Goal: Use online tool/utility: Use online tool/utility

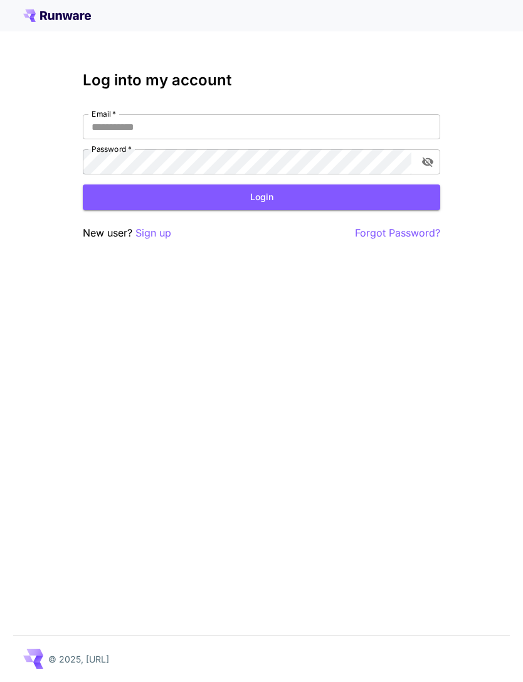
click at [353, 128] on input "Email   *" at bounding box center [262, 126] width 358 height 25
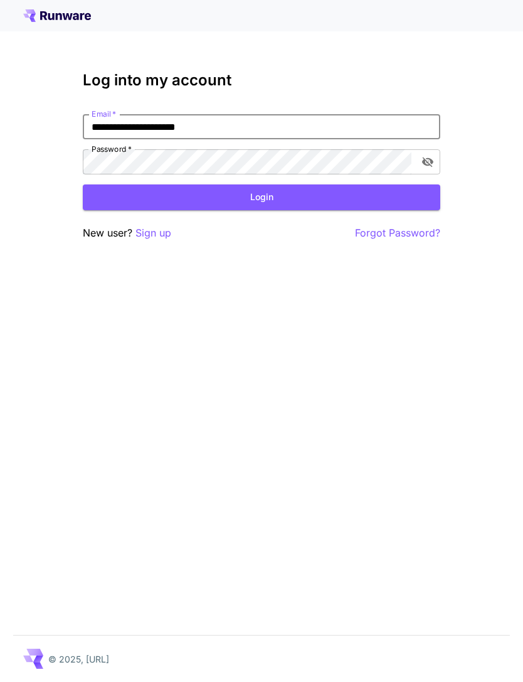
type input "**********"
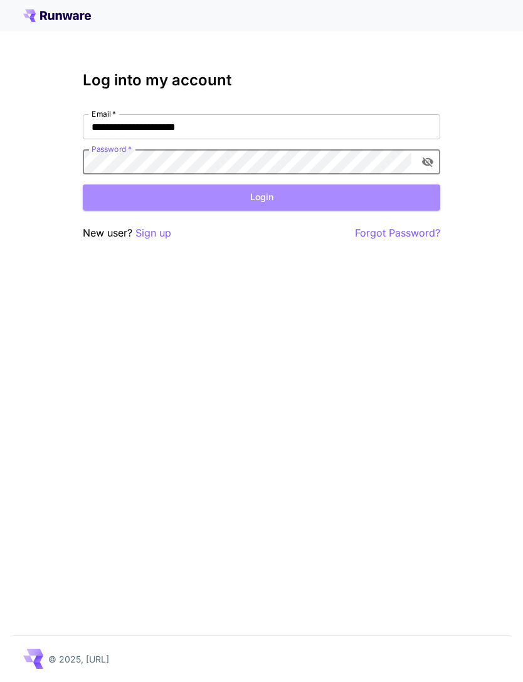
click at [298, 199] on button "Login" at bounding box center [262, 198] width 358 height 26
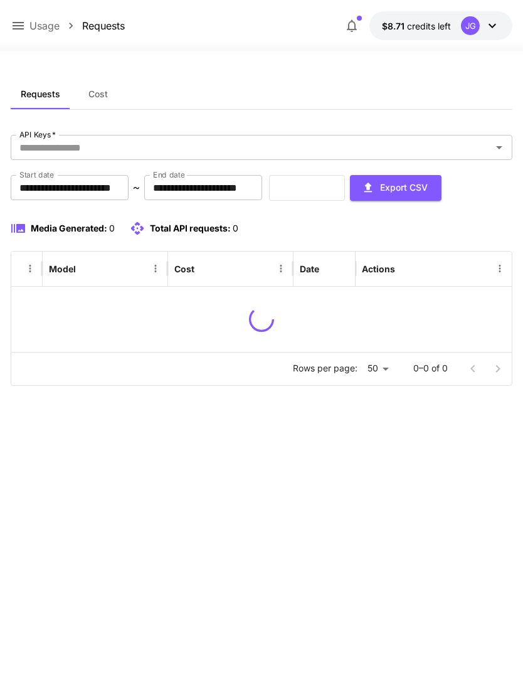
click at [14, 33] on icon at bounding box center [18, 25] width 15 height 15
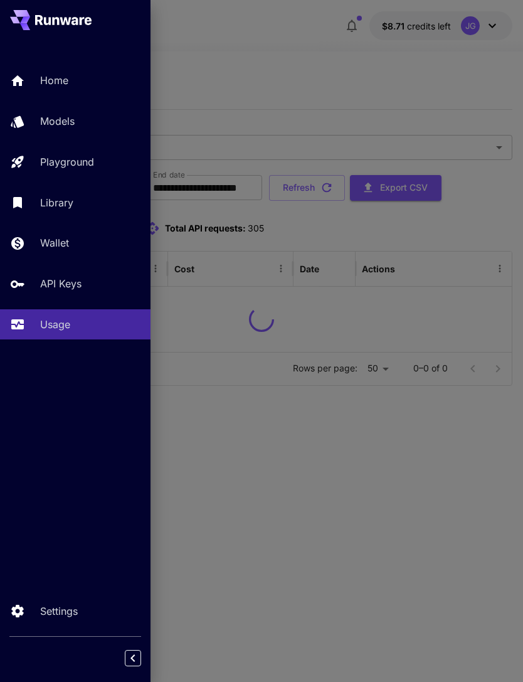
click at [69, 243] on p "Wallet" at bounding box center [54, 242] width 29 height 15
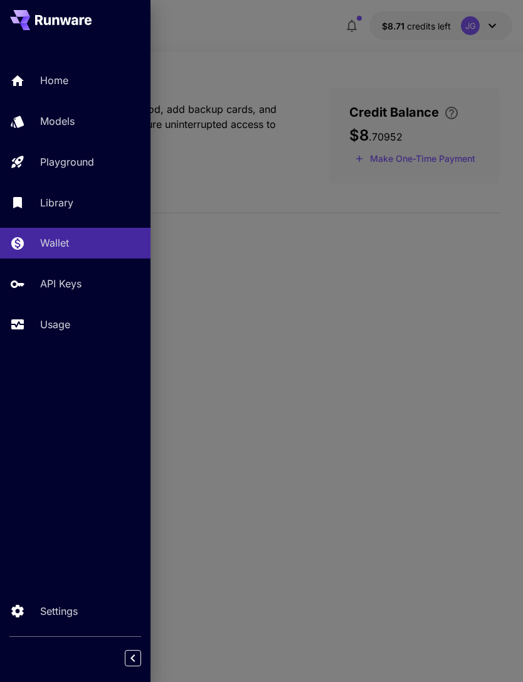
click at [316, 51] on div at bounding box center [261, 341] width 523 height 682
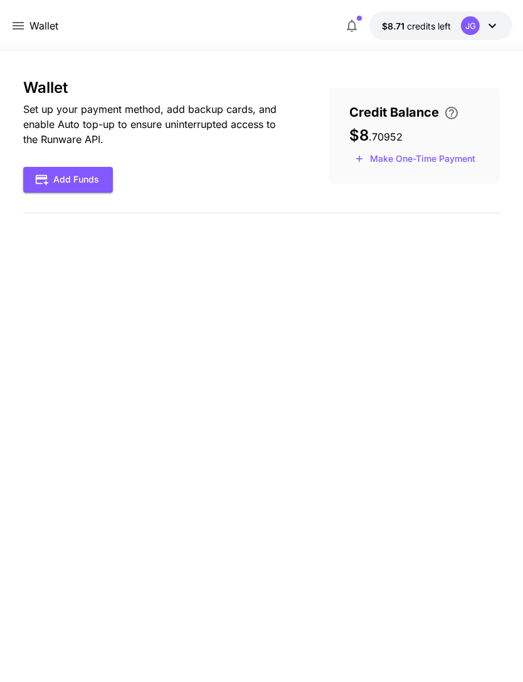
click at [449, 159] on button "Make One-Time Payment" at bounding box center [416, 158] width 132 height 19
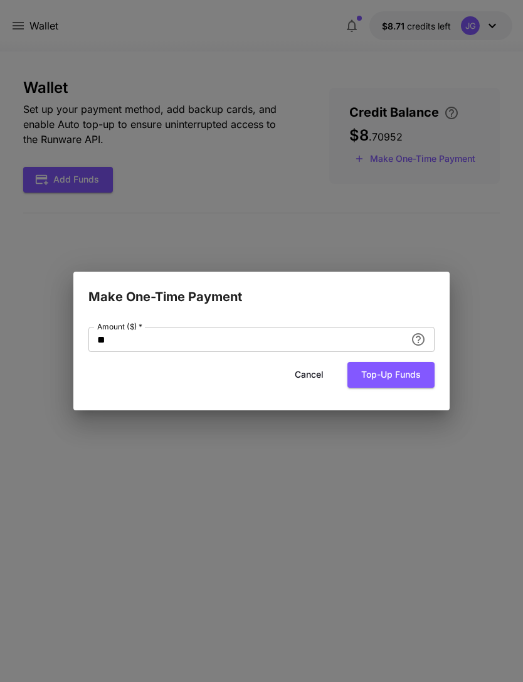
click at [241, 338] on input "**" at bounding box center [247, 339] width 318 height 25
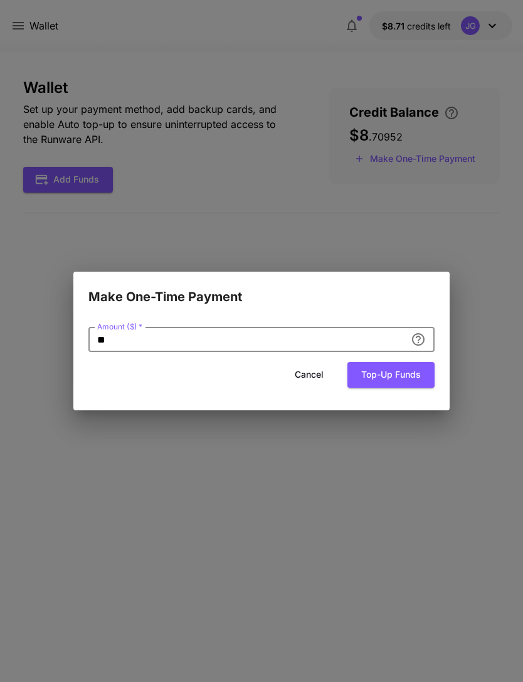
type input "*"
type input "**"
click at [402, 377] on button "Top-up funds" at bounding box center [391, 375] width 87 height 26
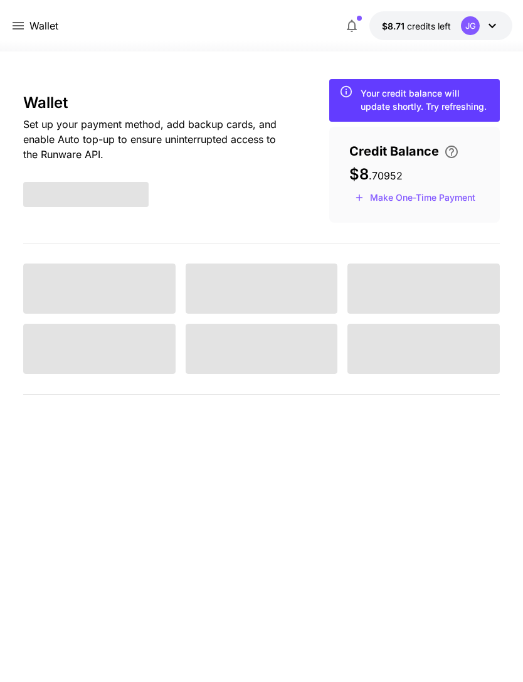
click at [19, 31] on icon at bounding box center [18, 25] width 15 height 15
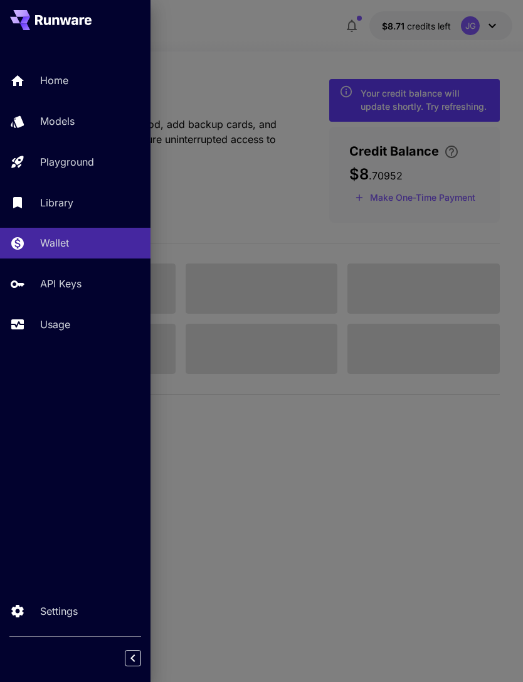
click at [50, 334] on link "Usage" at bounding box center [75, 324] width 151 height 31
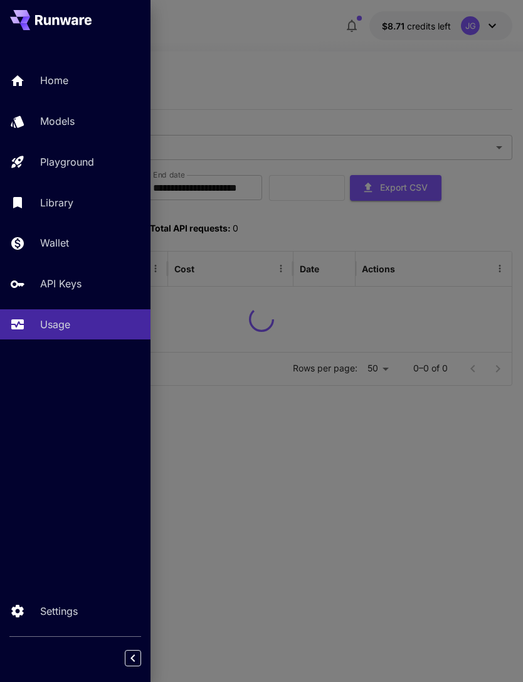
click at [249, 53] on div at bounding box center [261, 341] width 523 height 682
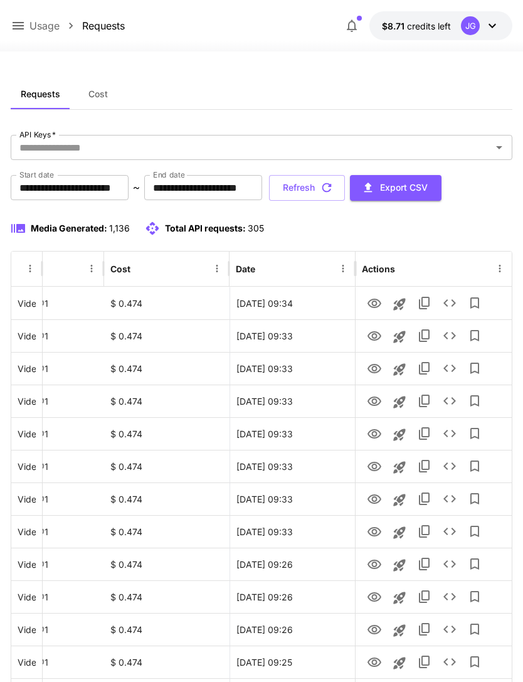
scroll to position [0, 64]
click at [376, 305] on icon "View" at bounding box center [375, 303] width 14 height 9
click at [404, 306] on icon "Launch in playground" at bounding box center [399, 304] width 15 height 15
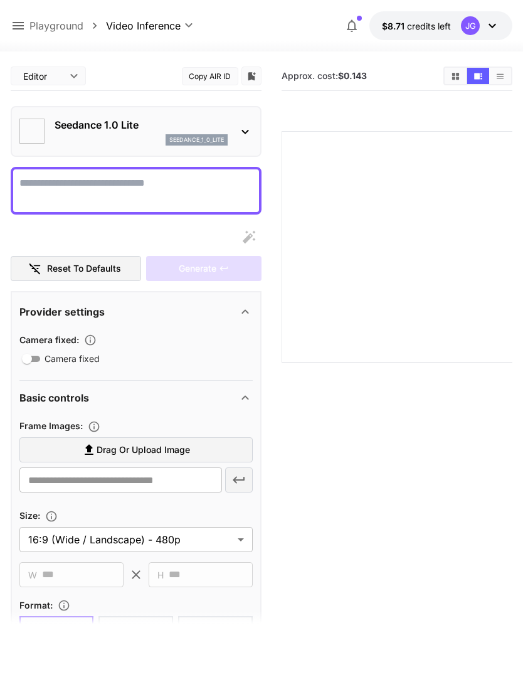
type textarea "**********"
type input "**********"
type input "***"
type input "*"
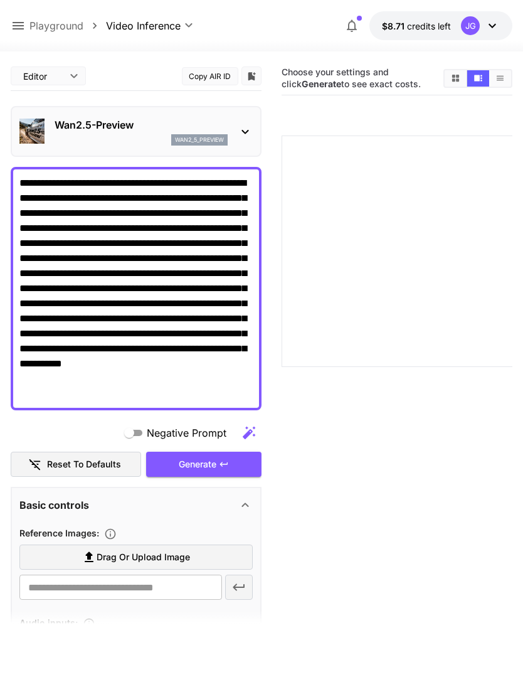
click at [210, 562] on label "Drag or upload image" at bounding box center [135, 558] width 233 height 26
click at [0, 0] on input "Drag or upload image" at bounding box center [0, 0] width 0 height 0
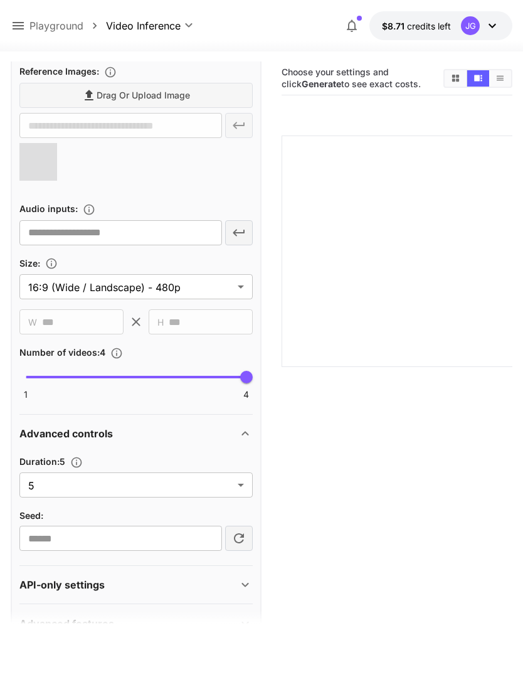
scroll to position [461, 0]
click at [238, 489] on body "**********" at bounding box center [261, 390] width 523 height 781
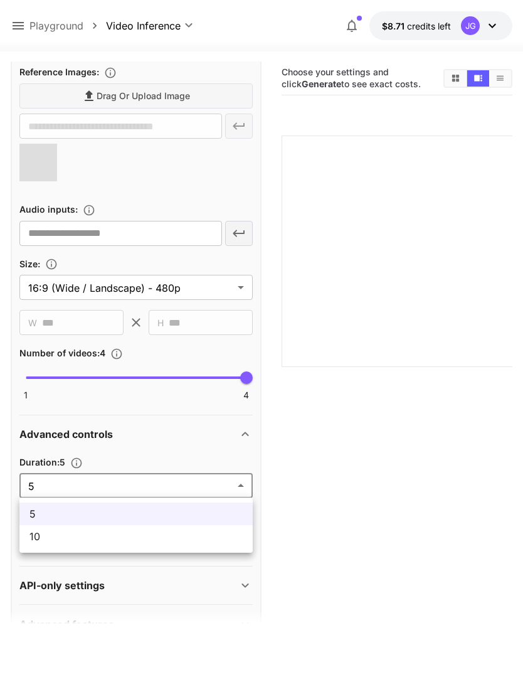
click at [173, 542] on span "10" at bounding box center [135, 536] width 213 height 15
type input "**"
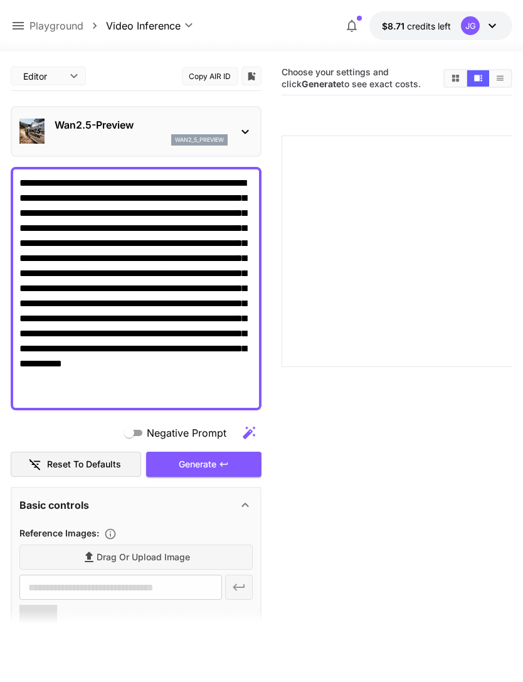
scroll to position [0, 0]
type input "**********"
click at [218, 467] on div "Generate" at bounding box center [203, 465] width 115 height 26
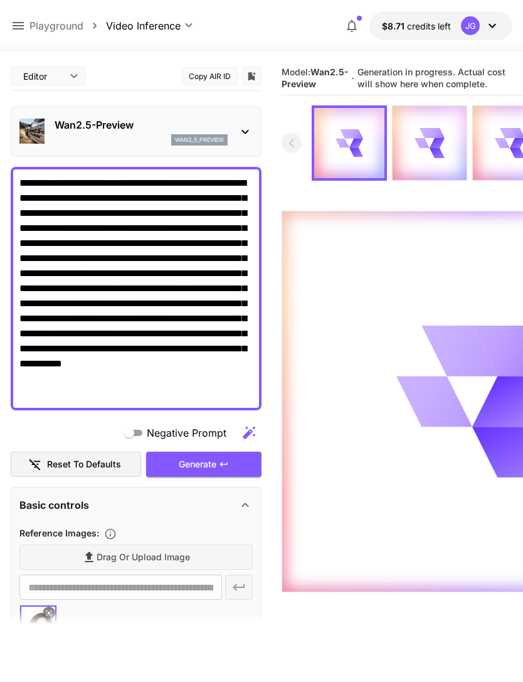
click at [216, 469] on div "Generate" at bounding box center [203, 465] width 115 height 26
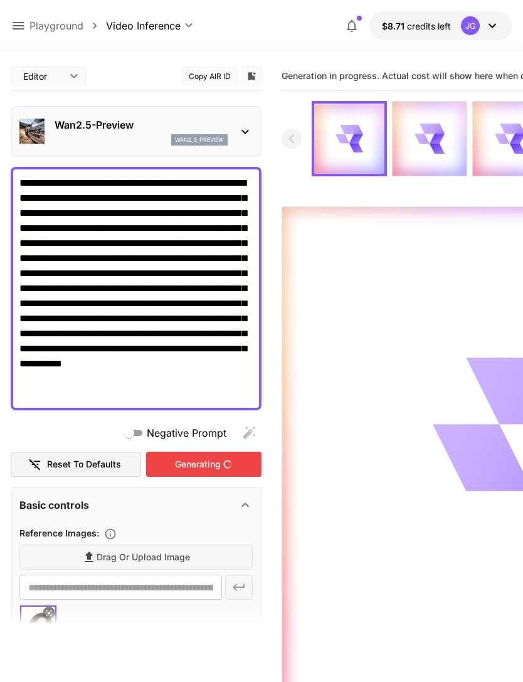
click at [19, 25] on icon at bounding box center [18, 25] width 15 height 15
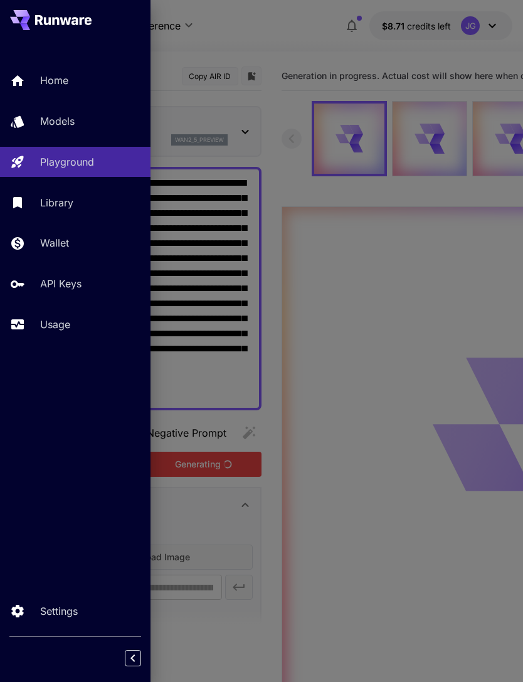
click at [67, 329] on p "Usage" at bounding box center [55, 324] width 30 height 15
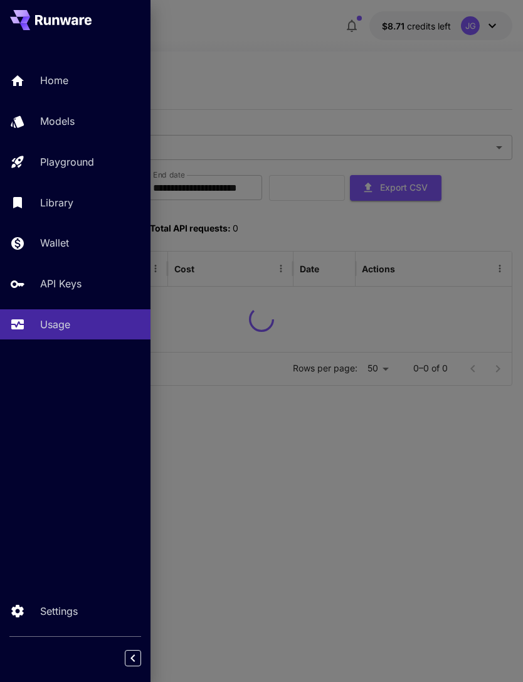
click at [277, 82] on div at bounding box center [261, 341] width 523 height 682
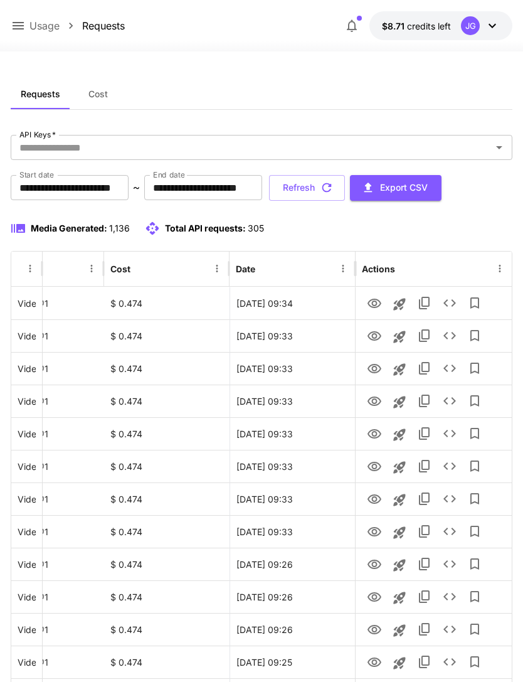
scroll to position [0, 64]
click at [375, 530] on icon "View" at bounding box center [374, 532] width 15 height 15
click at [377, 309] on icon "View" at bounding box center [374, 303] width 15 height 15
click at [19, 33] on icon at bounding box center [18, 25] width 15 height 15
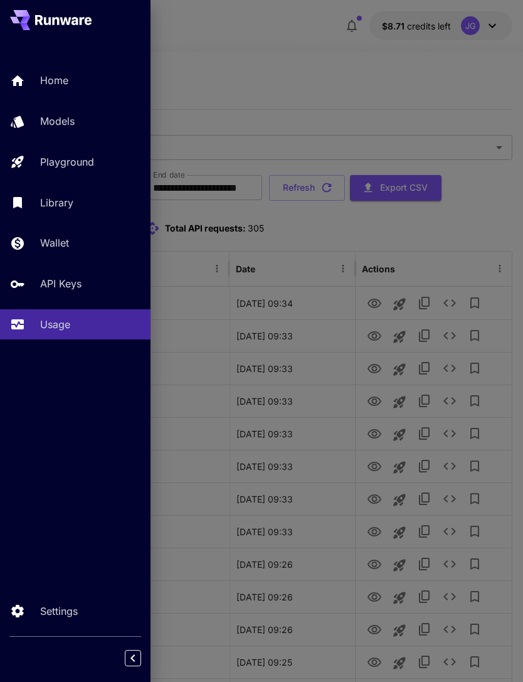
click at [95, 161] on div "Playground" at bounding box center [90, 161] width 100 height 15
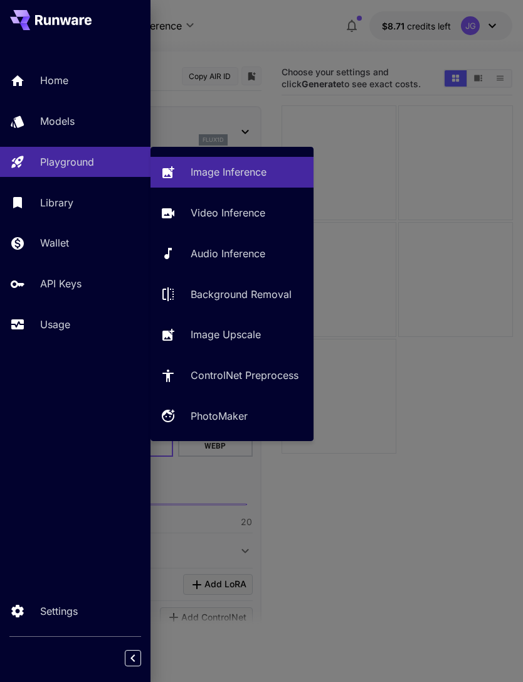
click at [245, 216] on p "Video Inference" at bounding box center [228, 212] width 75 height 15
type input "**********"
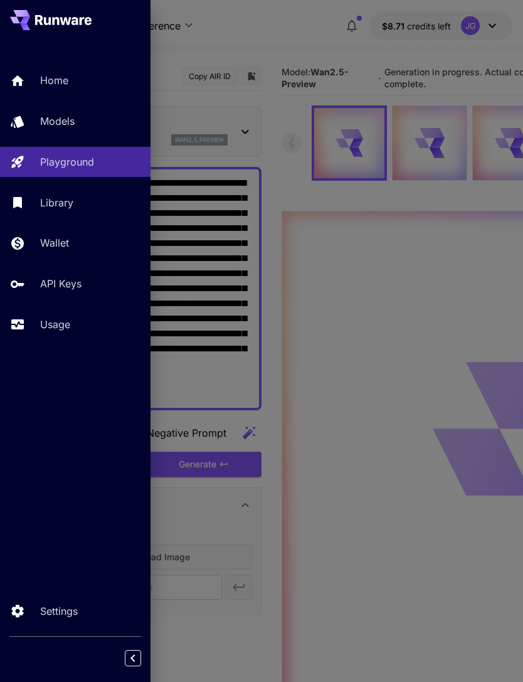
type input "*"
click at [62, 329] on p "Usage" at bounding box center [55, 324] width 30 height 15
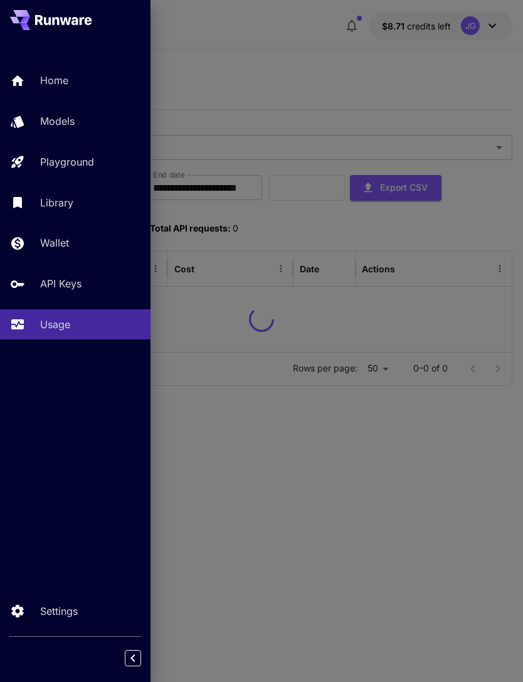
click at [274, 71] on div at bounding box center [261, 341] width 523 height 682
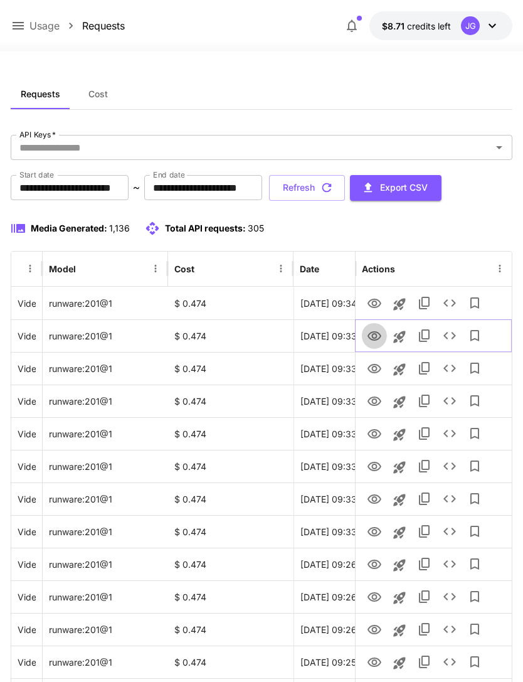
click at [377, 341] on icon "View" at bounding box center [374, 336] width 15 height 15
click at [377, 375] on icon "View" at bounding box center [374, 368] width 15 height 15
click at [376, 406] on icon "View" at bounding box center [374, 401] width 15 height 15
click at [377, 368] on icon "View" at bounding box center [375, 368] width 14 height 9
click at [345, 195] on button "Refresh" at bounding box center [307, 188] width 76 height 26
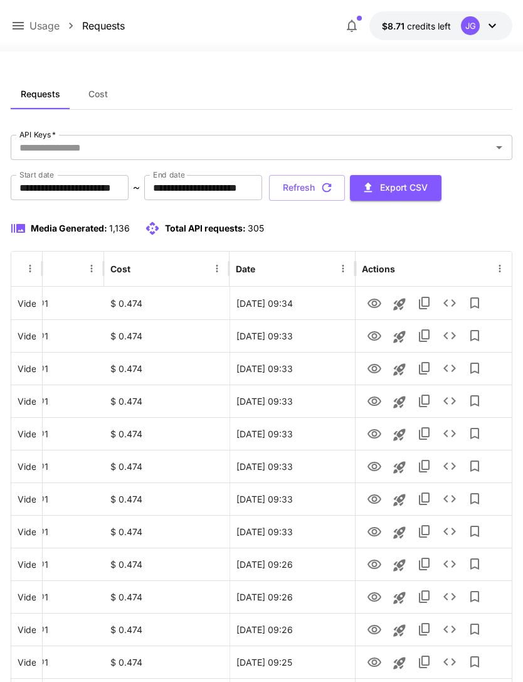
scroll to position [0, 64]
click at [373, 370] on icon "View" at bounding box center [375, 368] width 14 height 9
click at [377, 407] on icon "View" at bounding box center [374, 401] width 15 height 15
click at [375, 372] on icon "View" at bounding box center [375, 368] width 14 height 9
click at [376, 400] on icon "View" at bounding box center [375, 401] width 14 height 9
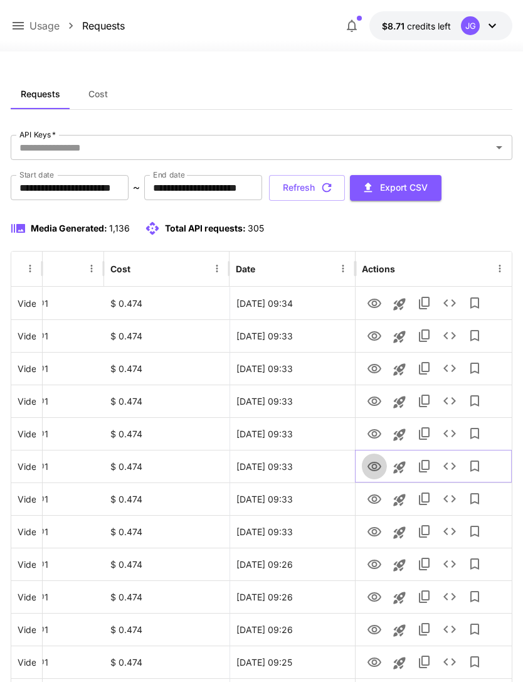
click at [374, 468] on icon "View" at bounding box center [375, 466] width 14 height 9
click at [376, 503] on icon "View" at bounding box center [375, 499] width 14 height 9
click at [376, 535] on icon "View" at bounding box center [375, 531] width 14 height 9
click at [345, 191] on button "Refresh" at bounding box center [307, 188] width 76 height 26
click at [345, 192] on button "Refresh" at bounding box center [307, 188] width 76 height 26
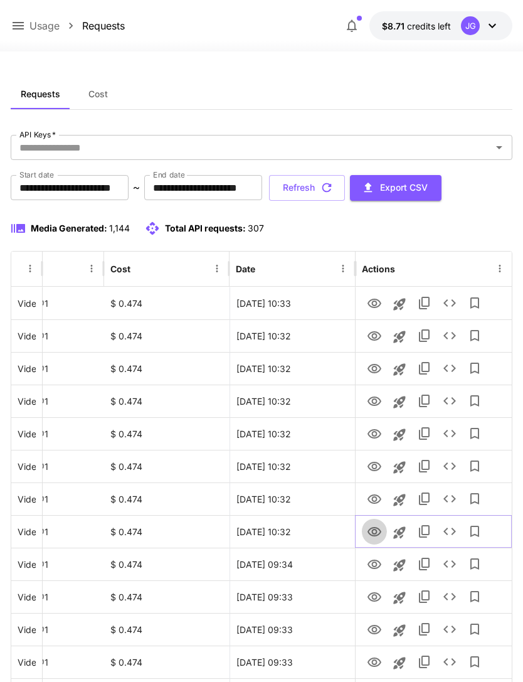
click at [377, 533] on icon "View" at bounding box center [374, 532] width 15 height 15
click at [371, 500] on icon "View" at bounding box center [374, 499] width 15 height 15
click at [373, 469] on icon "View" at bounding box center [374, 466] width 15 height 15
click at [375, 500] on icon "View" at bounding box center [374, 499] width 15 height 15
click at [376, 466] on icon "View" at bounding box center [375, 466] width 14 height 9
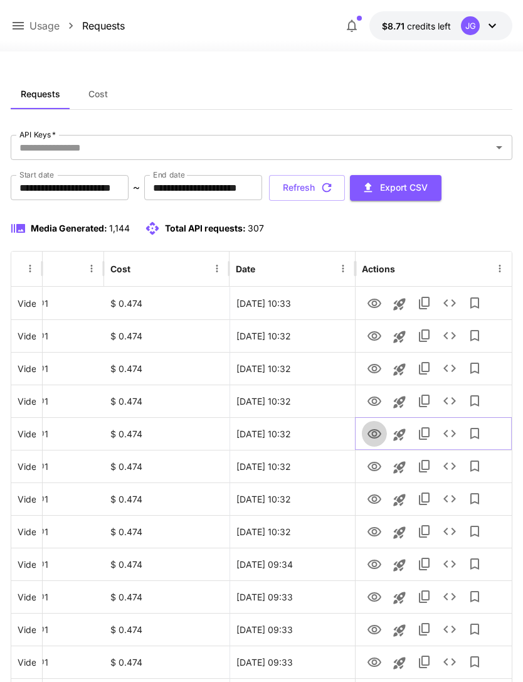
click at [377, 431] on icon "View" at bounding box center [375, 433] width 14 height 9
click at [23, 19] on icon at bounding box center [18, 25] width 15 height 15
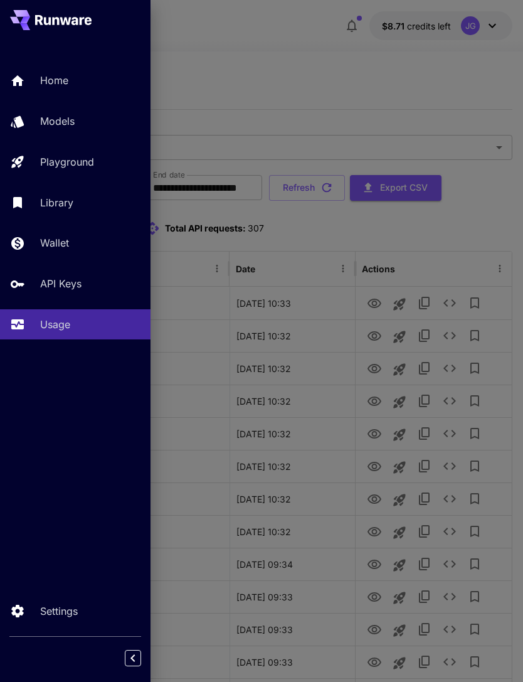
click at [92, 164] on p "Playground" at bounding box center [67, 161] width 54 height 15
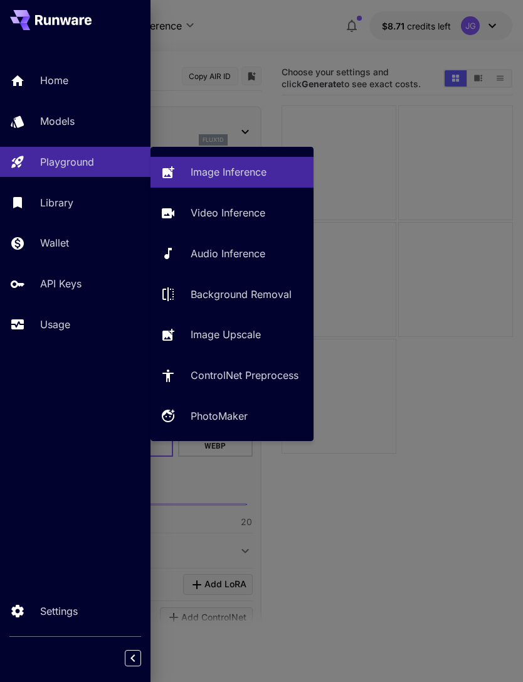
type input "**********"
click at [211, 215] on p "Video Inference" at bounding box center [228, 212] width 75 height 15
type input "**********"
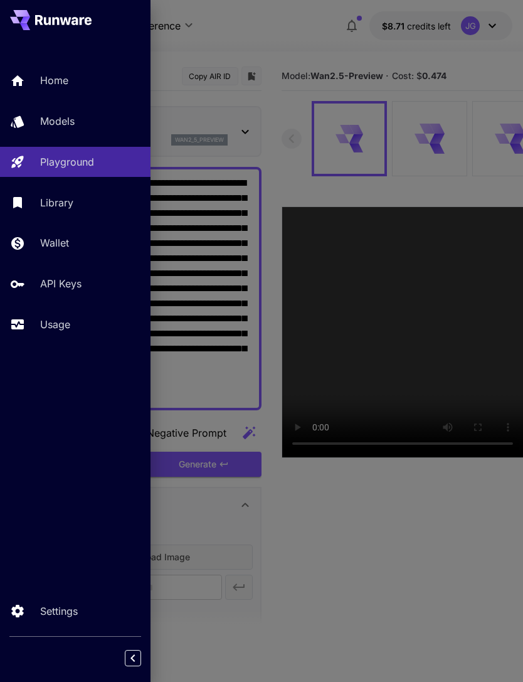
click at [284, 37] on div at bounding box center [261, 341] width 523 height 682
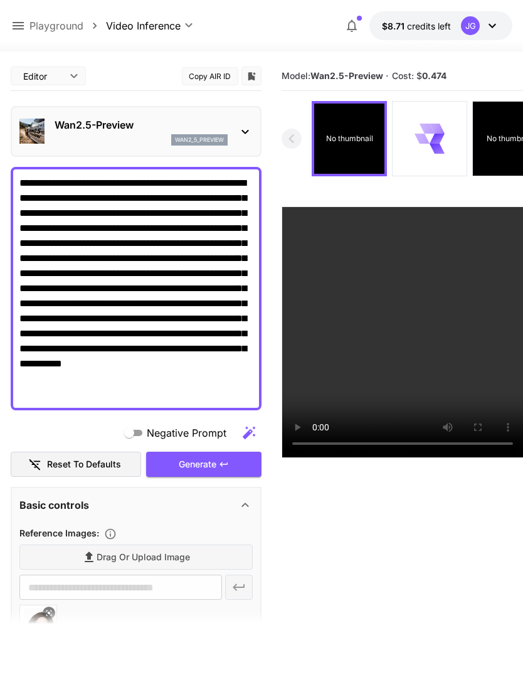
click at [50, 643] on icon at bounding box center [55, 640] width 13 height 13
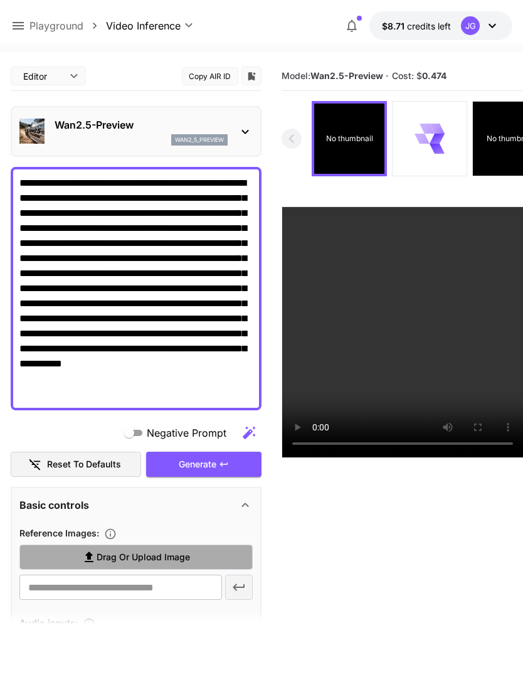
click at [200, 557] on label "Drag or upload image" at bounding box center [135, 558] width 233 height 26
click at [0, 0] on input "Drag or upload image" at bounding box center [0, 0] width 0 height 0
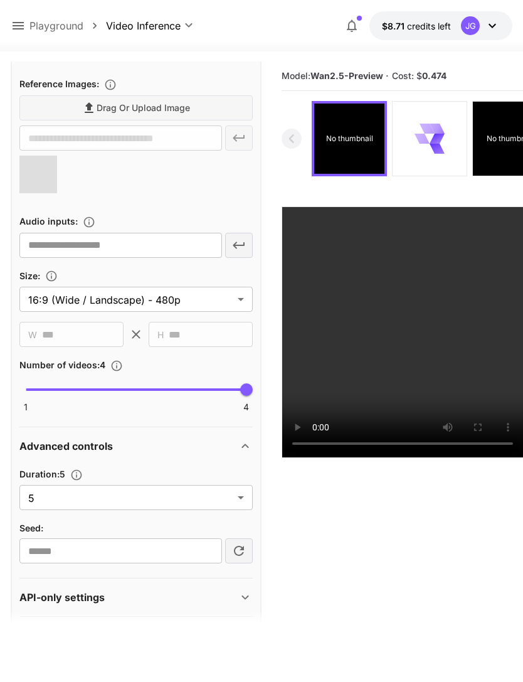
scroll to position [457, 0]
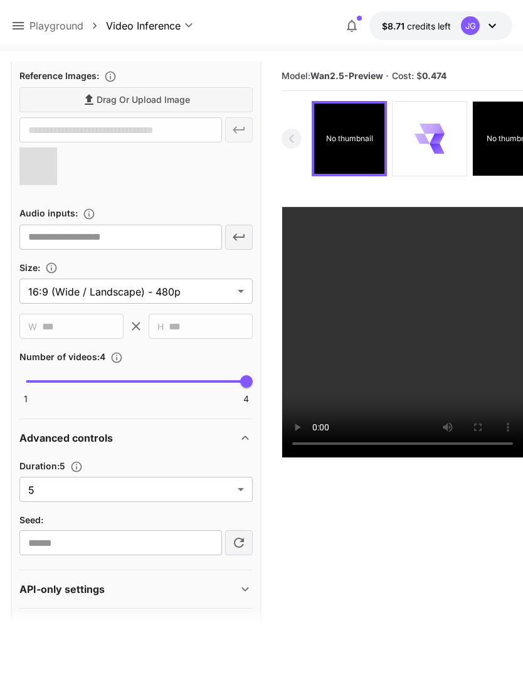
click at [240, 492] on body "**********" at bounding box center [261, 390] width 523 height 781
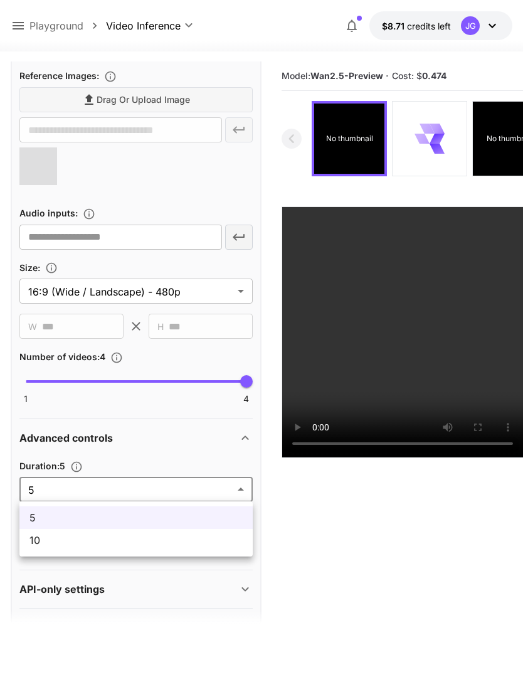
type input "**********"
click at [143, 543] on span "10" at bounding box center [135, 540] width 213 height 15
type input "**"
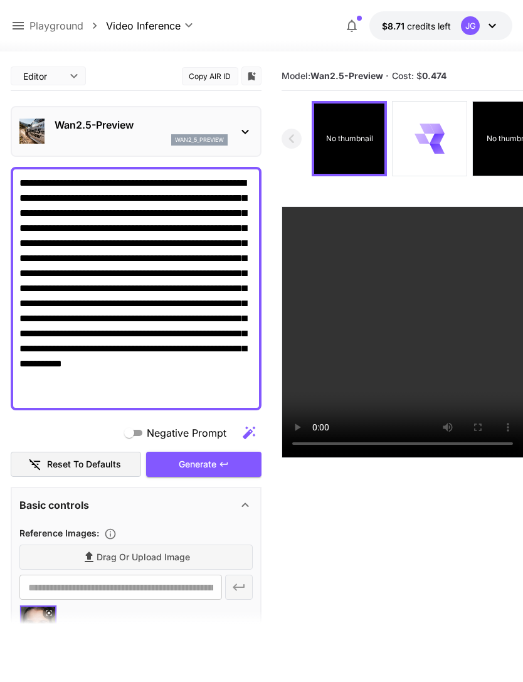
scroll to position [0, 0]
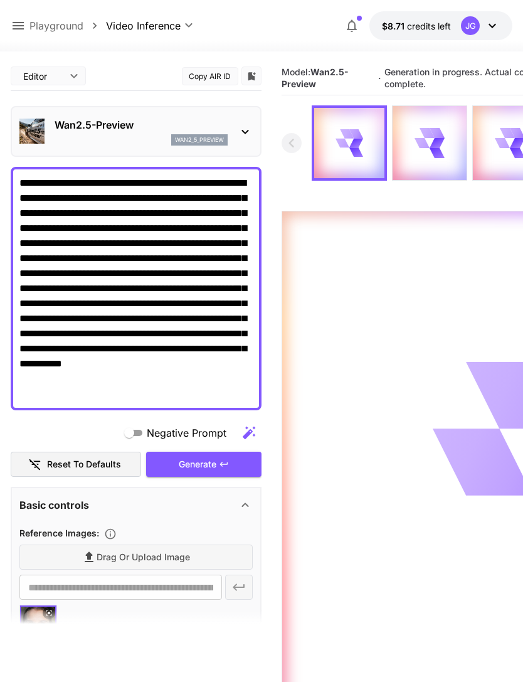
click at [222, 471] on div "Generate" at bounding box center [203, 465] width 115 height 26
click at [21, 33] on icon at bounding box center [18, 25] width 15 height 15
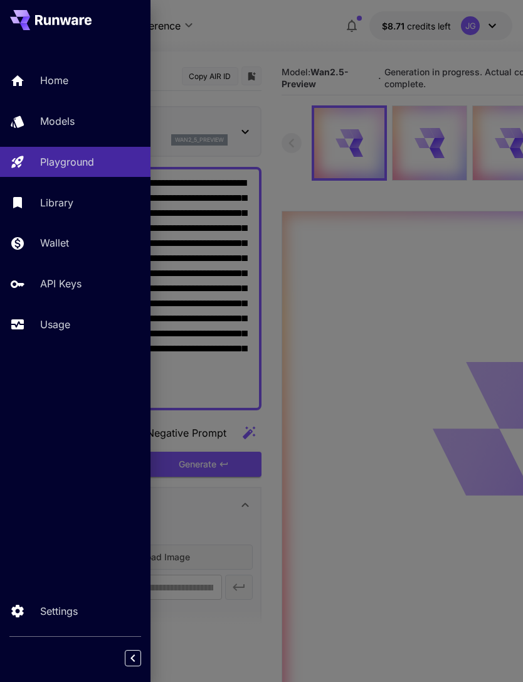
click at [70, 340] on link "Usage" at bounding box center [75, 324] width 151 height 31
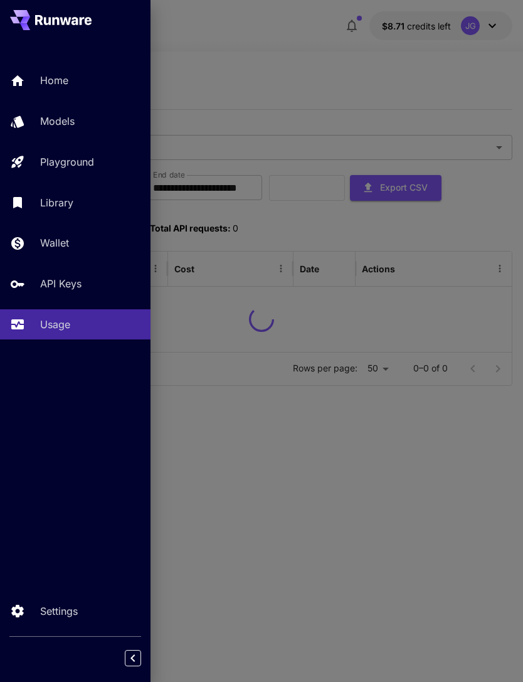
click at [262, 65] on div at bounding box center [261, 341] width 523 height 682
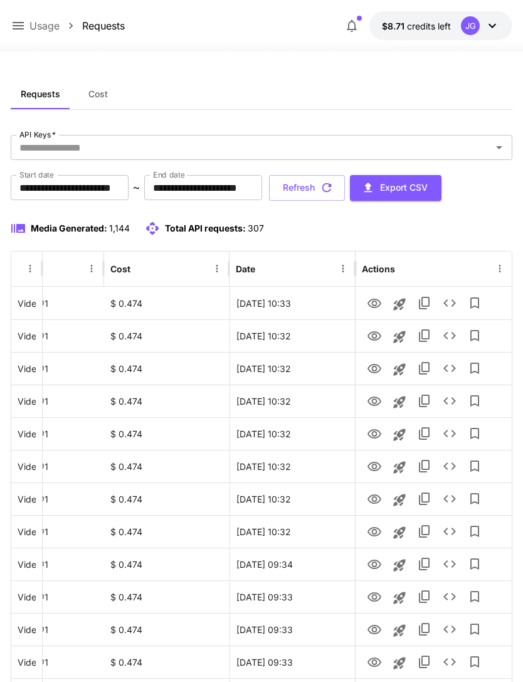
scroll to position [0, 64]
click at [373, 303] on icon "View" at bounding box center [375, 303] width 14 height 9
click at [345, 189] on button "Refresh" at bounding box center [307, 188] width 76 height 26
click at [373, 306] on icon "View" at bounding box center [374, 303] width 15 height 15
click at [20, 27] on icon at bounding box center [18, 25] width 15 height 15
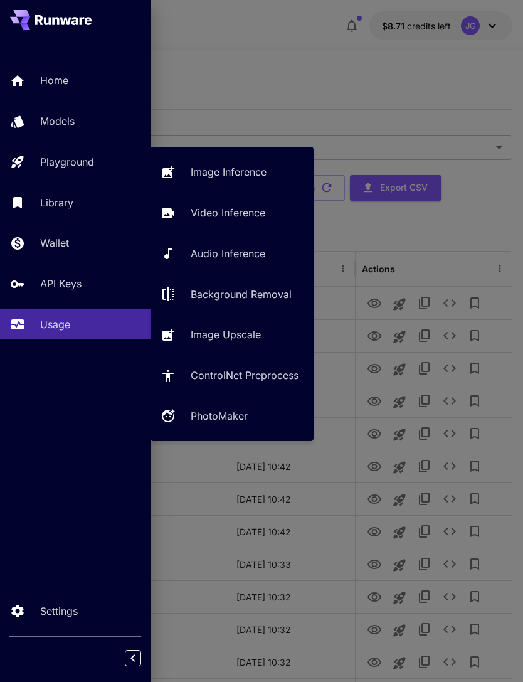
click at [95, 159] on div "Playground" at bounding box center [90, 161] width 100 height 15
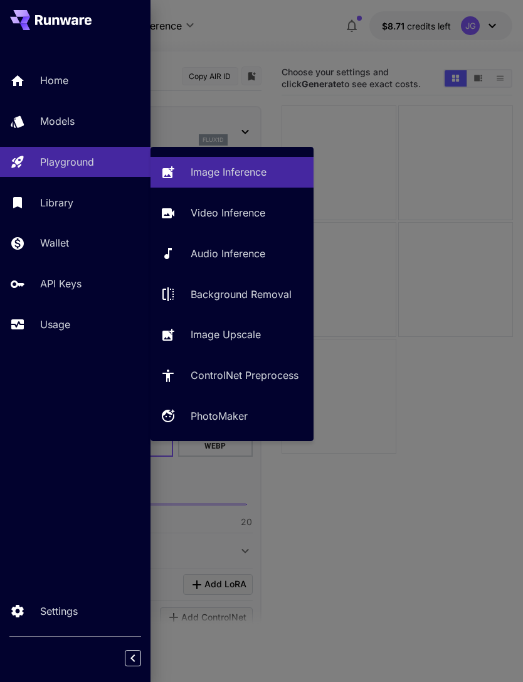
type input "**********"
click at [213, 215] on p "Video Inference" at bounding box center [228, 212] width 75 height 15
type input "**********"
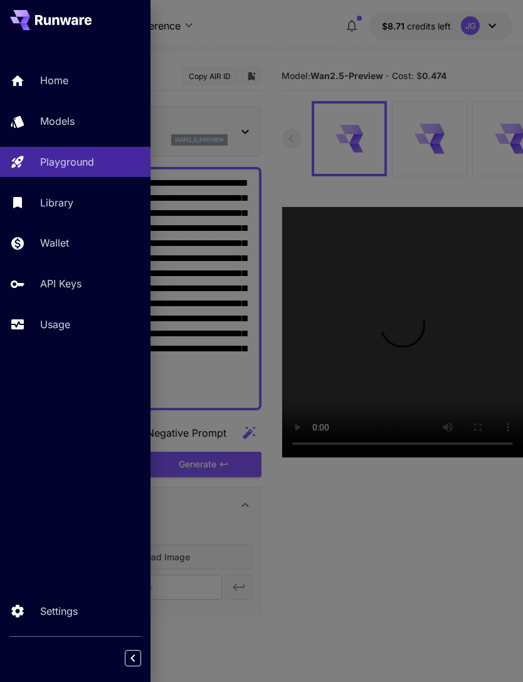
click at [274, 35] on div at bounding box center [261, 341] width 523 height 682
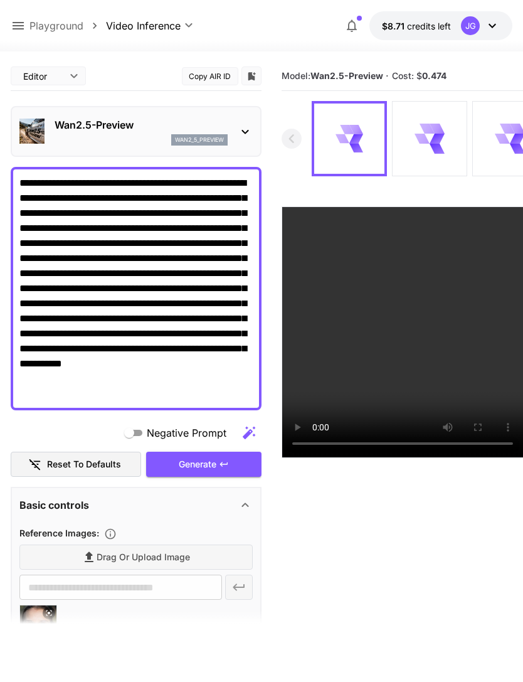
click at [55, 642] on icon at bounding box center [55, 640] width 15 height 15
click at [188, 564] on span "Drag or upload image" at bounding box center [144, 558] width 94 height 16
click at [0, 0] on input "Drag or upload image" at bounding box center [0, 0] width 0 height 0
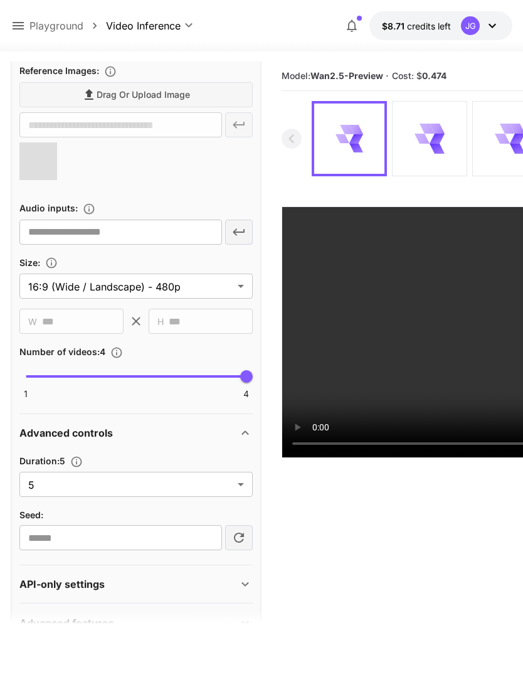
scroll to position [461, 0]
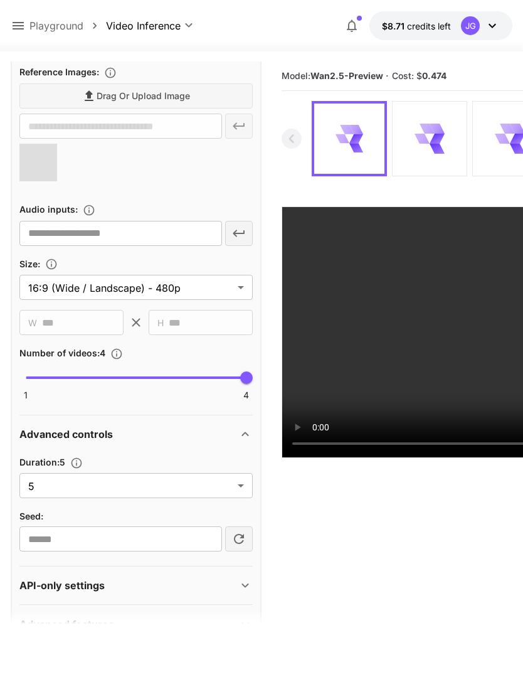
click at [240, 488] on body "**********" at bounding box center [261, 390] width 523 height 781
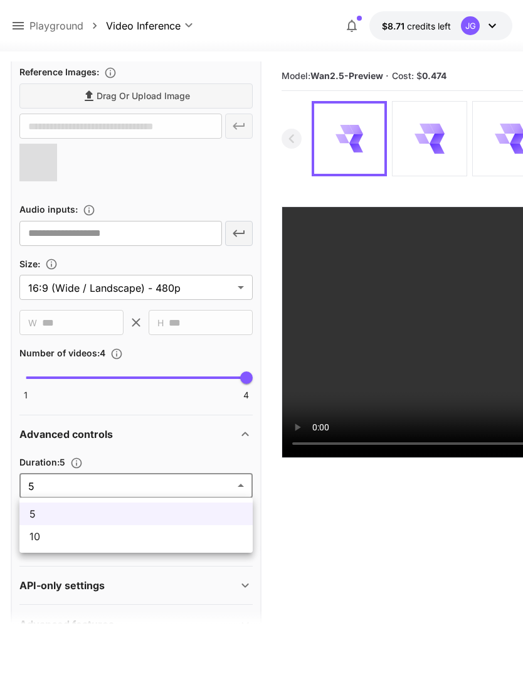
click at [183, 539] on span "10" at bounding box center [135, 536] width 213 height 15
type input "**"
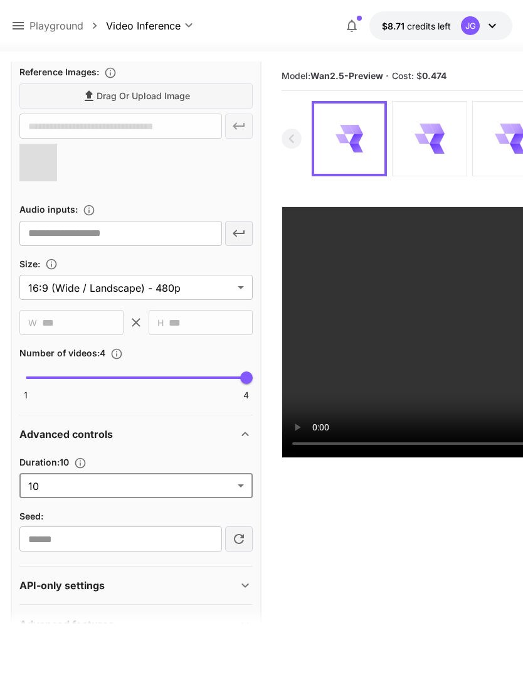
type input "**********"
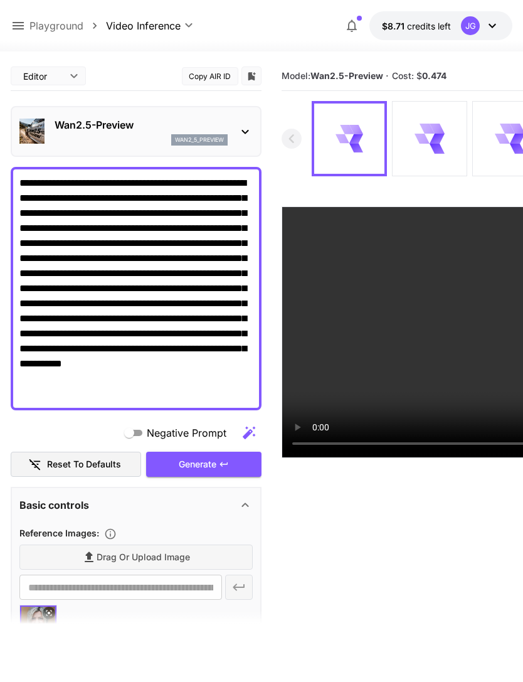
scroll to position [0, 0]
click at [221, 469] on div "Generate" at bounding box center [203, 465] width 115 height 26
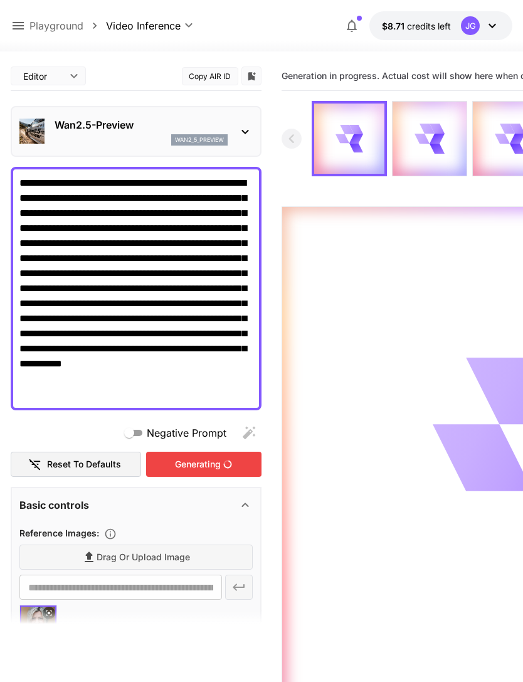
click at [20, 32] on icon at bounding box center [18, 25] width 15 height 15
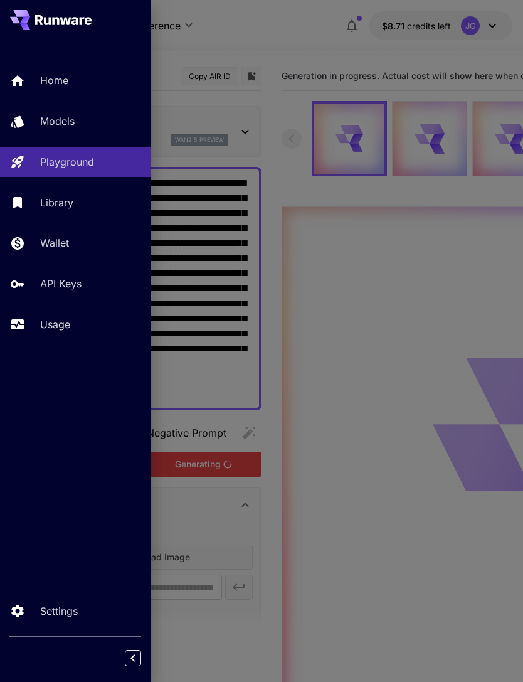
click at [76, 334] on link "Usage" at bounding box center [75, 324] width 151 height 31
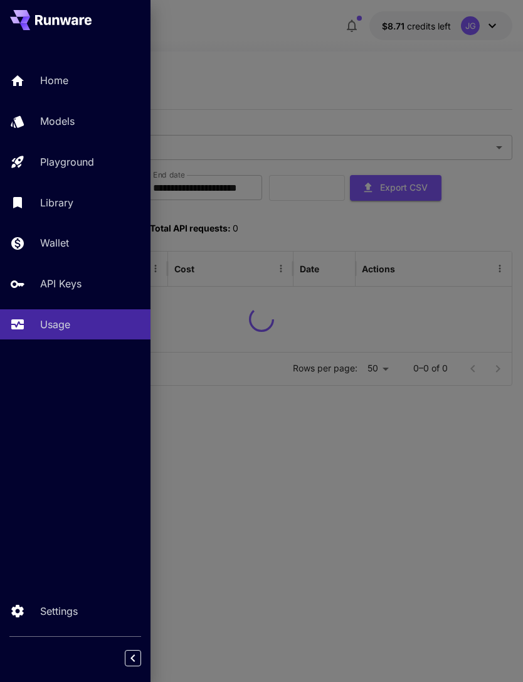
click at [271, 67] on div at bounding box center [261, 341] width 523 height 682
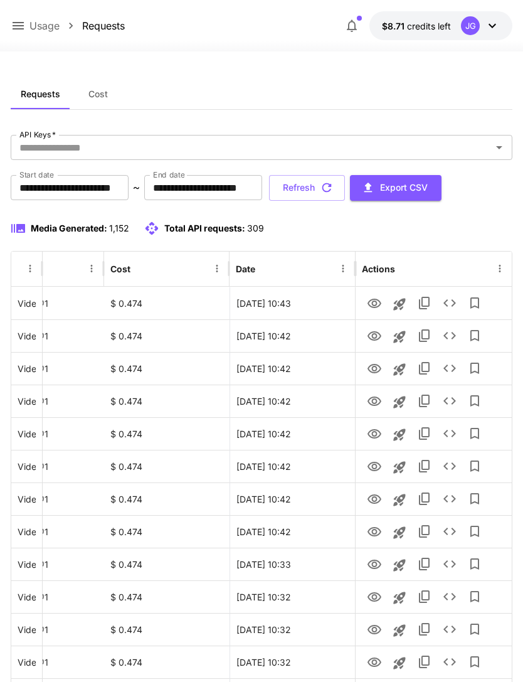
scroll to position [0, 64]
click at [372, 337] on icon "View" at bounding box center [375, 335] width 14 height 9
click at [374, 373] on icon "View" at bounding box center [375, 368] width 14 height 9
click at [377, 400] on icon "View" at bounding box center [374, 401] width 15 height 15
click at [374, 427] on icon "View" at bounding box center [374, 434] width 15 height 15
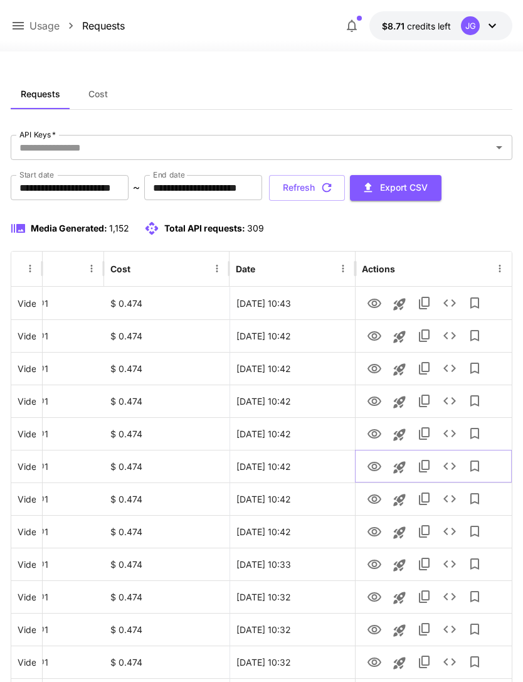
click at [371, 462] on icon "View" at bounding box center [374, 466] width 15 height 15
click at [372, 501] on icon "View" at bounding box center [374, 499] width 15 height 15
click at [374, 523] on link "View" at bounding box center [374, 531] width 15 height 16
click at [334, 191] on icon "button" at bounding box center [327, 188] width 14 height 14
click at [18, 28] on icon at bounding box center [18, 25] width 15 height 15
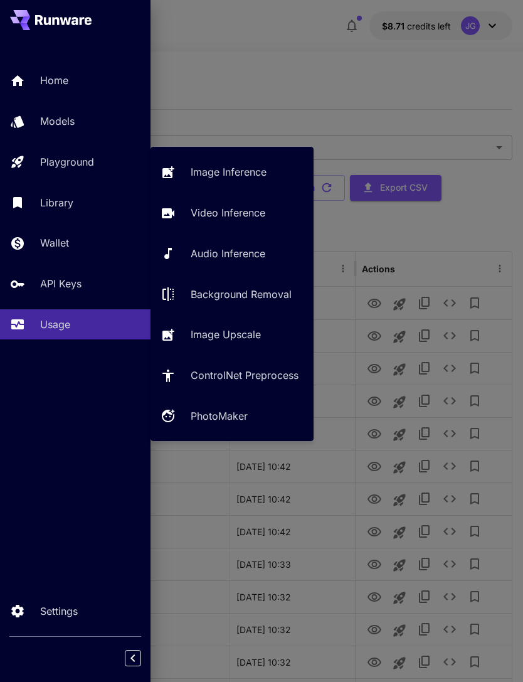
click at [245, 220] on p "Video Inference" at bounding box center [228, 212] width 75 height 15
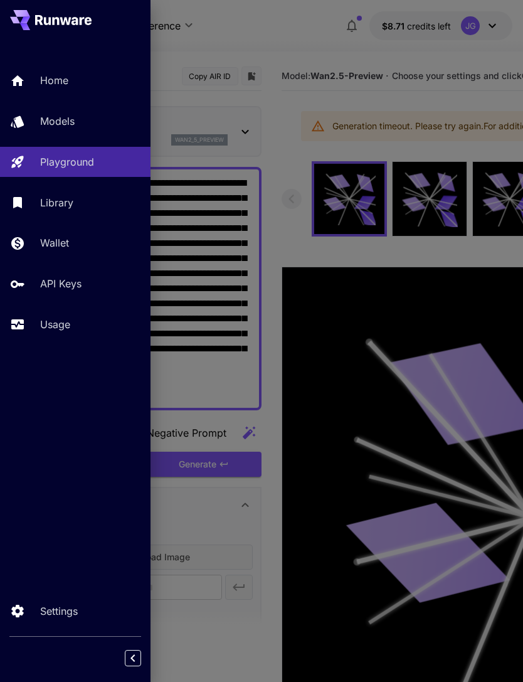
type input "*"
click at [272, 63] on div at bounding box center [261, 341] width 523 height 682
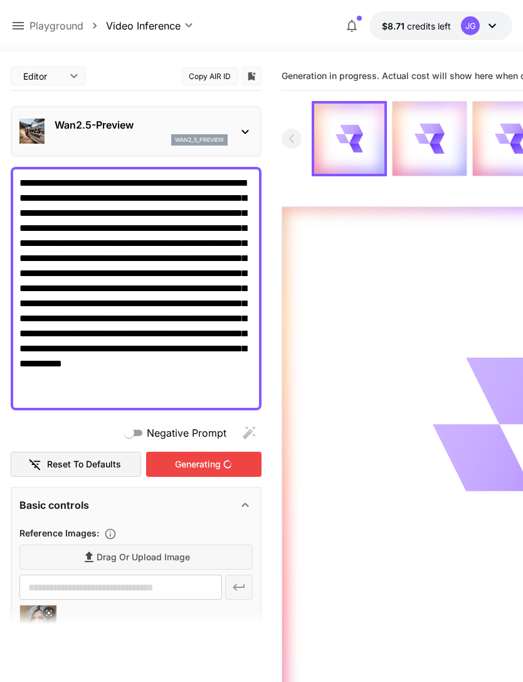
click at [24, 29] on icon at bounding box center [18, 25] width 15 height 15
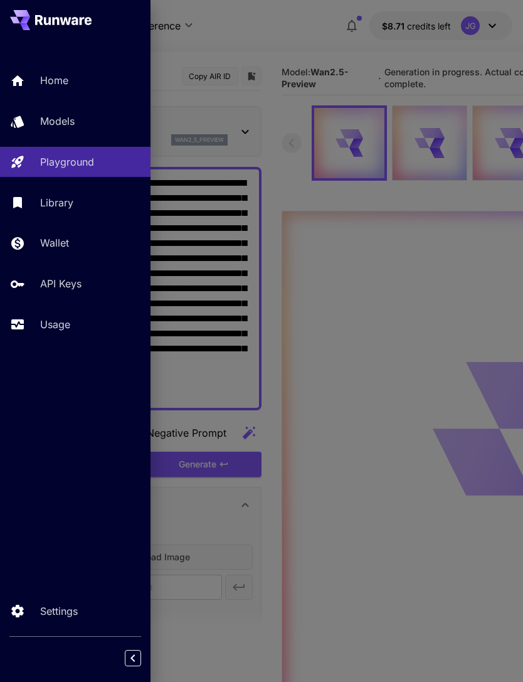
click at [243, 60] on div at bounding box center [261, 341] width 523 height 682
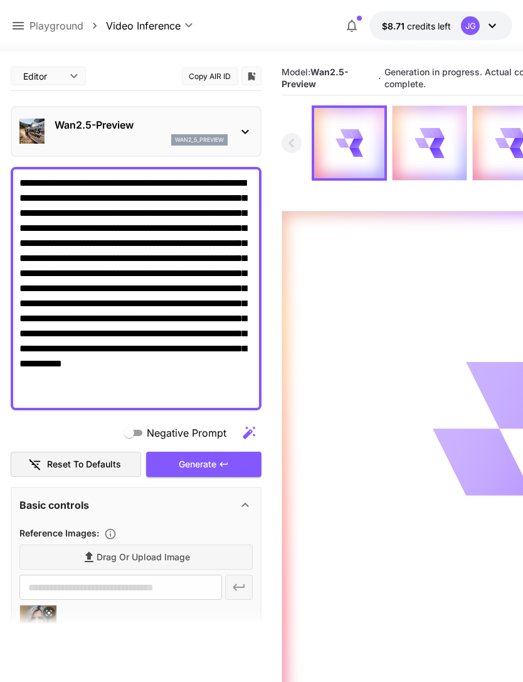
click at [23, 23] on icon at bounding box center [18, 26] width 11 height 8
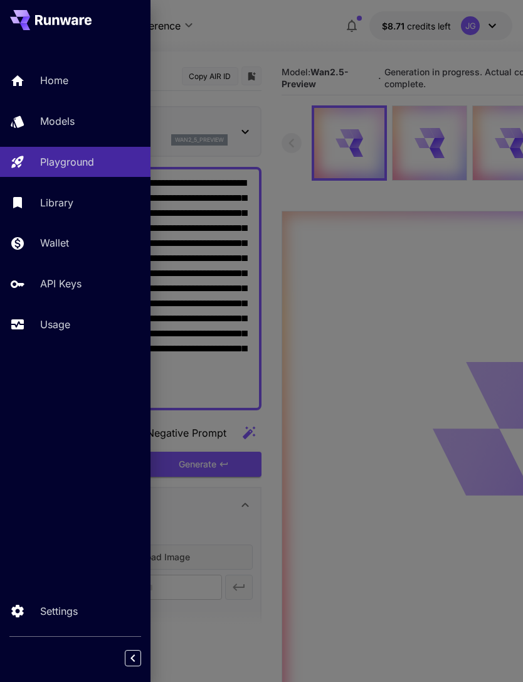
click at [70, 325] on p "Usage" at bounding box center [55, 324] width 30 height 15
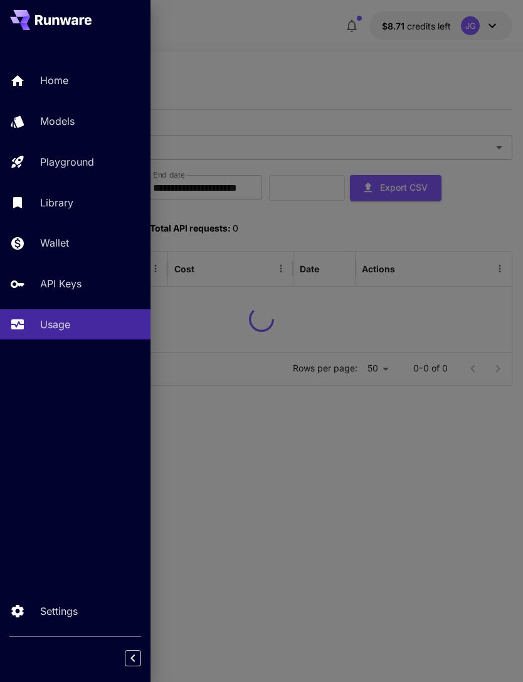
click at [297, 74] on div at bounding box center [261, 341] width 523 height 682
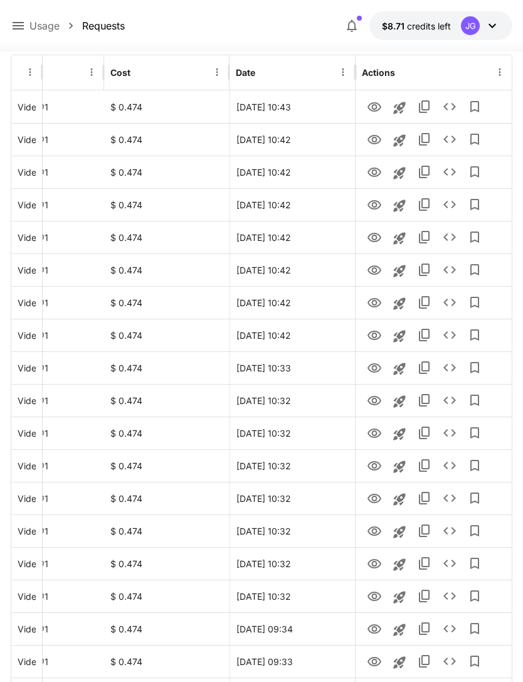
scroll to position [198, 0]
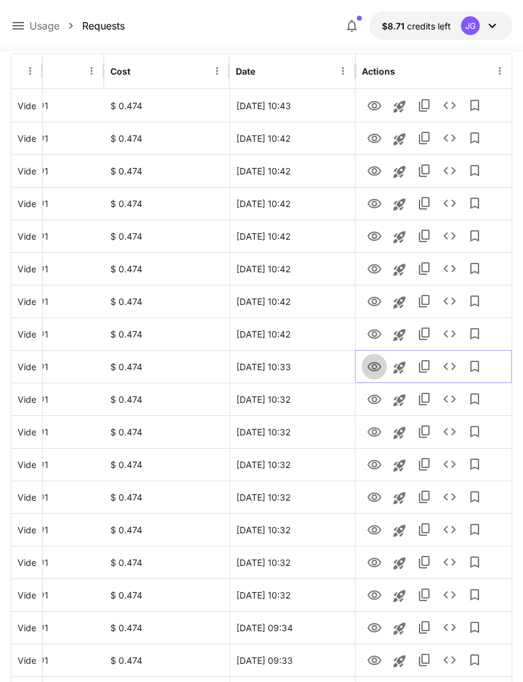
click at [374, 370] on icon "View" at bounding box center [375, 366] width 14 height 9
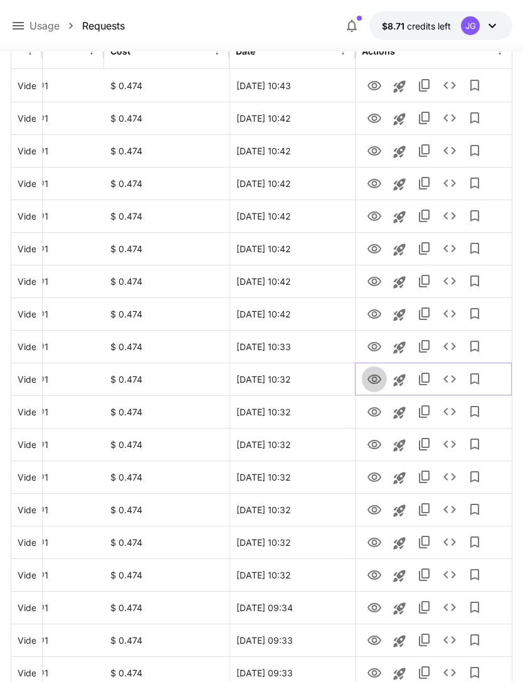
click at [376, 381] on icon "View" at bounding box center [375, 379] width 14 height 9
click at [377, 407] on icon "View" at bounding box center [374, 412] width 15 height 15
click at [378, 448] on icon "View" at bounding box center [374, 444] width 15 height 15
click at [375, 414] on icon "View" at bounding box center [375, 411] width 14 height 9
click at [376, 477] on icon "View" at bounding box center [375, 477] width 14 height 9
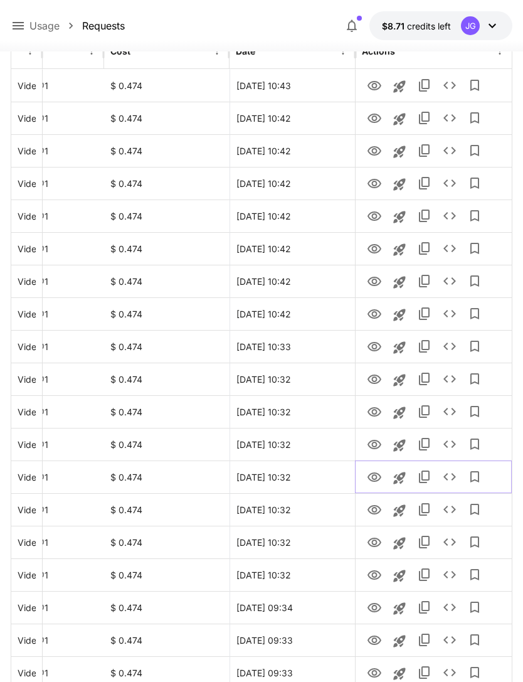
click at [375, 476] on icon "View" at bounding box center [374, 477] width 15 height 15
click at [374, 505] on icon "View" at bounding box center [374, 510] width 15 height 15
click at [377, 541] on icon "View" at bounding box center [375, 542] width 14 height 9
click at [370, 575] on icon "View" at bounding box center [374, 575] width 15 height 15
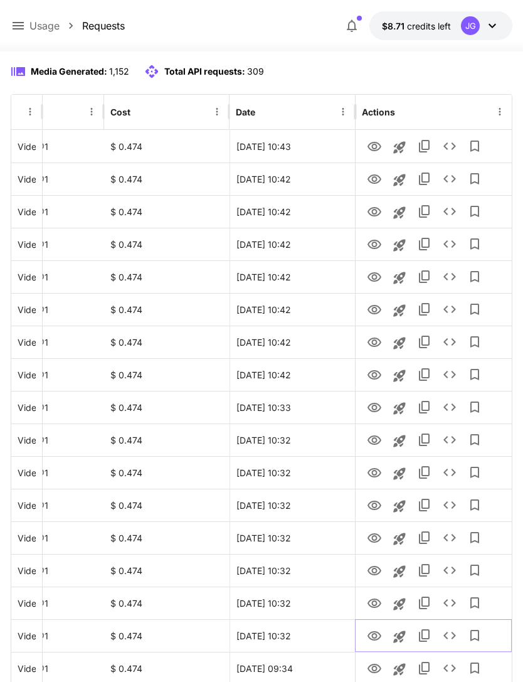
scroll to position [0, 0]
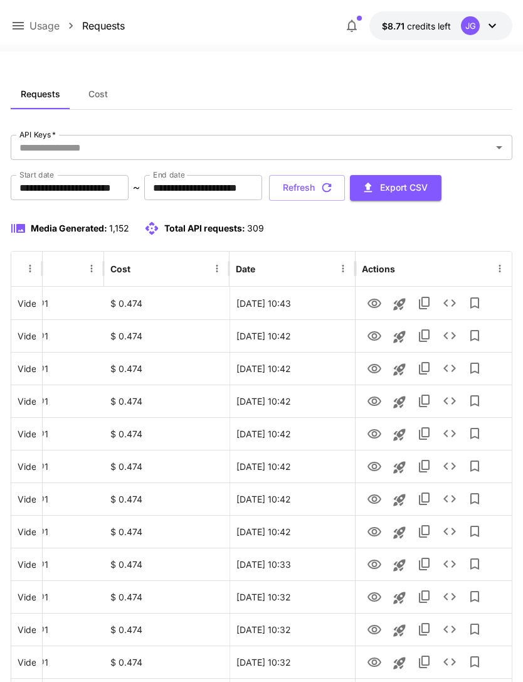
click at [345, 190] on button "Refresh" at bounding box center [307, 188] width 76 height 26
click at [378, 528] on icon "View" at bounding box center [375, 531] width 14 height 9
click at [11, 29] on icon at bounding box center [18, 25] width 15 height 15
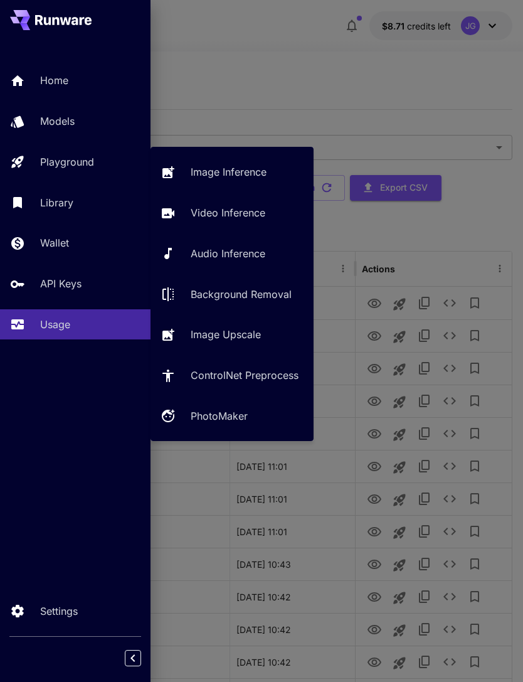
click at [99, 163] on div "Playground" at bounding box center [90, 161] width 100 height 15
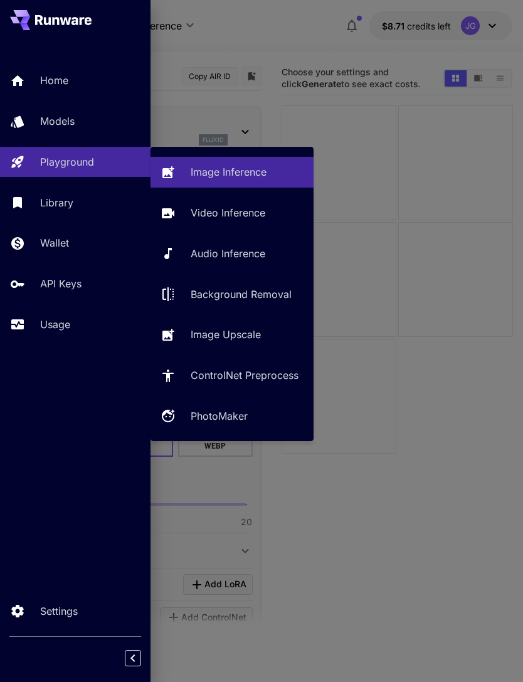
type input "**********"
click at [244, 219] on p "Video Inference" at bounding box center [228, 212] width 75 height 15
type input "**********"
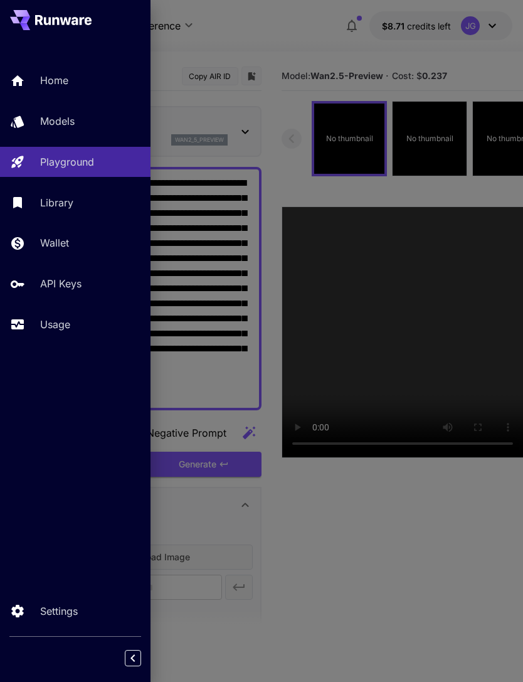
click at [318, 38] on div at bounding box center [261, 341] width 523 height 682
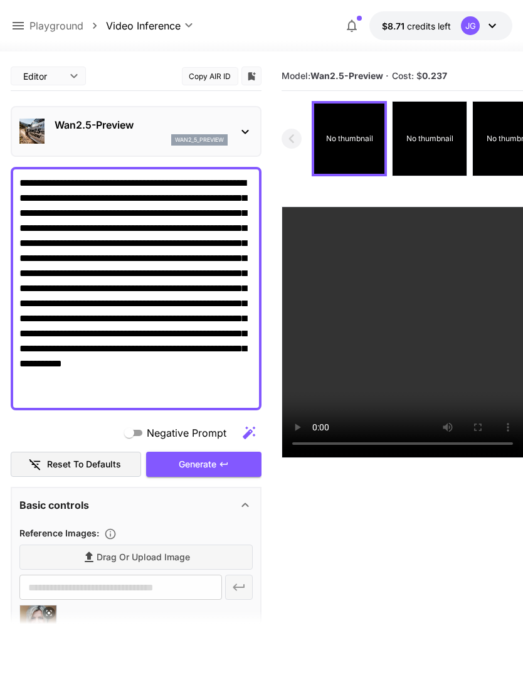
click at [62, 634] on icon at bounding box center [55, 640] width 15 height 15
click at [184, 555] on span "Drag or upload image" at bounding box center [144, 558] width 94 height 16
click at [0, 0] on input "Drag or upload image" at bounding box center [0, 0] width 0 height 0
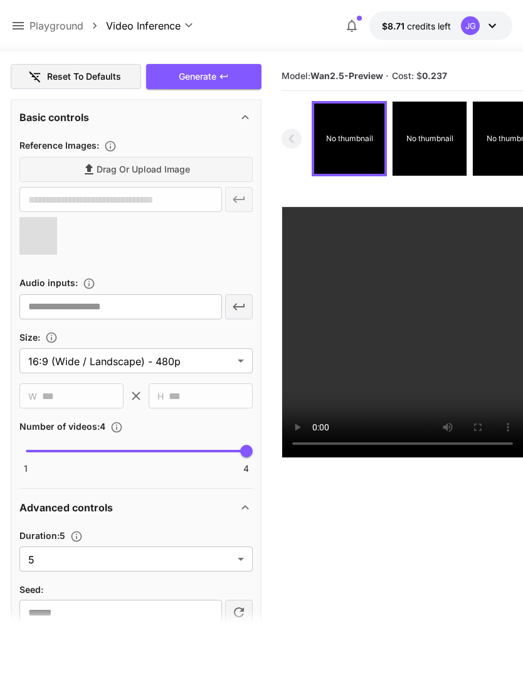
type input "**********"
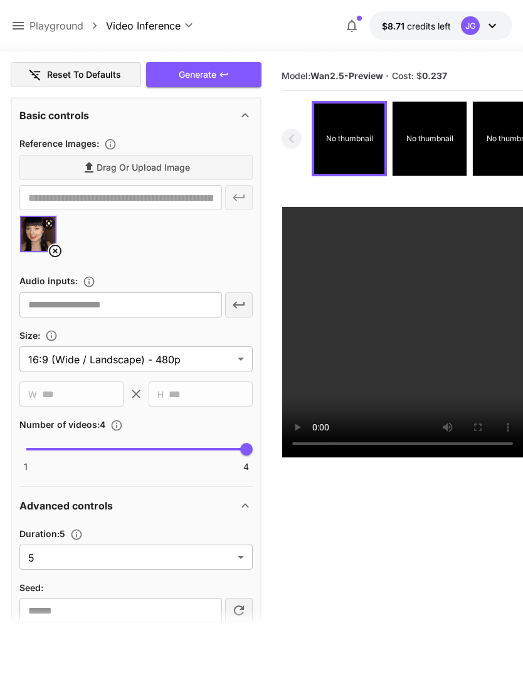
scroll to position [391, 0]
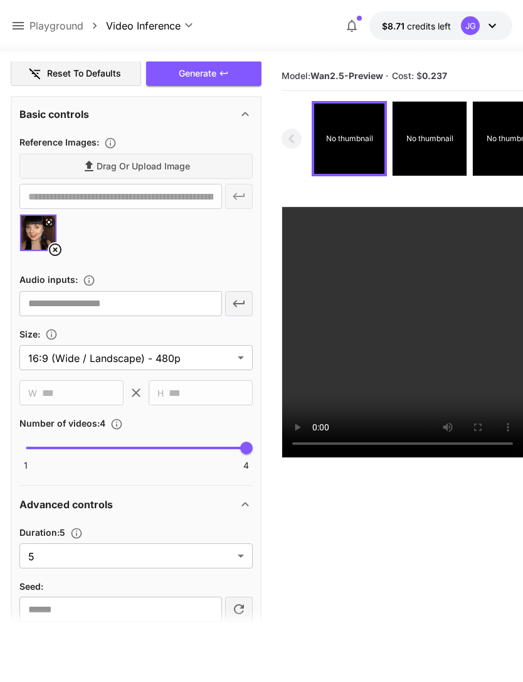
click at [236, 557] on body "**********" at bounding box center [261, 390] width 523 height 781
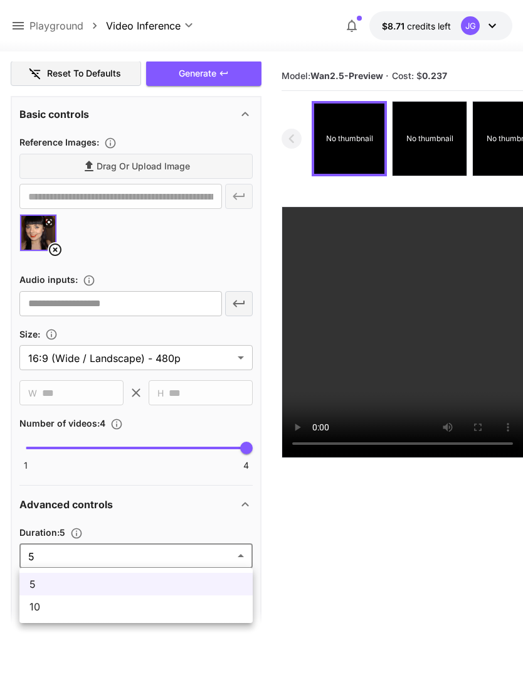
click at [201, 606] on span "10" at bounding box center [135, 606] width 213 height 15
type input "**"
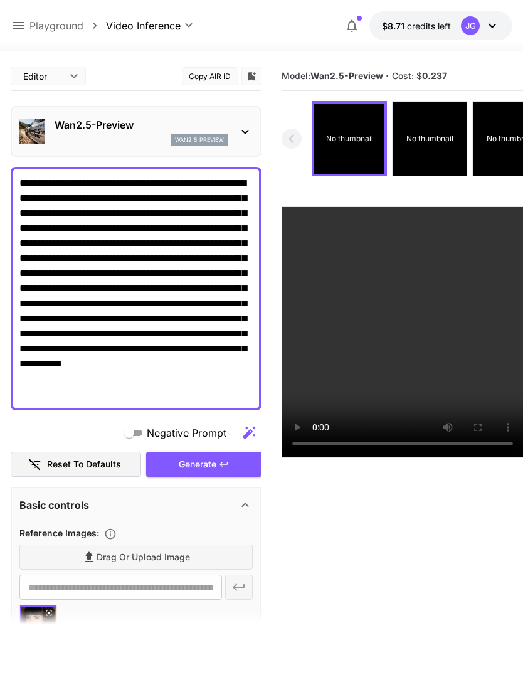
scroll to position [0, 0]
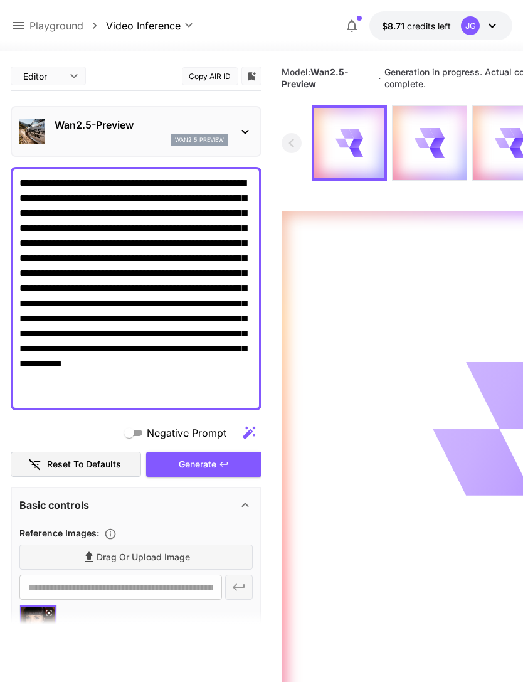
click at [11, 26] on icon at bounding box center [18, 25] width 15 height 15
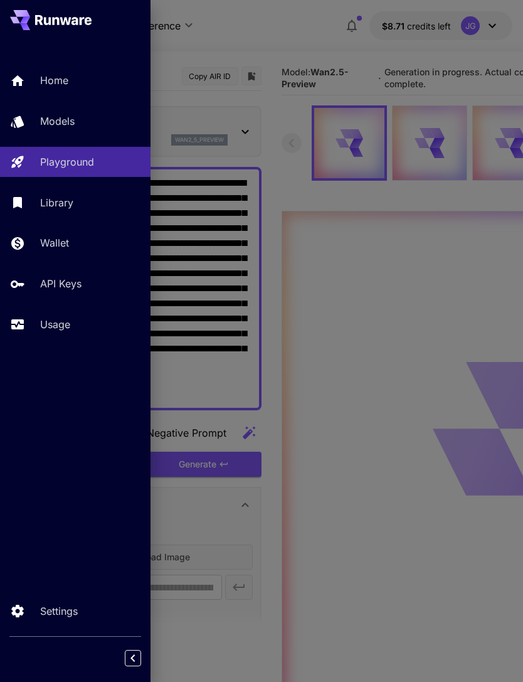
click at [70, 329] on p "Usage" at bounding box center [55, 324] width 30 height 15
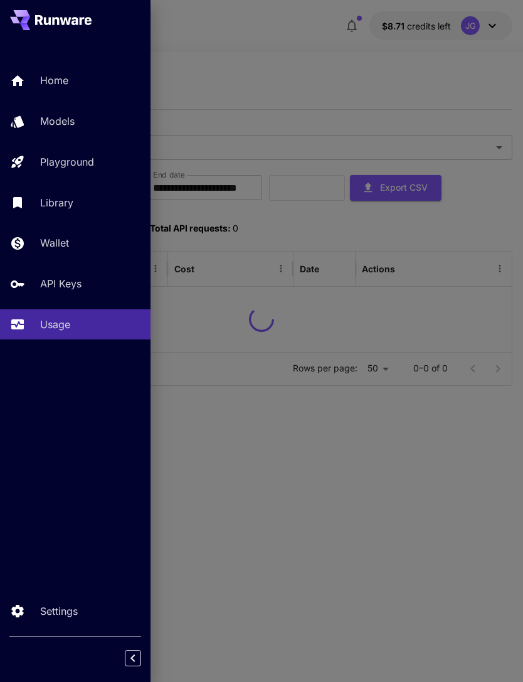
click at [321, 68] on div at bounding box center [261, 341] width 523 height 682
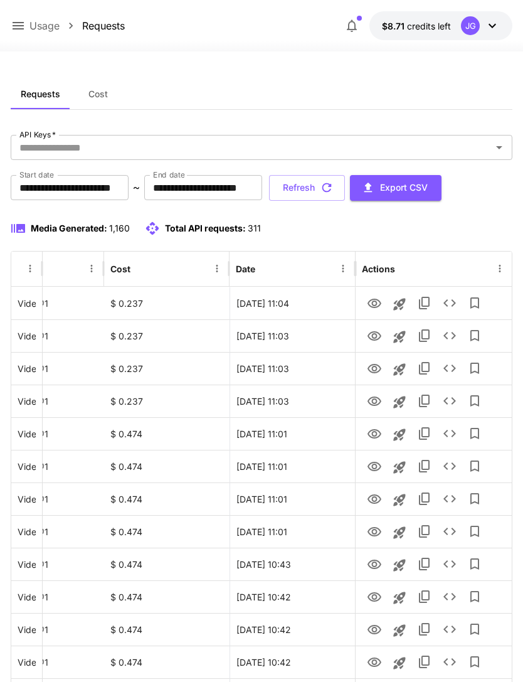
scroll to position [0, 64]
click at [373, 499] on icon "View" at bounding box center [375, 499] width 14 height 9
click at [380, 469] on icon "View" at bounding box center [374, 466] width 15 height 15
click at [375, 429] on icon "View" at bounding box center [375, 433] width 14 height 9
click at [378, 401] on icon "View" at bounding box center [374, 401] width 15 height 15
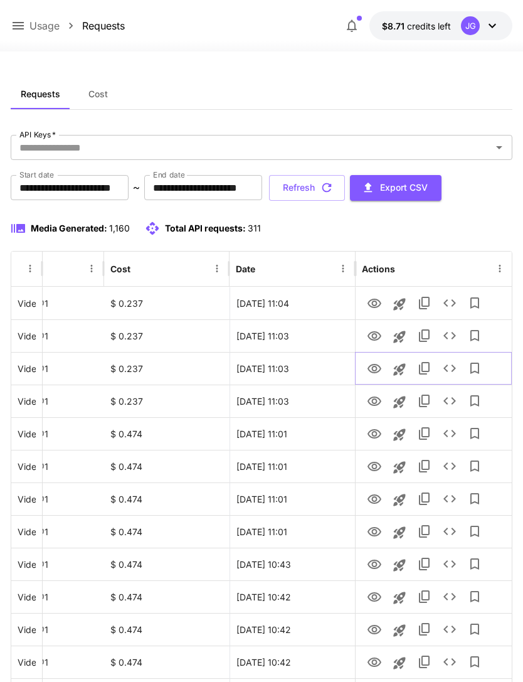
click at [381, 370] on icon "View" at bounding box center [374, 368] width 15 height 15
click at [377, 338] on icon "View" at bounding box center [374, 336] width 15 height 15
click at [375, 302] on icon "View" at bounding box center [374, 303] width 15 height 15
click at [377, 336] on icon "View" at bounding box center [375, 335] width 14 height 9
click at [345, 182] on button "Refresh" at bounding box center [307, 188] width 76 height 26
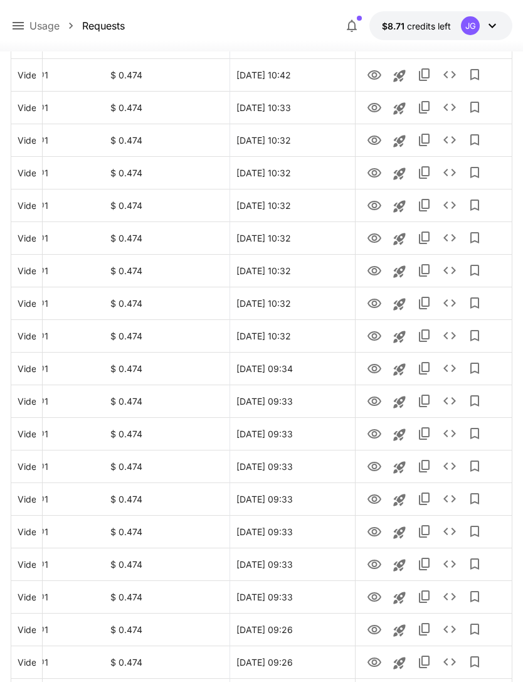
scroll to position [718, 0]
click at [374, 371] on icon "View" at bounding box center [375, 368] width 14 height 9
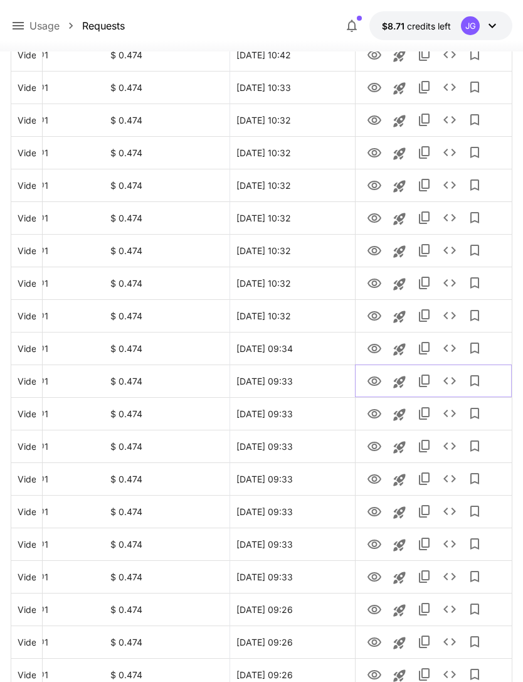
click at [373, 380] on icon "View" at bounding box center [375, 381] width 14 height 9
click at [380, 412] on icon "View" at bounding box center [375, 413] width 14 height 9
click at [377, 442] on icon "View" at bounding box center [375, 446] width 14 height 9
click at [370, 478] on icon "View" at bounding box center [374, 479] width 15 height 15
click at [375, 510] on icon "View" at bounding box center [374, 512] width 15 height 15
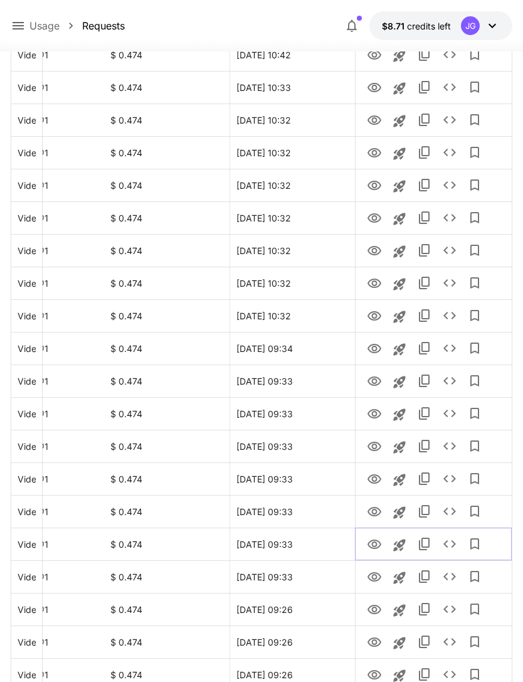
click at [376, 545] on icon "View" at bounding box center [375, 544] width 14 height 9
click at [371, 575] on icon "View" at bounding box center [374, 577] width 15 height 15
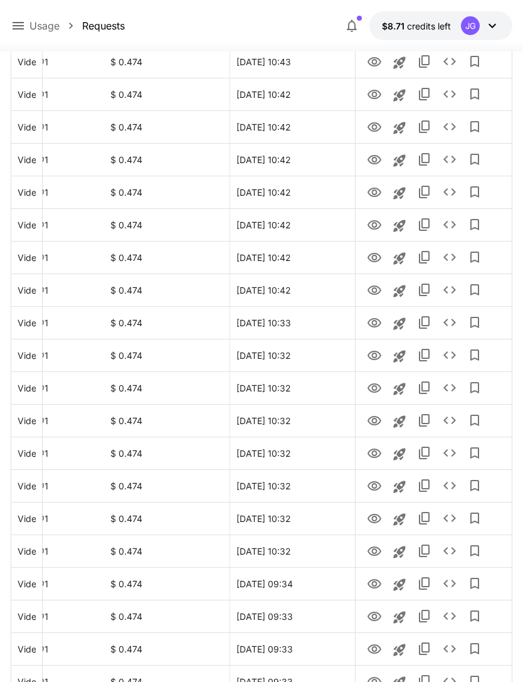
scroll to position [0, 0]
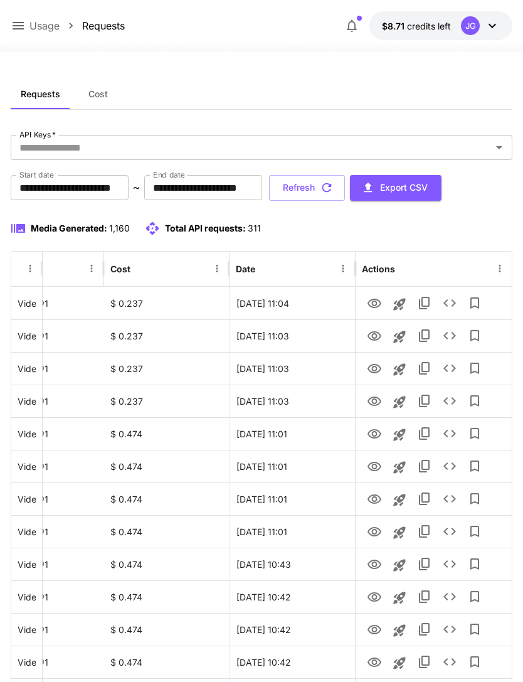
click at [334, 191] on icon "button" at bounding box center [327, 188] width 14 height 14
click at [377, 400] on icon "View" at bounding box center [375, 401] width 14 height 9
click at [18, 24] on icon at bounding box center [18, 25] width 15 height 15
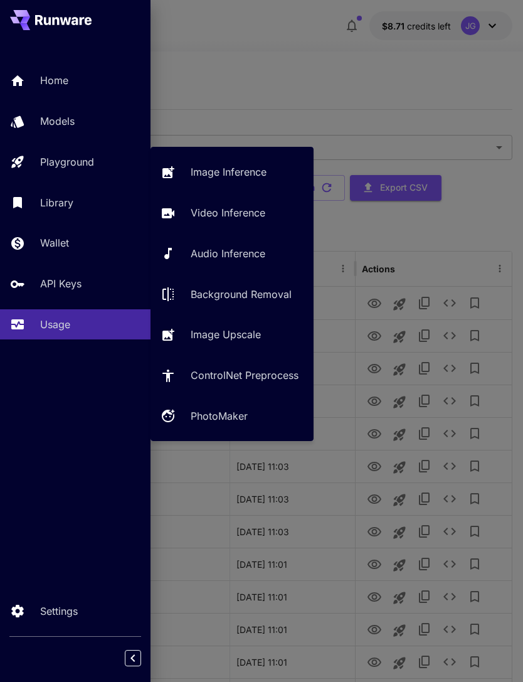
click at [238, 220] on p "Video Inference" at bounding box center [228, 212] width 75 height 15
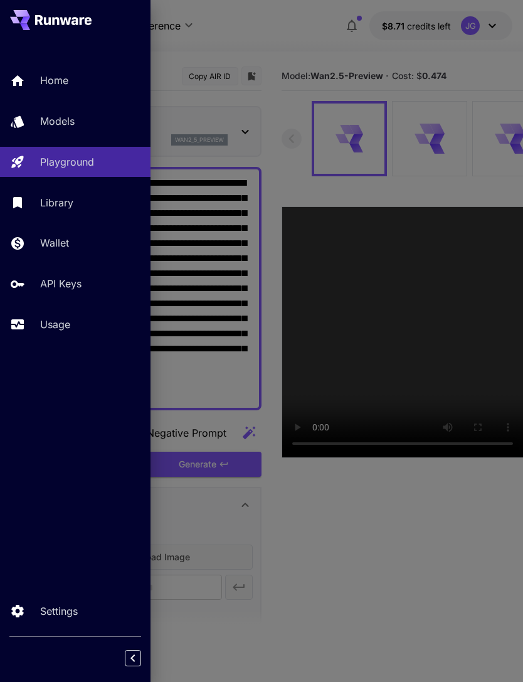
click at [299, 33] on div at bounding box center [261, 341] width 523 height 682
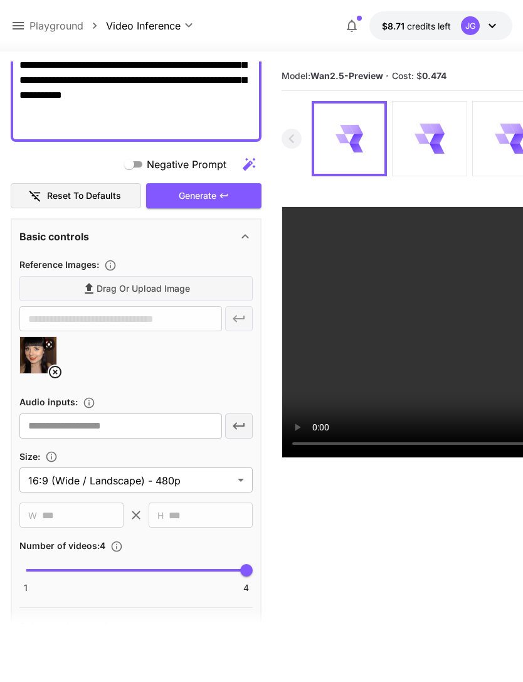
scroll to position [214, 0]
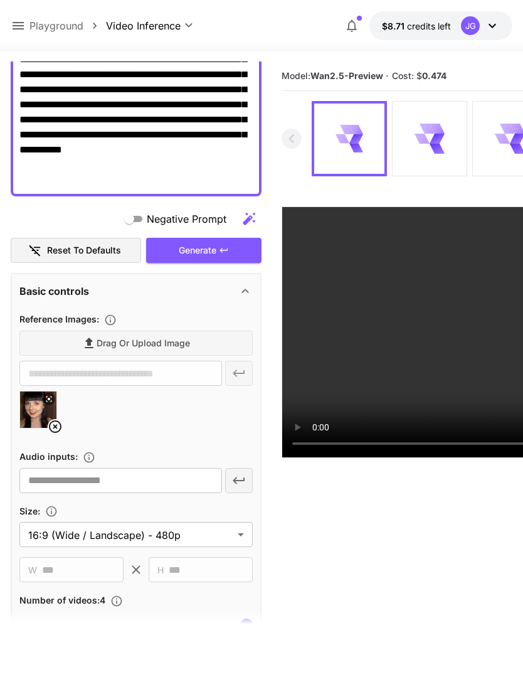
click at [60, 424] on icon at bounding box center [55, 426] width 13 height 13
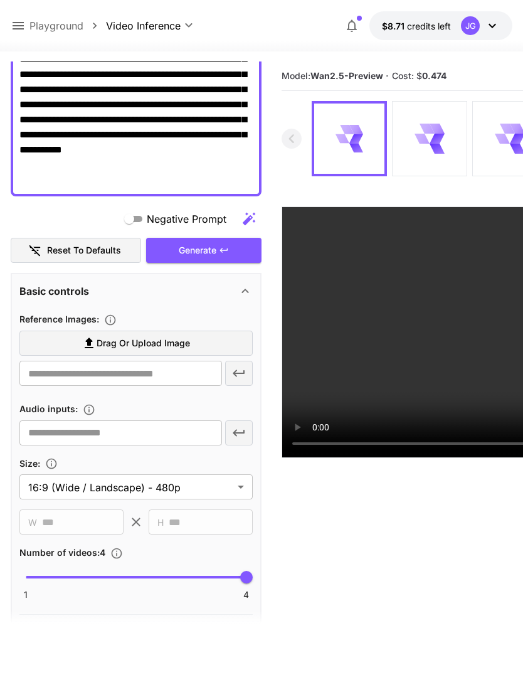
click at [167, 343] on span "Drag or upload image" at bounding box center [144, 344] width 94 height 16
click at [0, 0] on input "Drag or upload image" at bounding box center [0, 0] width 0 height 0
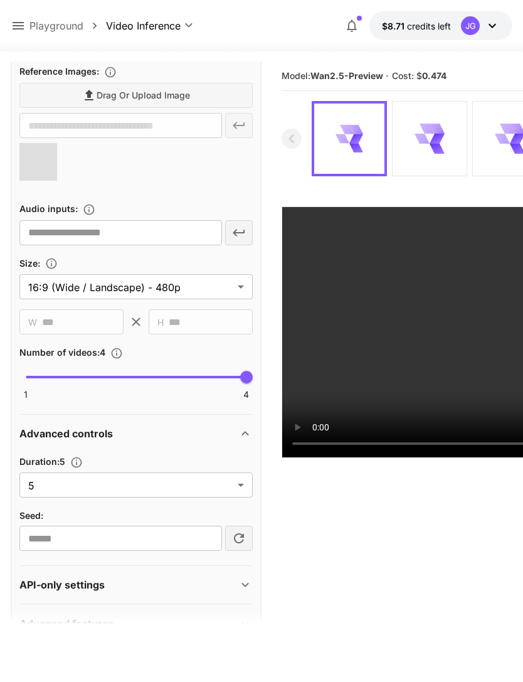
scroll to position [461, 0]
click at [233, 486] on body "**********" at bounding box center [261, 390] width 523 height 781
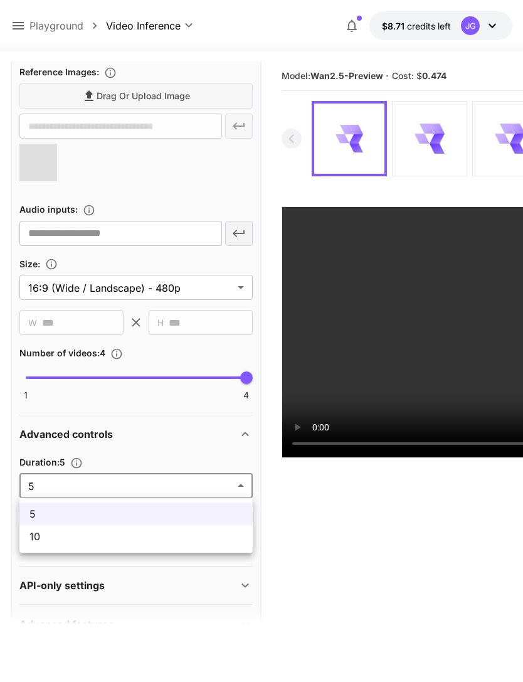
click at [201, 542] on span "10" at bounding box center [135, 536] width 213 height 15
type input "**"
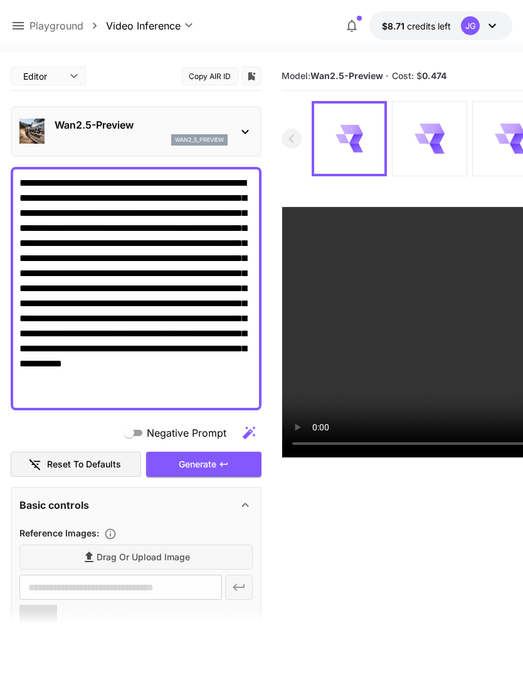
type input "**********"
click at [217, 468] on div "Generate" at bounding box center [203, 465] width 115 height 26
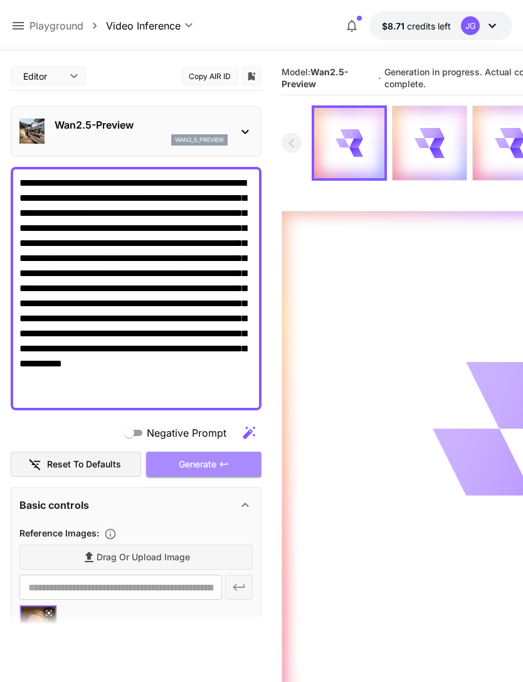
click at [232, 467] on div "Generate" at bounding box center [203, 465] width 115 height 26
click at [21, 28] on icon at bounding box center [18, 25] width 15 height 15
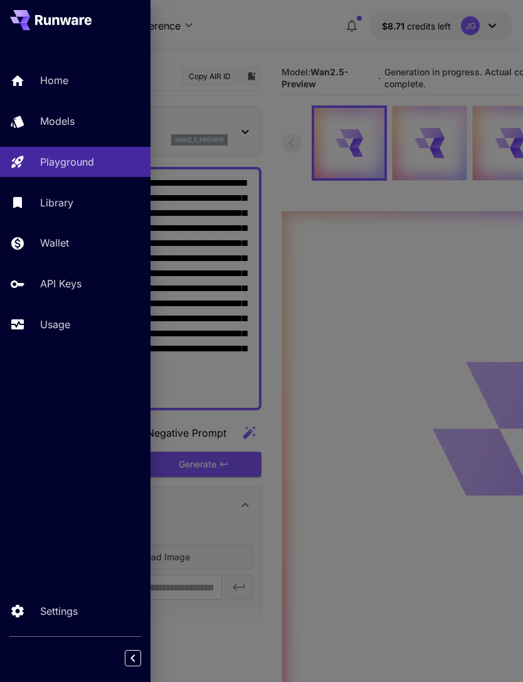
click at [70, 310] on link "Usage" at bounding box center [75, 324] width 151 height 31
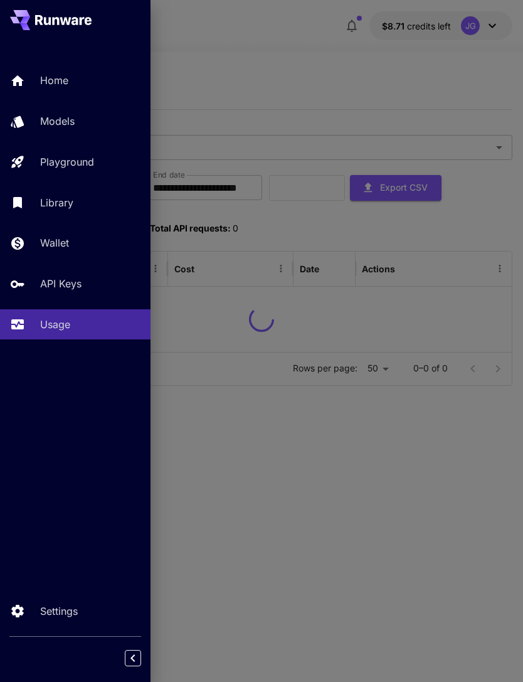
click at [301, 67] on div at bounding box center [261, 341] width 523 height 682
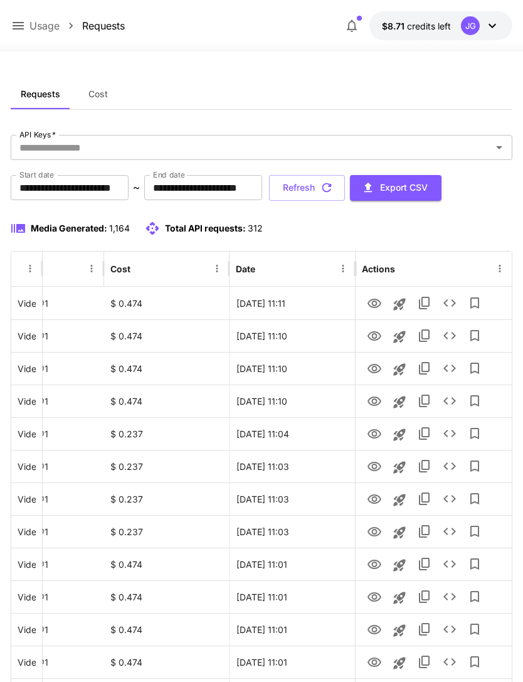
scroll to position [0, 64]
click at [373, 372] on icon "View" at bounding box center [374, 368] width 15 height 15
click at [375, 334] on icon "View" at bounding box center [375, 335] width 14 height 9
click at [334, 188] on icon "button" at bounding box center [327, 188] width 14 height 14
click at [376, 303] on icon "View" at bounding box center [375, 303] width 14 height 9
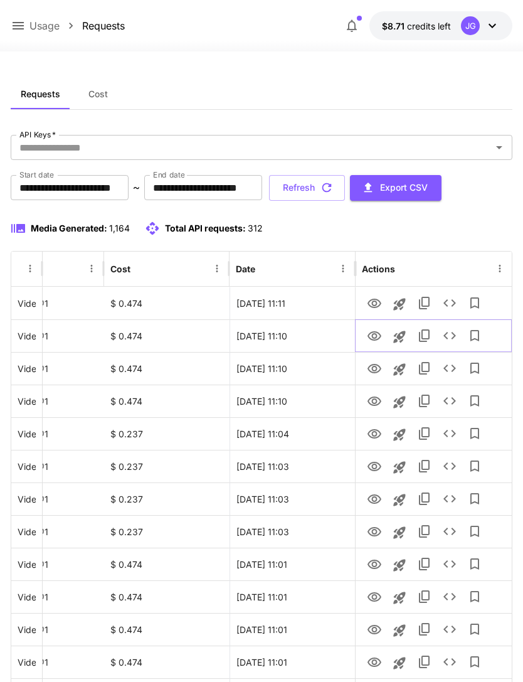
click at [375, 339] on icon "View" at bounding box center [374, 336] width 15 height 15
click at [373, 307] on icon "View" at bounding box center [375, 303] width 14 height 9
click at [378, 329] on icon "View" at bounding box center [374, 336] width 15 height 15
click at [334, 191] on icon "button" at bounding box center [327, 188] width 14 height 14
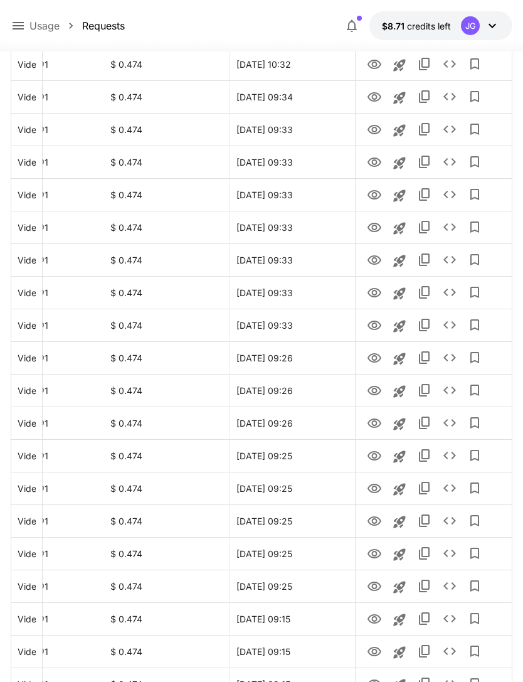
scroll to position [1120, 0]
click at [377, 360] on icon "View" at bounding box center [374, 358] width 15 height 15
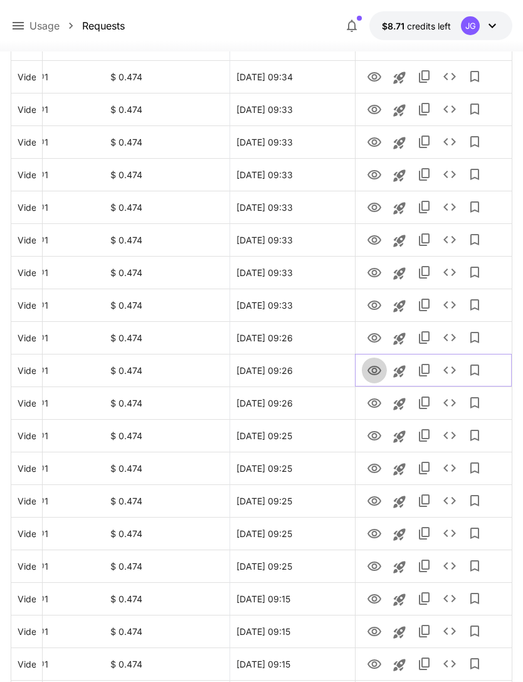
click at [377, 370] on icon "View" at bounding box center [374, 370] width 15 height 15
click at [376, 340] on icon "View" at bounding box center [374, 338] width 15 height 15
click at [377, 367] on icon "View" at bounding box center [375, 370] width 14 height 9
click at [377, 334] on icon "View" at bounding box center [375, 337] width 14 height 9
click at [377, 407] on icon "View" at bounding box center [375, 402] width 14 height 9
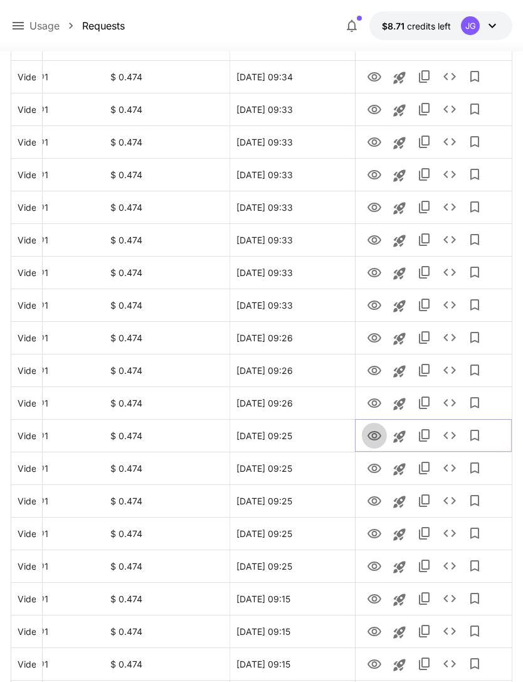
click at [373, 433] on icon "View" at bounding box center [375, 435] width 14 height 9
click at [374, 468] on icon "View" at bounding box center [374, 468] width 15 height 15
click at [380, 434] on icon "View" at bounding box center [375, 435] width 14 height 9
click at [379, 464] on icon "View" at bounding box center [374, 468] width 15 height 15
click at [378, 439] on icon "View" at bounding box center [375, 435] width 14 height 9
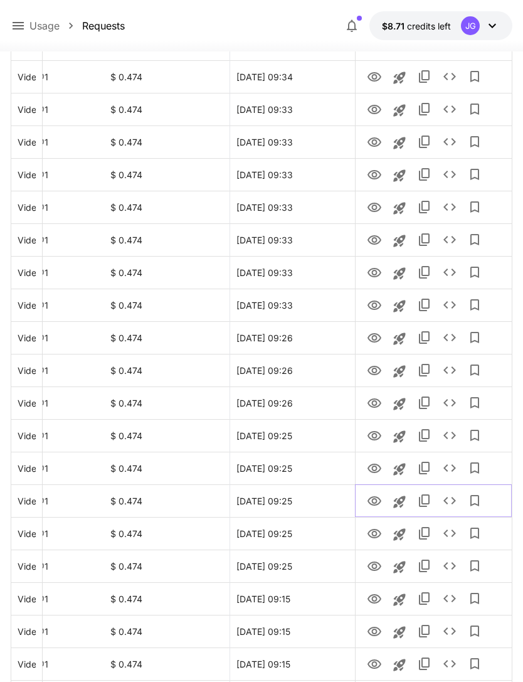
click at [370, 498] on icon "View" at bounding box center [375, 500] width 14 height 9
click at [376, 532] on icon "View" at bounding box center [375, 533] width 14 height 9
click at [377, 562] on icon "View" at bounding box center [374, 566] width 15 height 15
click at [371, 597] on icon "View" at bounding box center [374, 599] width 15 height 15
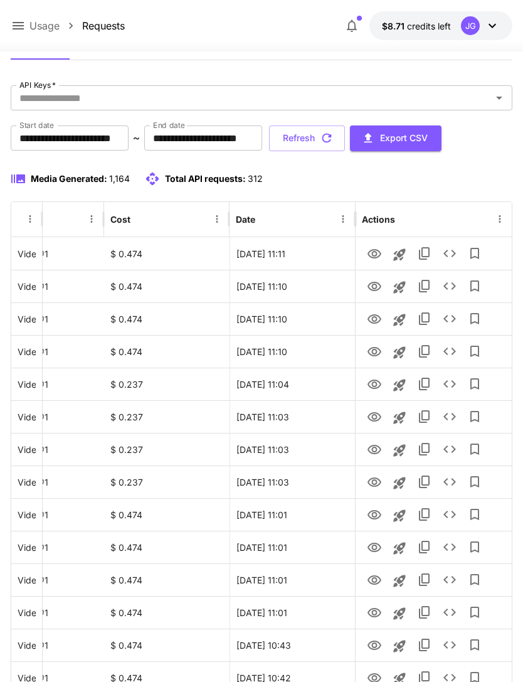
scroll to position [0, 0]
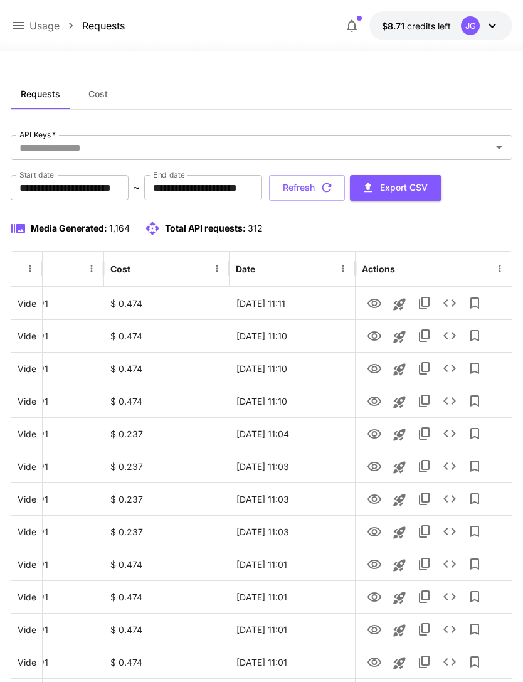
click at [345, 192] on button "Refresh" at bounding box center [307, 188] width 76 height 26
click at [378, 532] on icon "View" at bounding box center [374, 532] width 15 height 15
click at [15, 31] on icon at bounding box center [18, 25] width 15 height 15
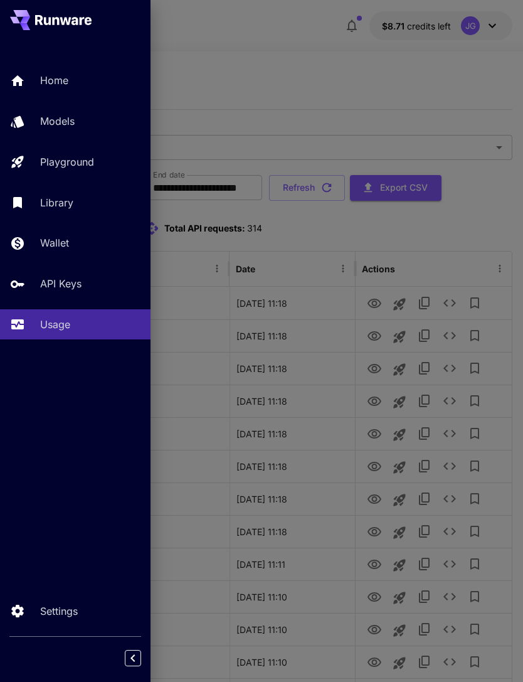
click at [88, 168] on p "Playground" at bounding box center [67, 161] width 54 height 15
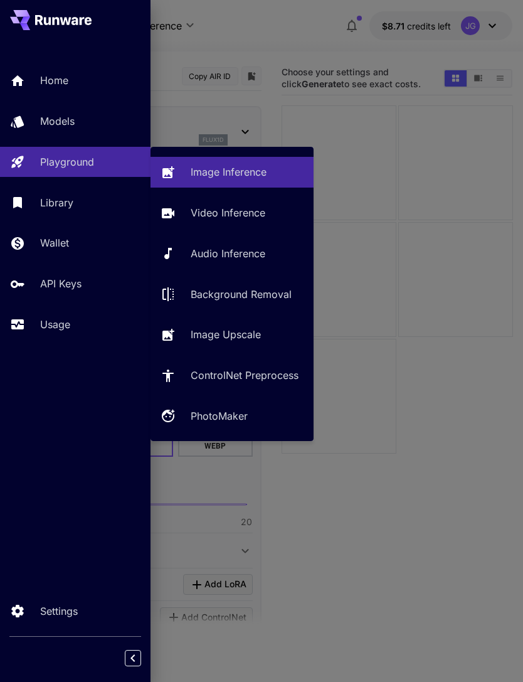
type input "**********"
click at [236, 218] on p "Video Inference" at bounding box center [228, 212] width 75 height 15
type input "**********"
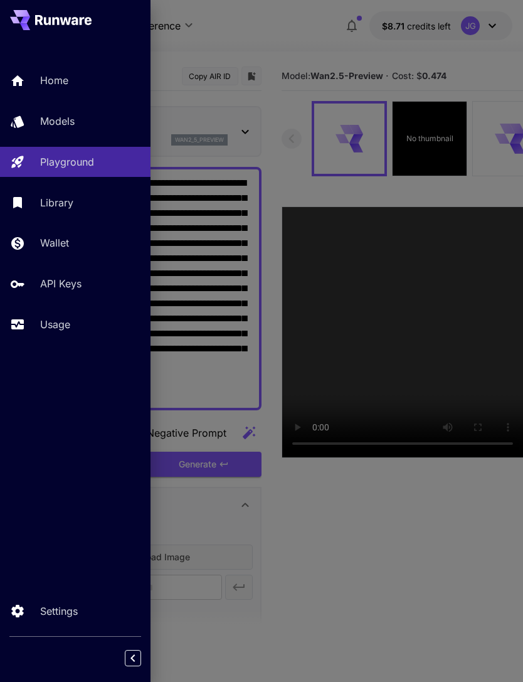
click at [275, 28] on div at bounding box center [261, 341] width 523 height 682
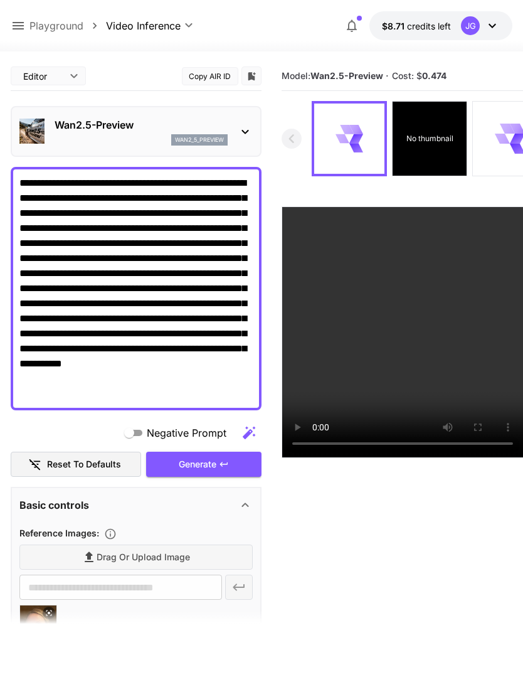
click at [61, 643] on icon at bounding box center [55, 640] width 15 height 15
click at [174, 556] on span "Drag or upload image" at bounding box center [144, 558] width 94 height 16
click at [0, 0] on input "Drag or upload image" at bounding box center [0, 0] width 0 height 0
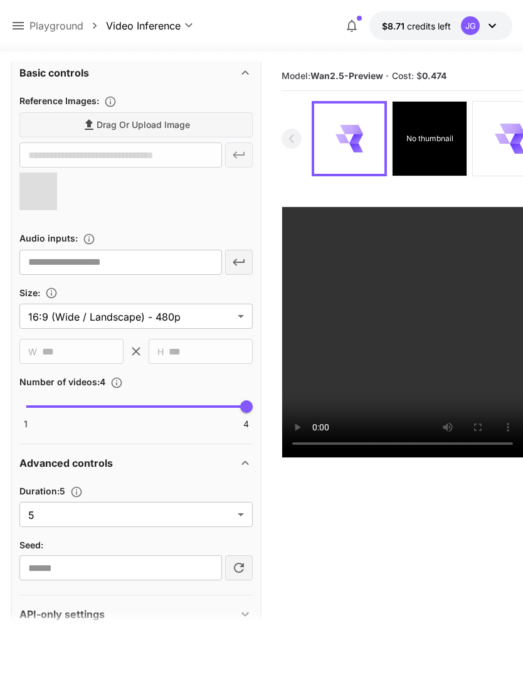
scroll to position [422, 0]
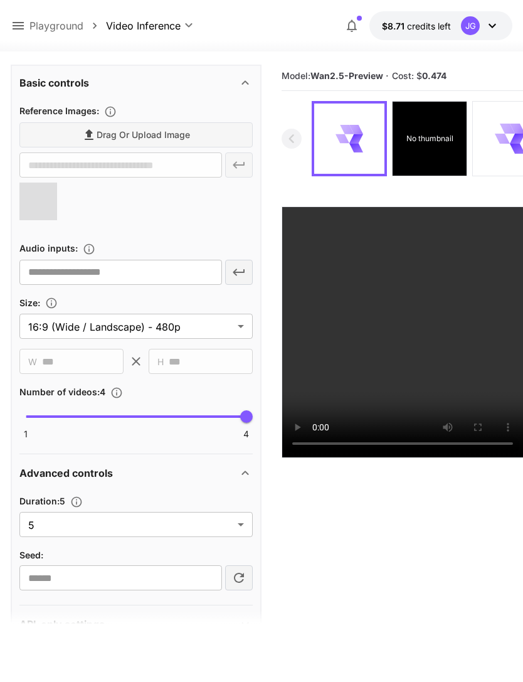
click at [241, 523] on body "**********" at bounding box center [261, 390] width 523 height 781
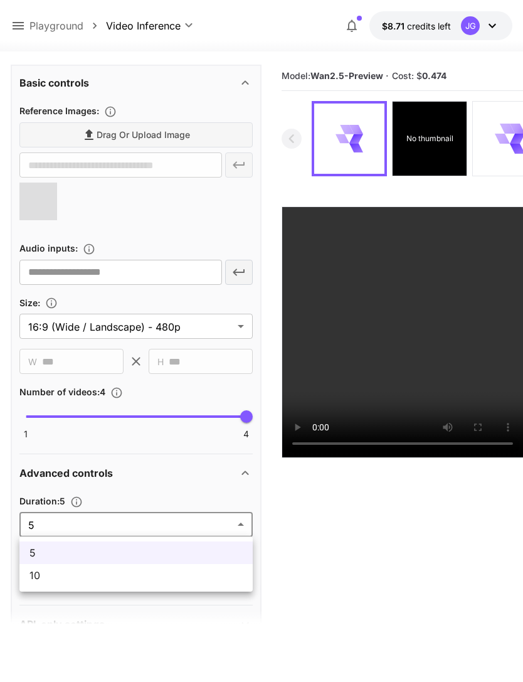
click at [186, 574] on span "10" at bounding box center [135, 575] width 213 height 15
type input "**"
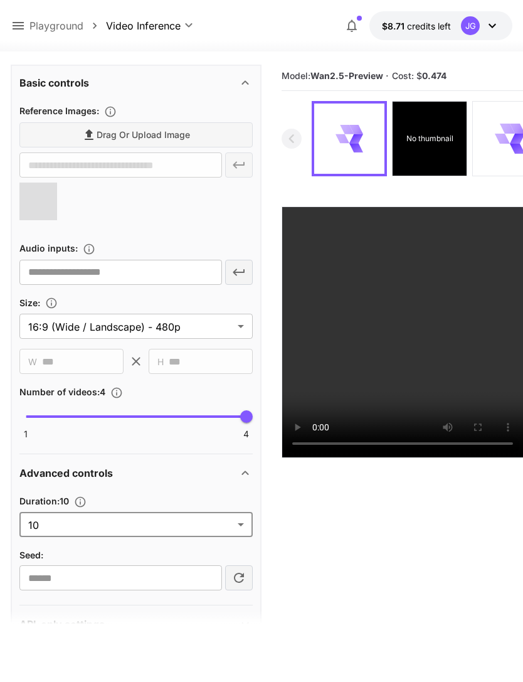
type input "**********"
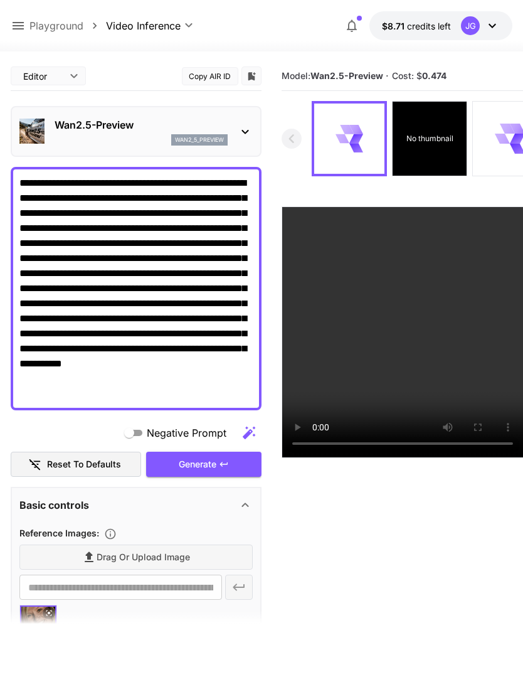
scroll to position [0, 0]
click at [218, 466] on div "Generate" at bounding box center [203, 465] width 115 height 26
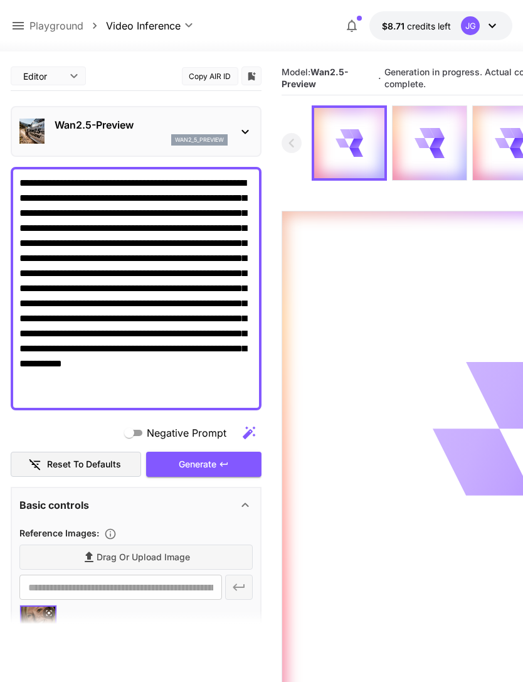
click at [19, 25] on icon at bounding box center [18, 25] width 15 height 15
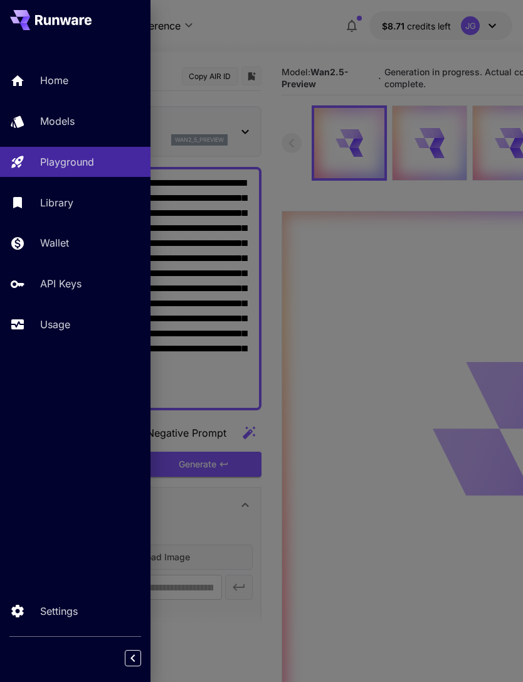
click at [43, 335] on link "Usage" at bounding box center [75, 324] width 151 height 31
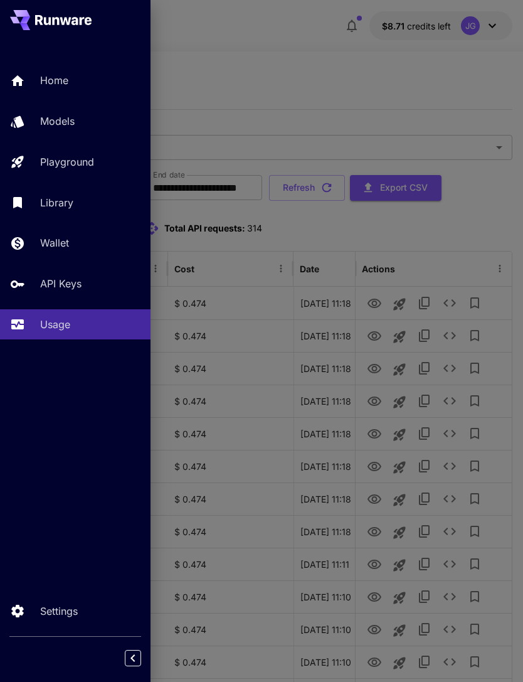
click at [363, 85] on div at bounding box center [261, 341] width 523 height 682
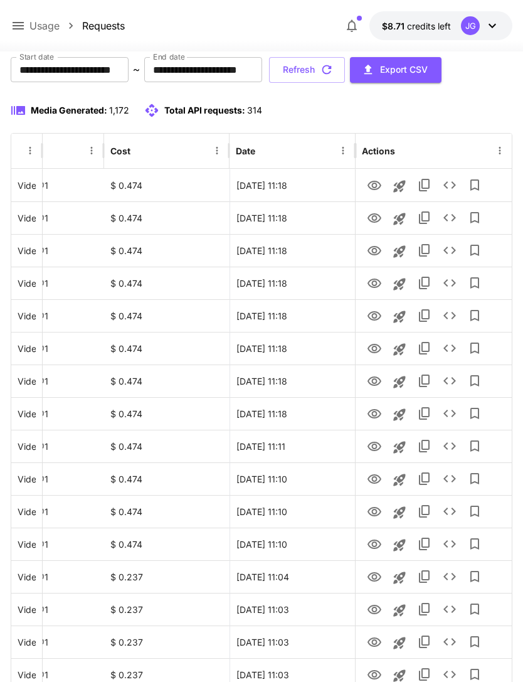
scroll to position [115, 0]
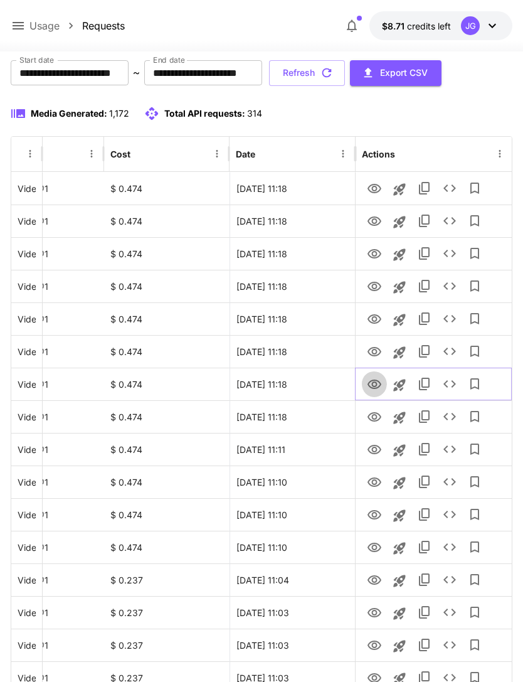
click at [376, 383] on icon "View" at bounding box center [375, 384] width 14 height 9
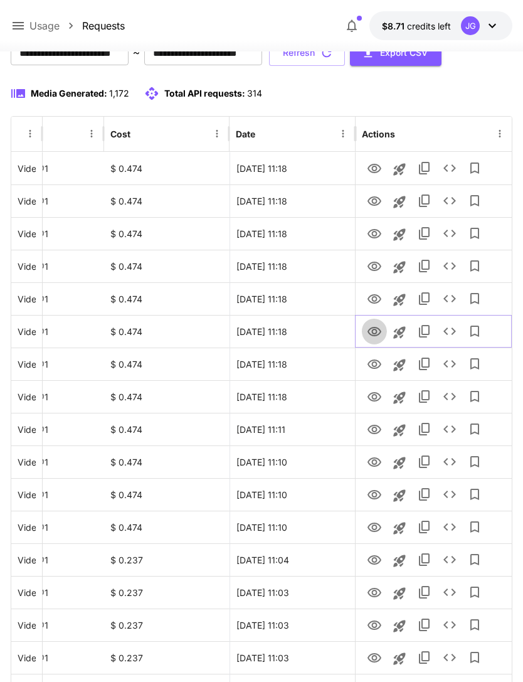
click at [374, 332] on icon "View" at bounding box center [374, 331] width 15 height 15
click at [371, 298] on icon "View" at bounding box center [374, 299] width 15 height 15
click at [377, 269] on icon "View" at bounding box center [374, 266] width 15 height 15
click at [375, 235] on icon "View" at bounding box center [374, 234] width 15 height 15
click at [377, 200] on icon "View" at bounding box center [375, 200] width 14 height 9
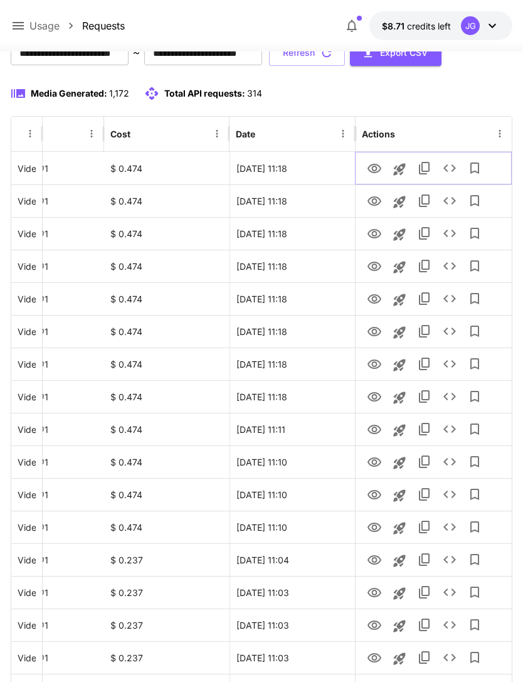
click at [372, 168] on icon "View" at bounding box center [375, 168] width 14 height 9
click at [377, 196] on icon "View" at bounding box center [374, 201] width 15 height 15
click at [376, 164] on icon "View" at bounding box center [375, 168] width 14 height 9
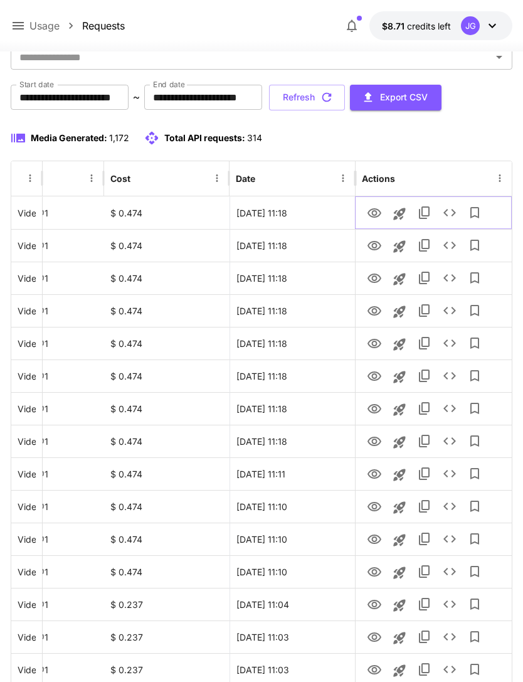
scroll to position [0, 0]
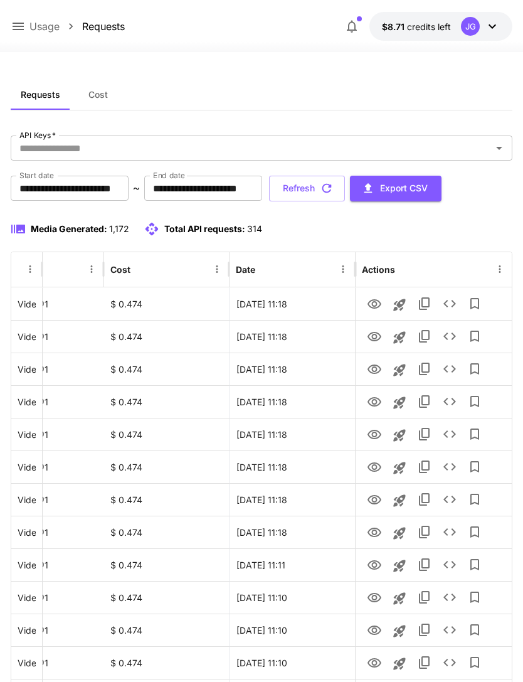
click at [334, 191] on icon "button" at bounding box center [327, 188] width 14 height 14
click at [376, 306] on icon "View" at bounding box center [374, 303] width 15 height 15
click at [373, 398] on icon "View" at bounding box center [375, 401] width 14 height 9
click at [377, 304] on icon "View" at bounding box center [375, 303] width 14 height 9
click at [376, 528] on icon "View" at bounding box center [375, 531] width 14 height 9
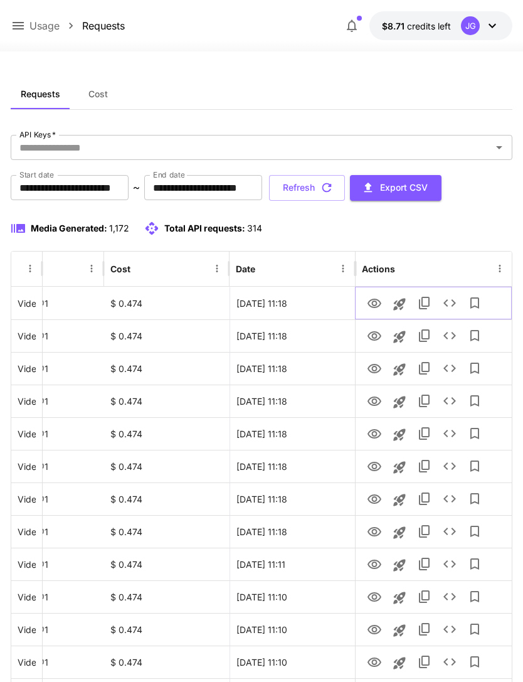
click at [378, 308] on icon "View" at bounding box center [374, 303] width 15 height 15
click at [345, 185] on button "Refresh" at bounding box center [307, 188] width 76 height 26
click at [379, 308] on icon "View" at bounding box center [374, 303] width 15 height 15
click at [345, 183] on button "Refresh" at bounding box center [307, 188] width 76 height 26
click at [377, 370] on icon "View" at bounding box center [374, 368] width 15 height 15
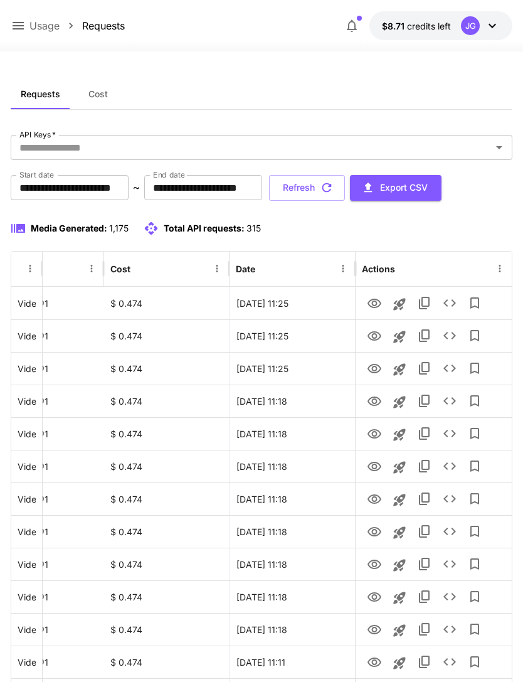
click at [14, 26] on icon at bounding box center [18, 26] width 11 height 8
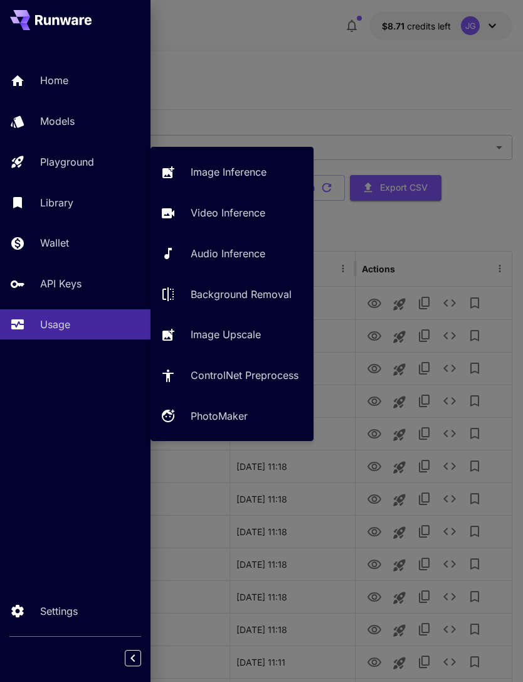
click at [239, 216] on p "Video Inference" at bounding box center [228, 212] width 75 height 15
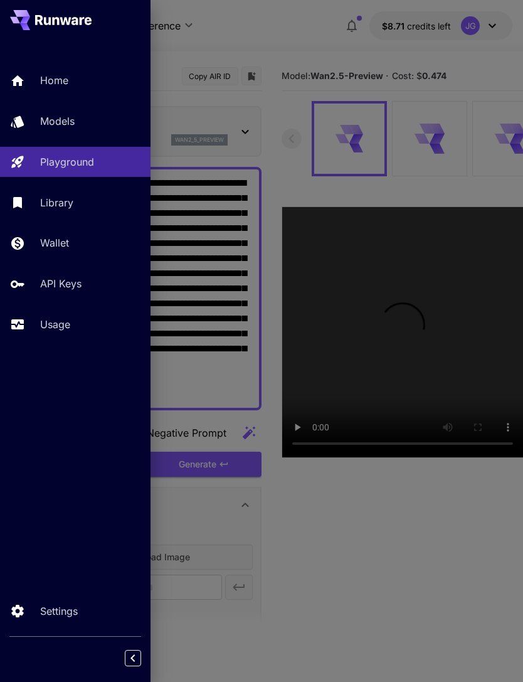
type input "*"
click at [270, 33] on div at bounding box center [261, 341] width 523 height 682
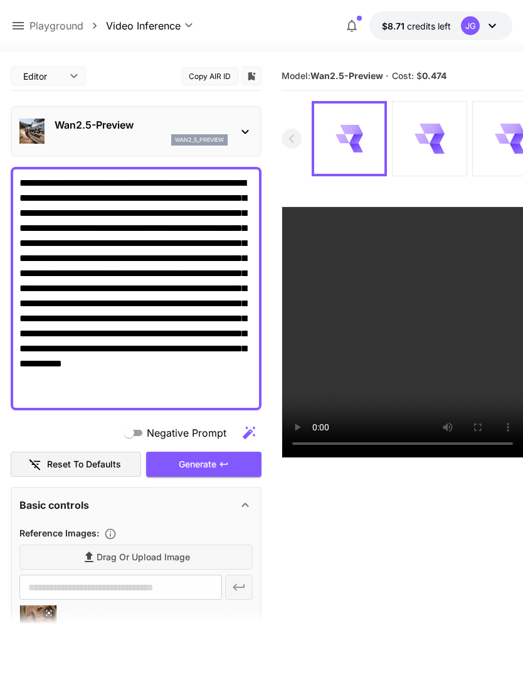
click at [58, 639] on icon at bounding box center [55, 640] width 15 height 15
click at [176, 554] on span "Drag or upload image" at bounding box center [144, 558] width 94 height 16
click at [0, 0] on input "Drag or upload image" at bounding box center [0, 0] width 0 height 0
type input "**********"
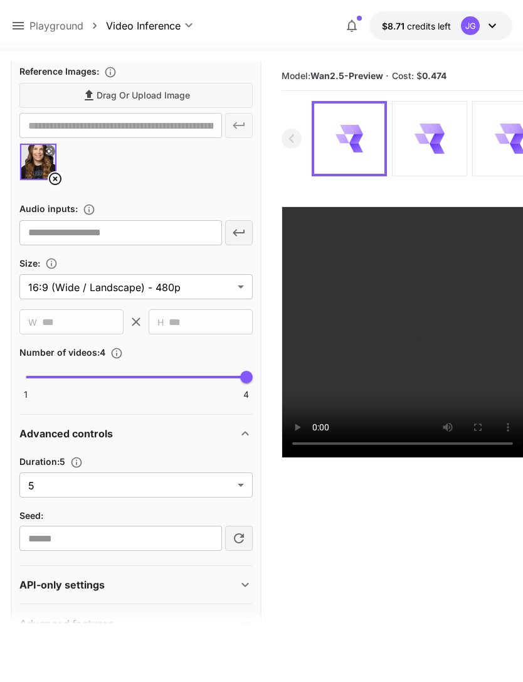
scroll to position [461, 0]
click at [233, 486] on body "**********" at bounding box center [261, 390] width 523 height 781
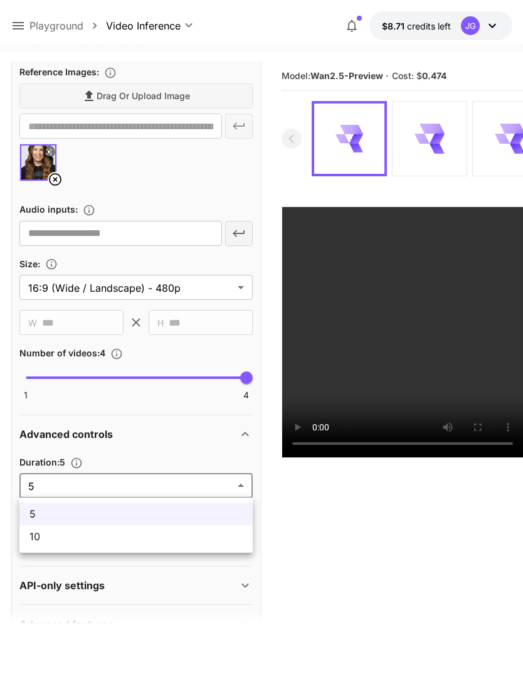
click at [200, 538] on span "10" at bounding box center [135, 536] width 213 height 15
type input "**"
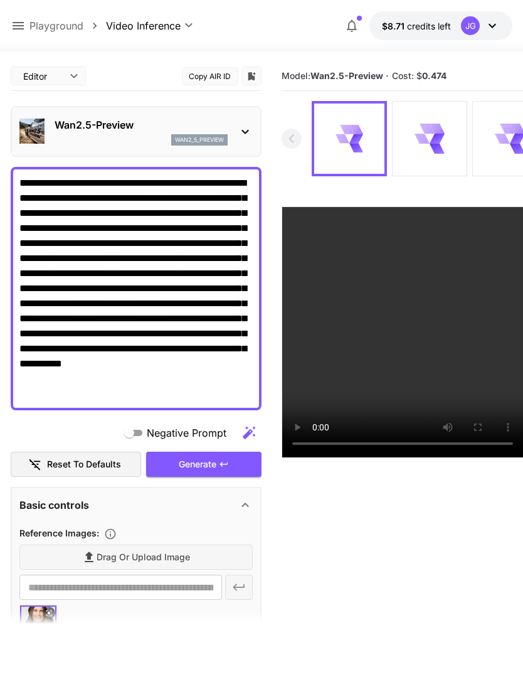
scroll to position [0, 0]
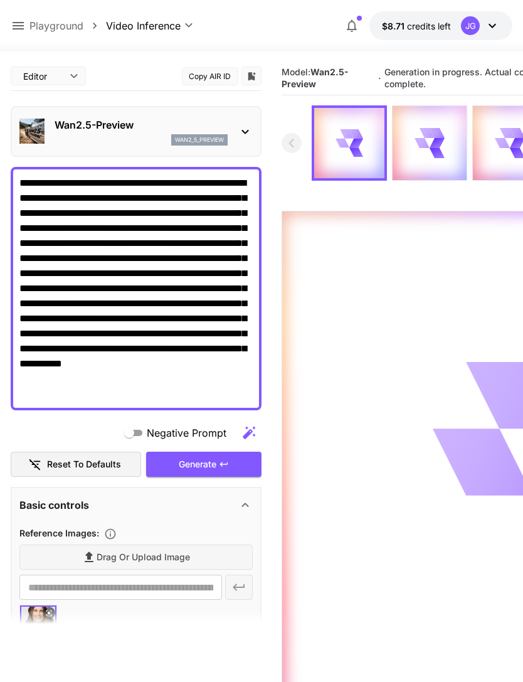
click at [18, 31] on icon at bounding box center [18, 25] width 15 height 15
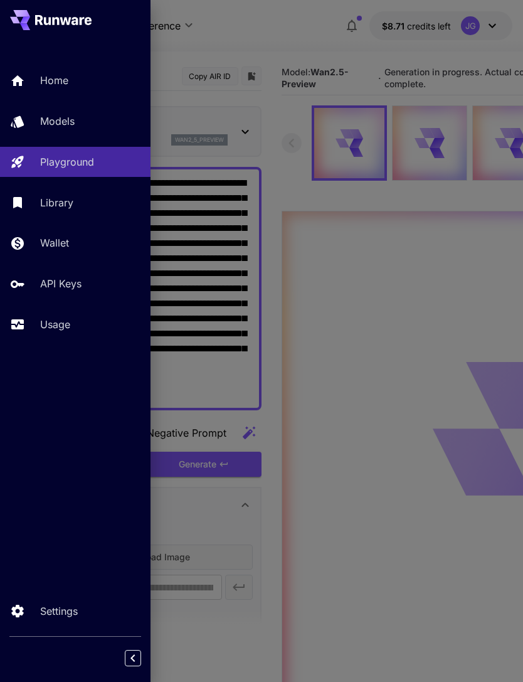
click at [331, 36] on div at bounding box center [261, 341] width 523 height 682
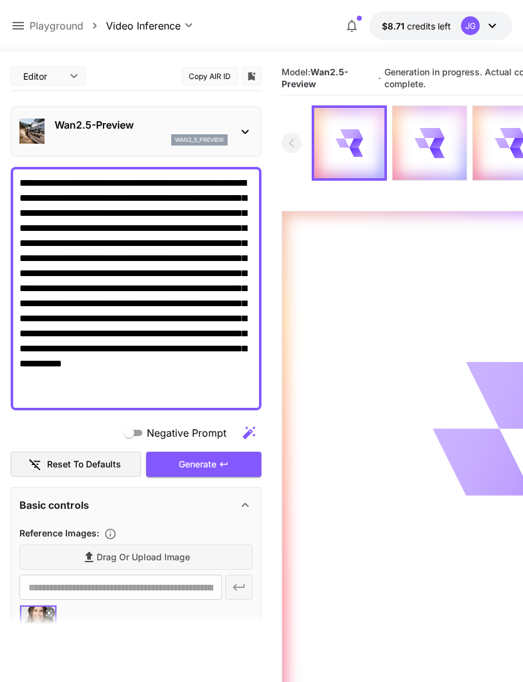
click at [15, 25] on icon at bounding box center [18, 25] width 15 height 15
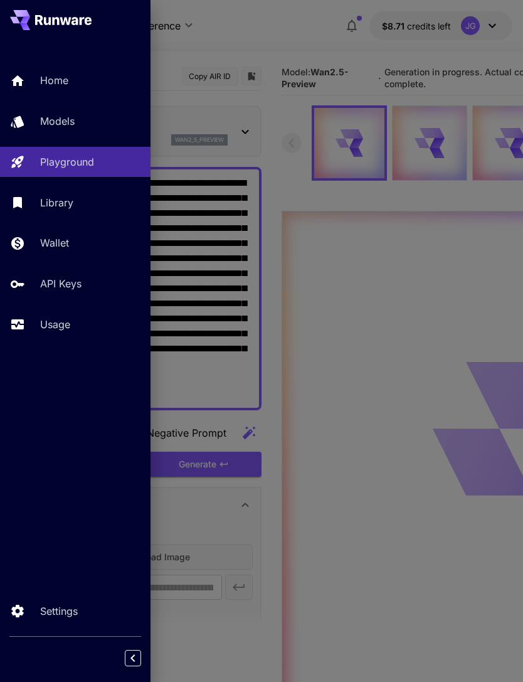
click at [60, 326] on p "Usage" at bounding box center [55, 324] width 30 height 15
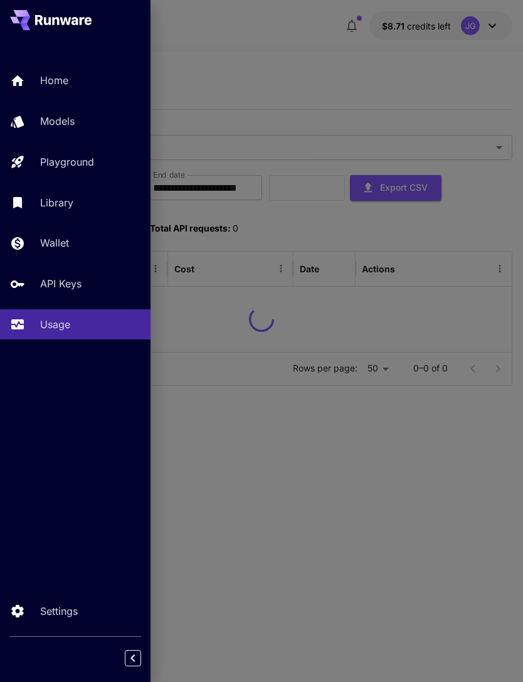
click at [341, 57] on div at bounding box center [261, 341] width 523 height 682
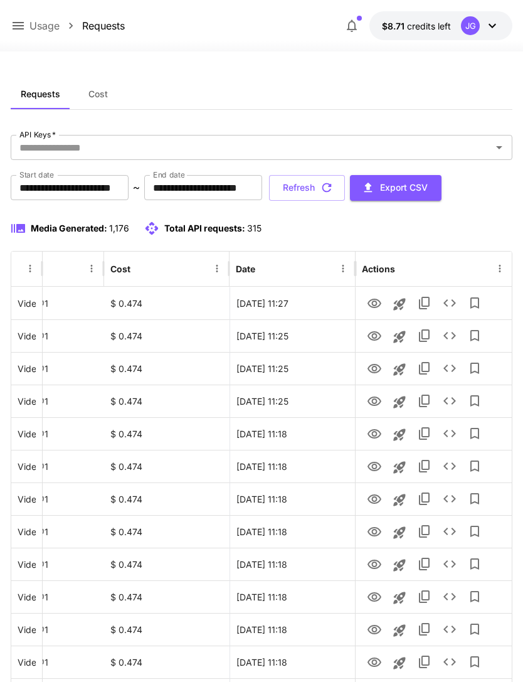
scroll to position [0, 64]
click at [376, 370] on icon "View" at bounding box center [375, 368] width 14 height 9
click at [374, 332] on icon "View" at bounding box center [375, 335] width 14 height 9
click at [372, 302] on icon "View" at bounding box center [375, 303] width 14 height 9
click at [370, 299] on icon "View" at bounding box center [374, 303] width 15 height 15
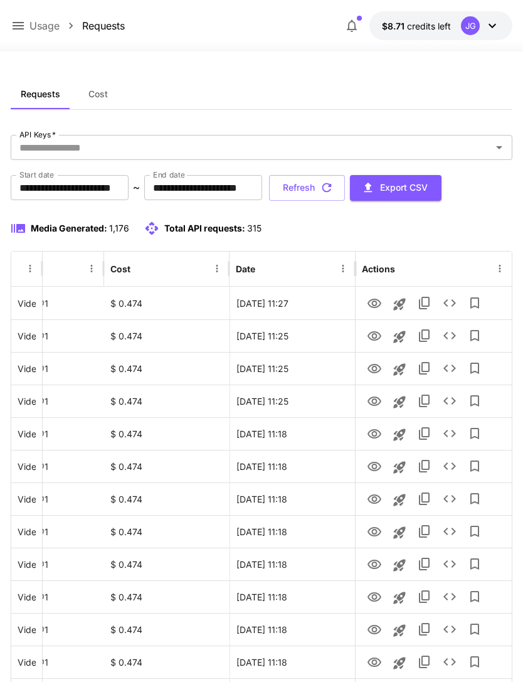
click at [345, 187] on button "Refresh" at bounding box center [307, 188] width 76 height 26
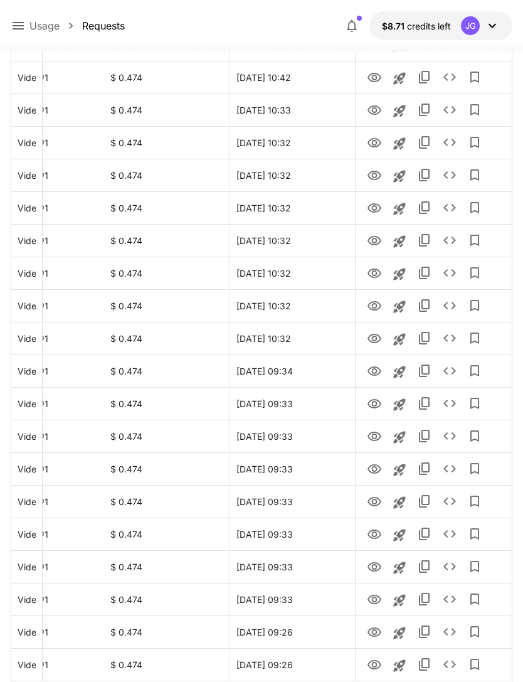
scroll to position [1238, 0]
click at [375, 372] on icon "View" at bounding box center [374, 371] width 15 height 15
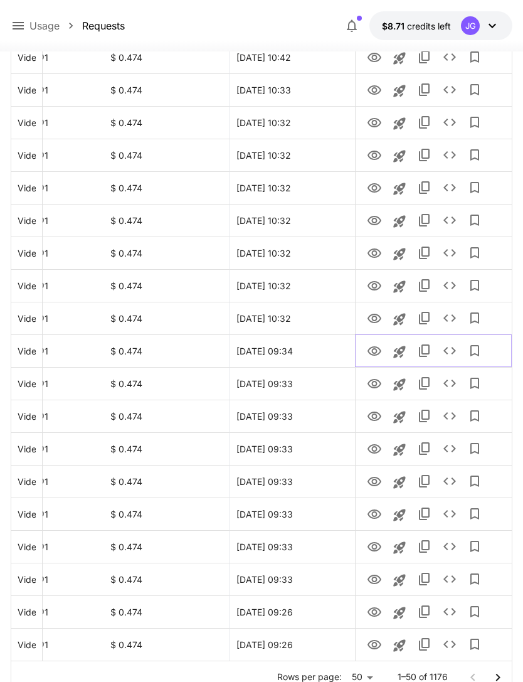
scroll to position [1307, 0]
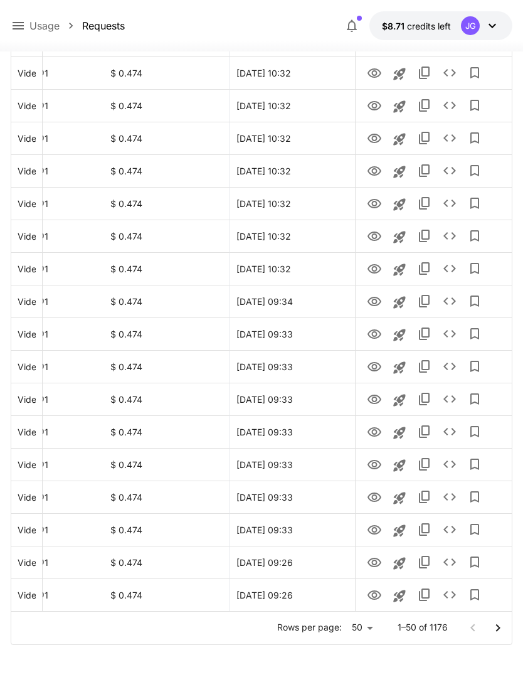
click at [500, 629] on icon "Go to next page" at bounding box center [498, 628] width 15 height 15
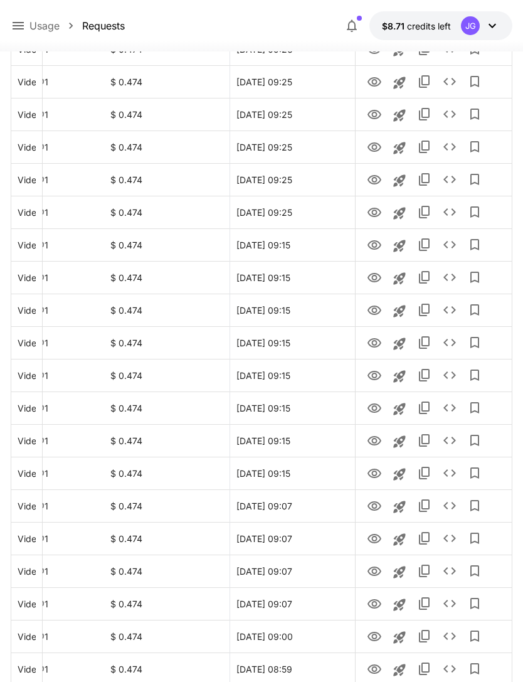
scroll to position [255, 0]
click at [380, 474] on icon "View" at bounding box center [375, 472] width 14 height 9
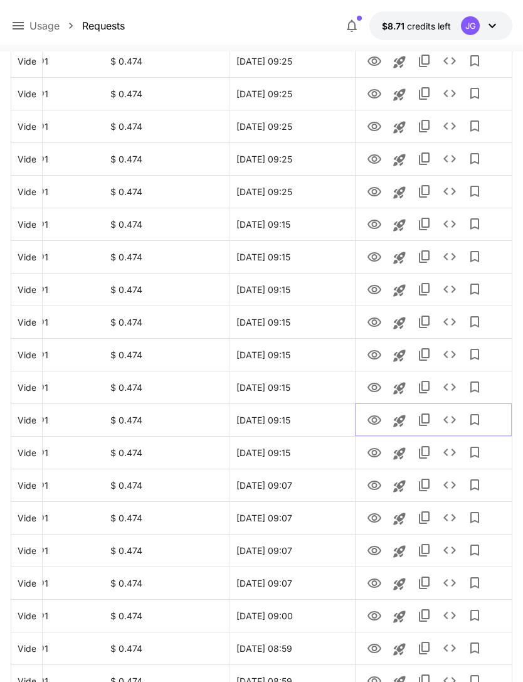
click at [374, 414] on icon "View" at bounding box center [374, 420] width 15 height 15
click at [374, 385] on icon "View" at bounding box center [375, 387] width 14 height 9
click at [373, 356] on icon "View" at bounding box center [375, 354] width 14 height 9
click at [373, 326] on icon "View" at bounding box center [375, 322] width 14 height 9
click at [374, 292] on icon "View" at bounding box center [375, 289] width 14 height 9
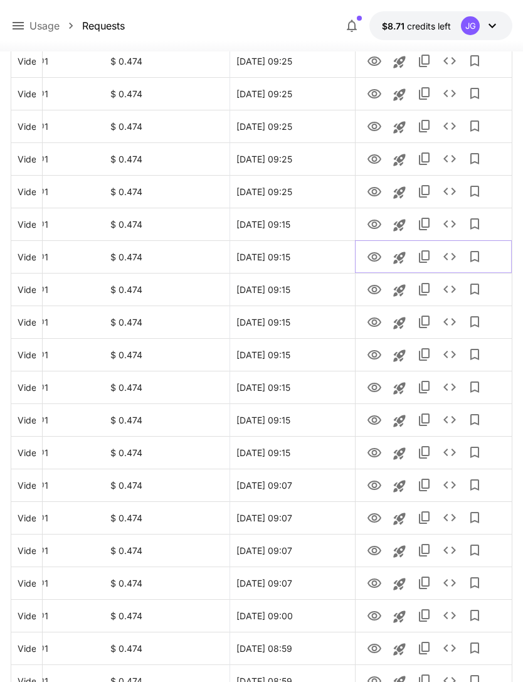
click at [377, 260] on icon "View" at bounding box center [375, 256] width 14 height 9
click at [380, 226] on icon "View" at bounding box center [375, 224] width 14 height 9
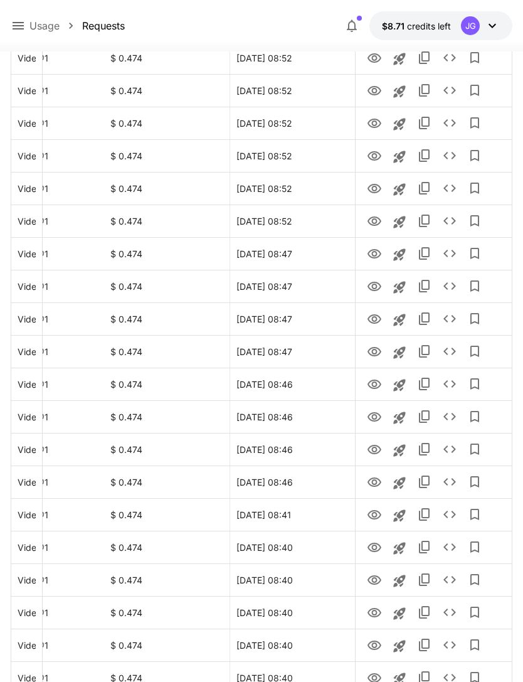
scroll to position [1267, 0]
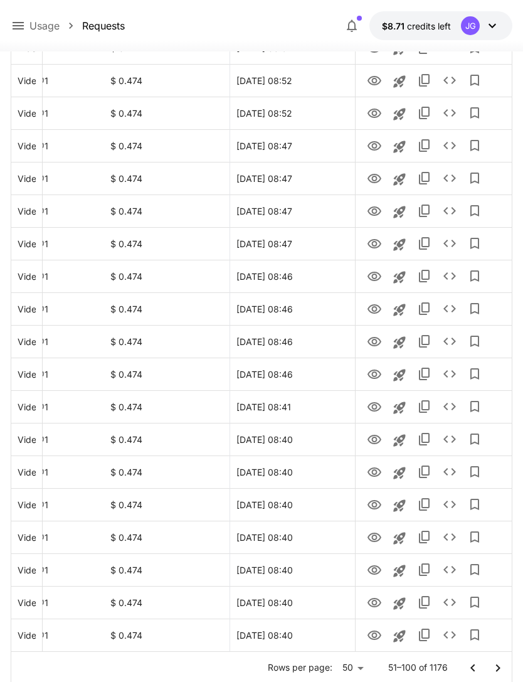
click at [473, 667] on icon "Go to previous page" at bounding box center [473, 668] width 15 height 15
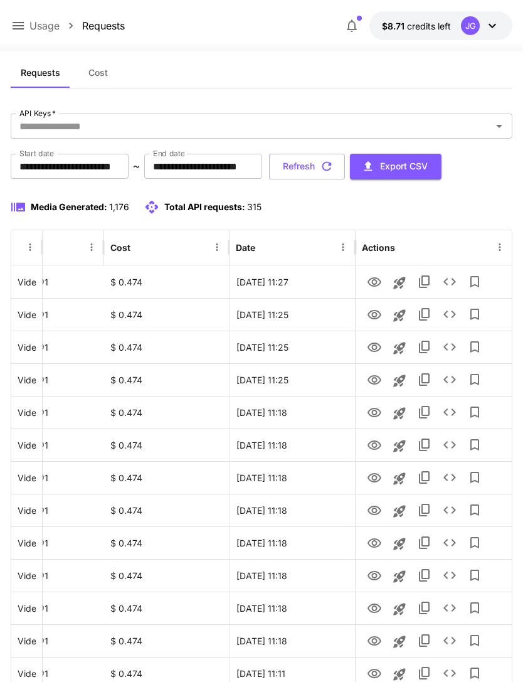
scroll to position [0, 0]
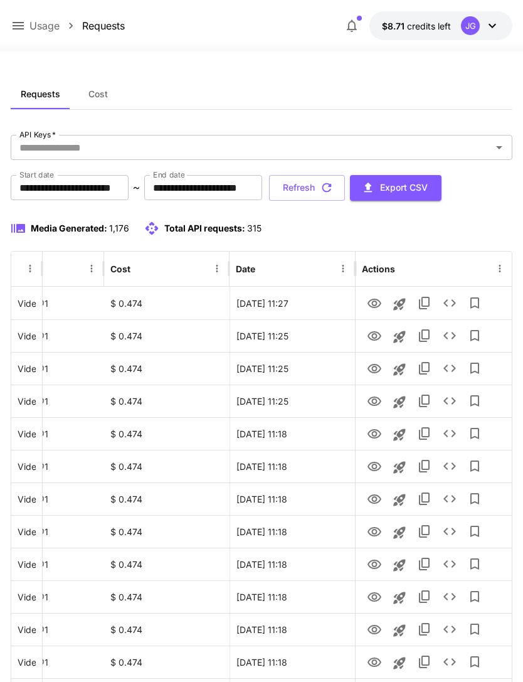
click at [334, 188] on icon "button" at bounding box center [327, 188] width 14 height 14
click at [377, 400] on icon "View" at bounding box center [375, 401] width 14 height 9
click at [11, 21] on icon at bounding box center [18, 25] width 15 height 15
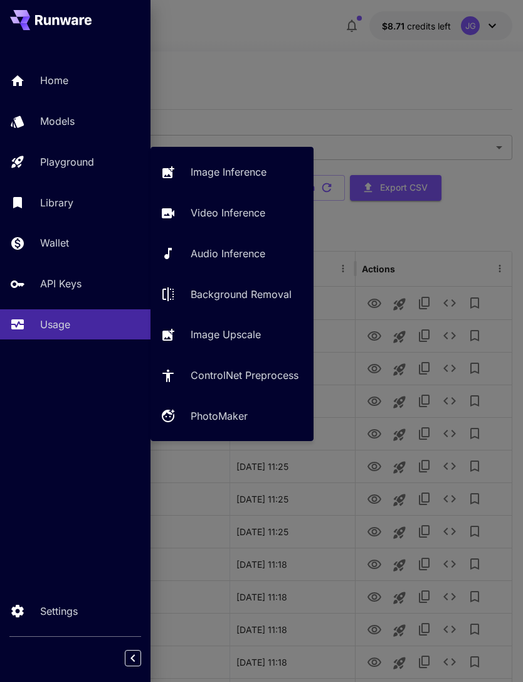
click at [236, 218] on p "Video Inference" at bounding box center [228, 212] width 75 height 15
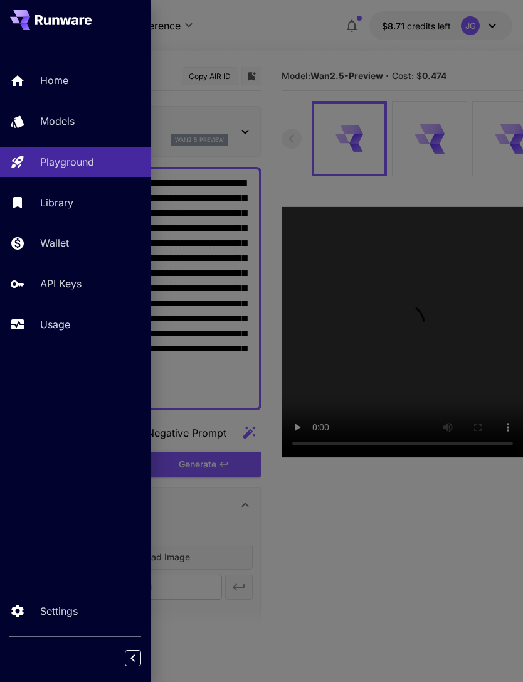
type input "*"
click at [292, 34] on div at bounding box center [261, 341] width 523 height 682
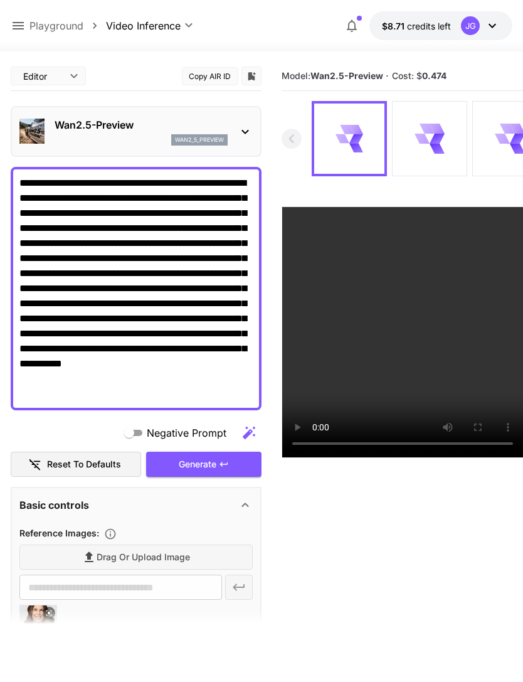
click at [151, 261] on textarea "**********" at bounding box center [135, 289] width 233 height 226
click at [135, 255] on textarea "**********" at bounding box center [135, 289] width 233 height 226
click at [177, 391] on textarea "**********" at bounding box center [135, 289] width 233 height 226
type textarea "**********"
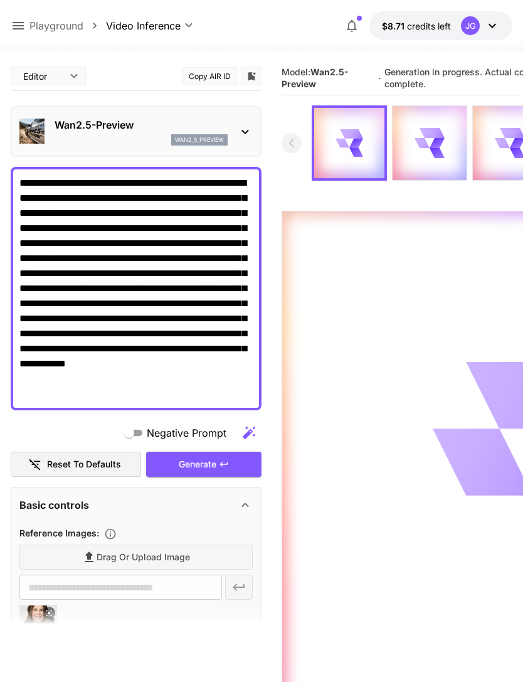
click at [19, 23] on icon at bounding box center [18, 26] width 11 height 8
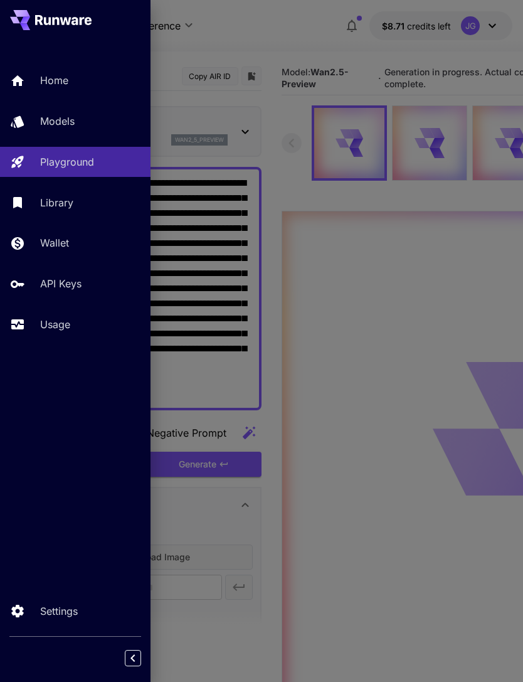
click at [46, 335] on link "Usage" at bounding box center [75, 324] width 151 height 31
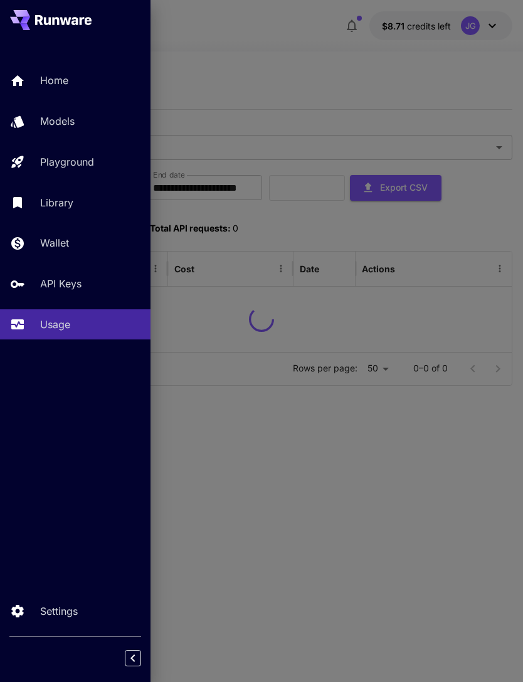
click at [359, 78] on div at bounding box center [261, 341] width 523 height 682
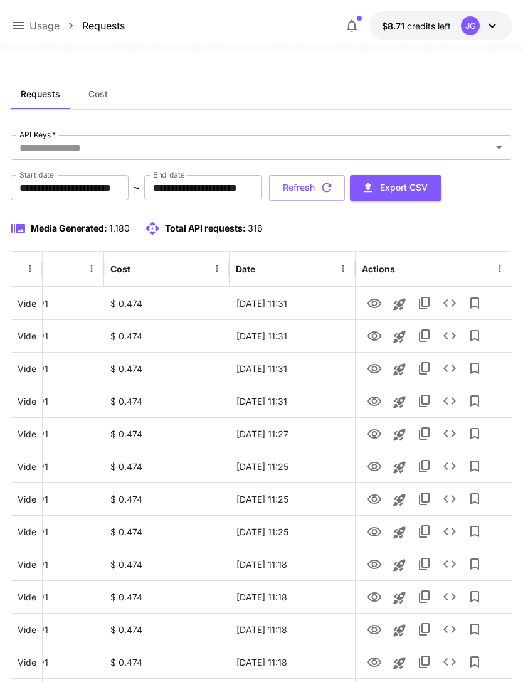
scroll to position [0, 64]
click at [378, 372] on icon "View" at bounding box center [374, 368] width 15 height 15
click at [378, 333] on icon "View" at bounding box center [375, 335] width 14 height 9
click at [377, 302] on icon "View" at bounding box center [375, 303] width 14 height 9
click at [345, 188] on button "Refresh" at bounding box center [307, 188] width 76 height 26
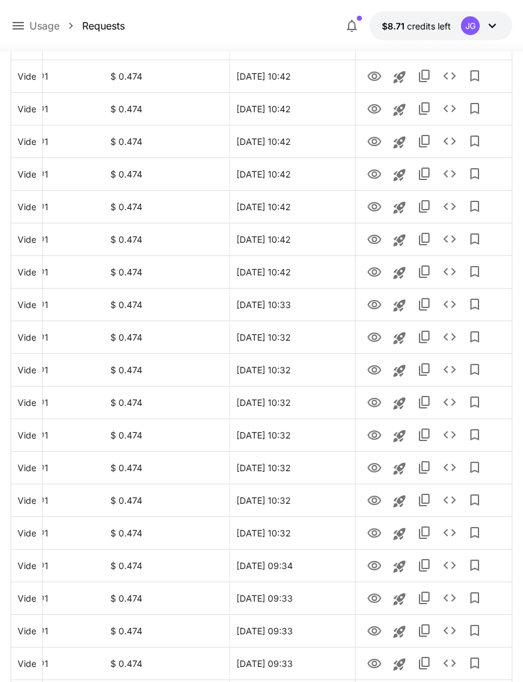
scroll to position [1267, 0]
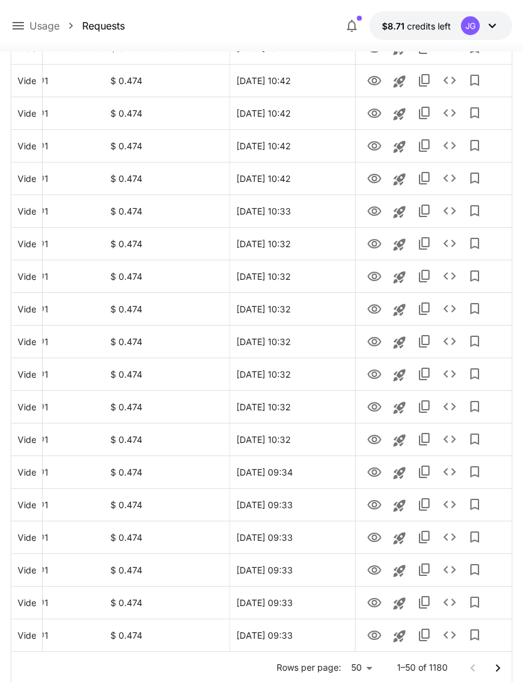
click at [501, 669] on icon "Go to next page" at bounding box center [498, 668] width 15 height 15
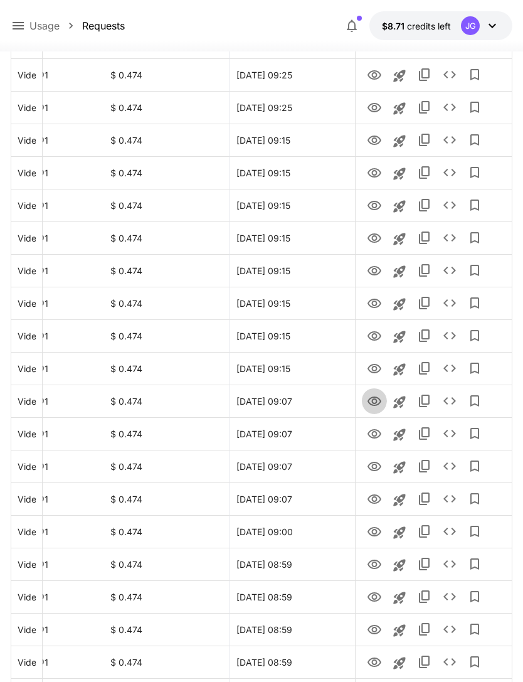
scroll to position [489, 0]
click at [375, 400] on icon "View" at bounding box center [374, 401] width 15 height 15
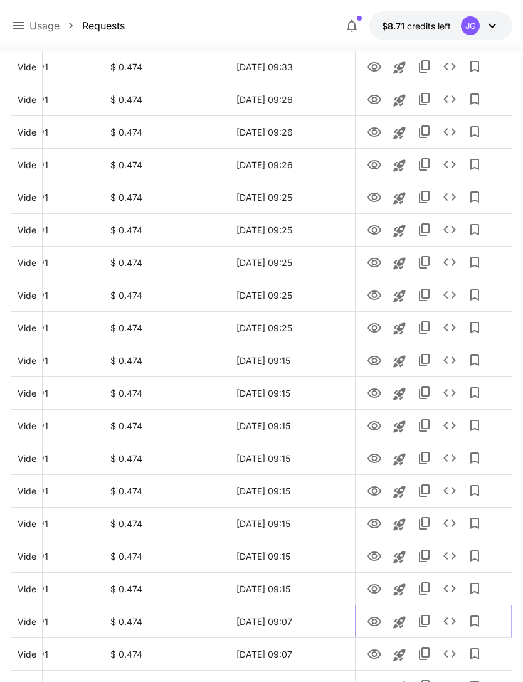
scroll to position [274, 0]
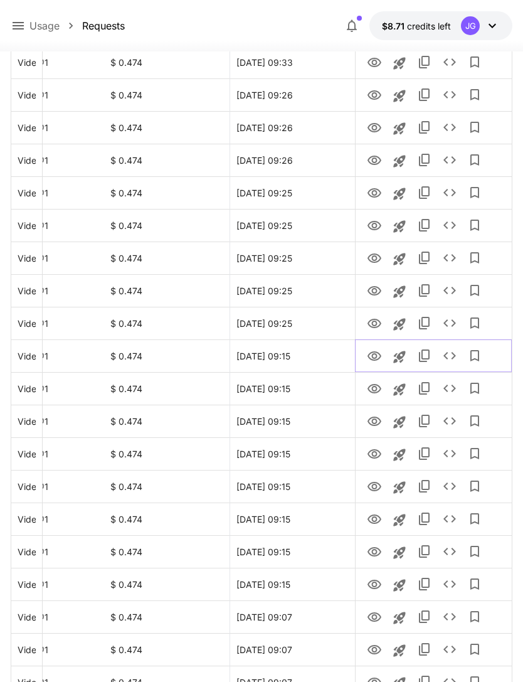
click at [377, 355] on icon "View" at bounding box center [375, 355] width 14 height 9
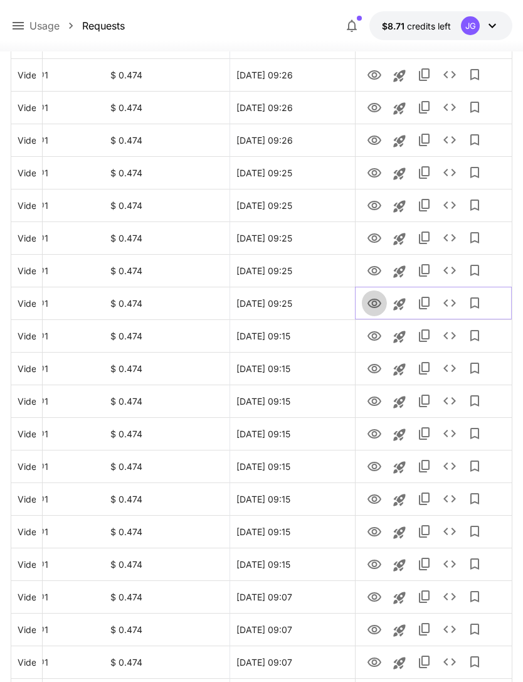
click at [373, 304] on icon "View" at bounding box center [375, 303] width 14 height 9
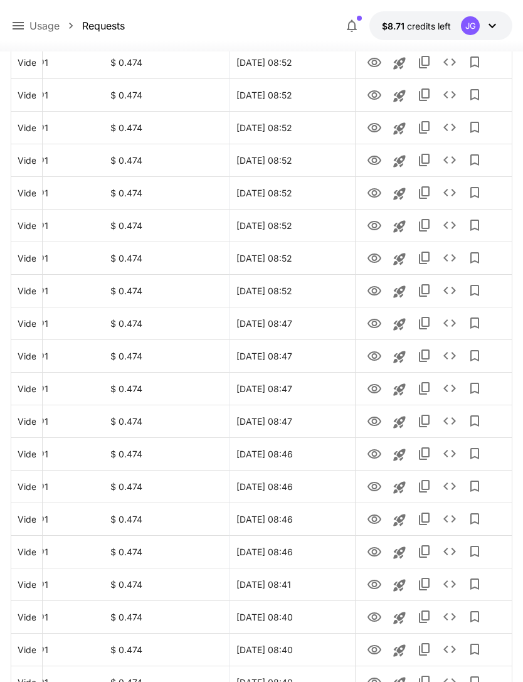
scroll to position [1267, 0]
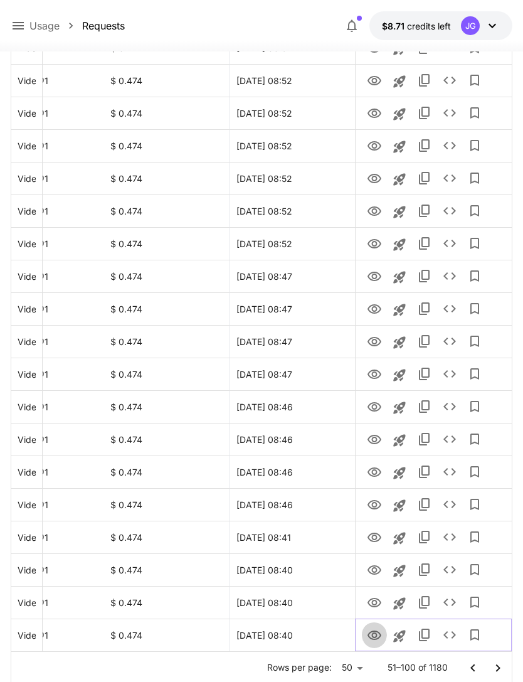
click at [376, 635] on icon "View" at bounding box center [375, 635] width 14 height 9
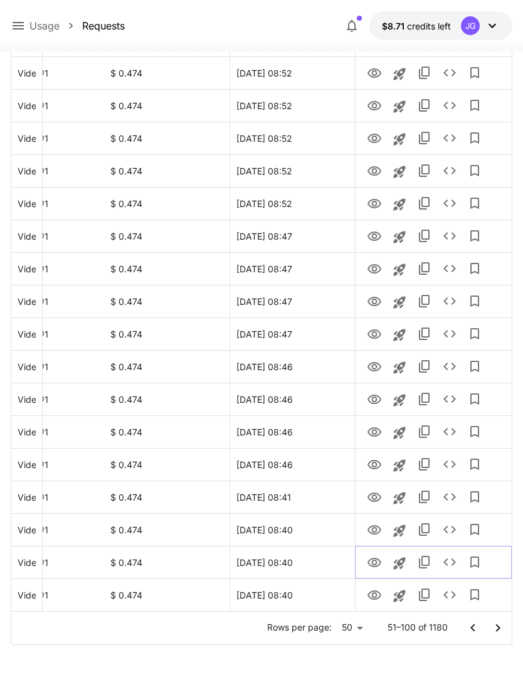
click at [381, 561] on icon "View" at bounding box center [374, 562] width 15 height 15
click at [377, 592] on icon "View" at bounding box center [374, 595] width 15 height 15
click at [378, 558] on icon "View" at bounding box center [374, 562] width 15 height 15
click at [377, 533] on icon "View" at bounding box center [375, 529] width 14 height 9
click at [376, 500] on icon "View" at bounding box center [375, 497] width 14 height 9
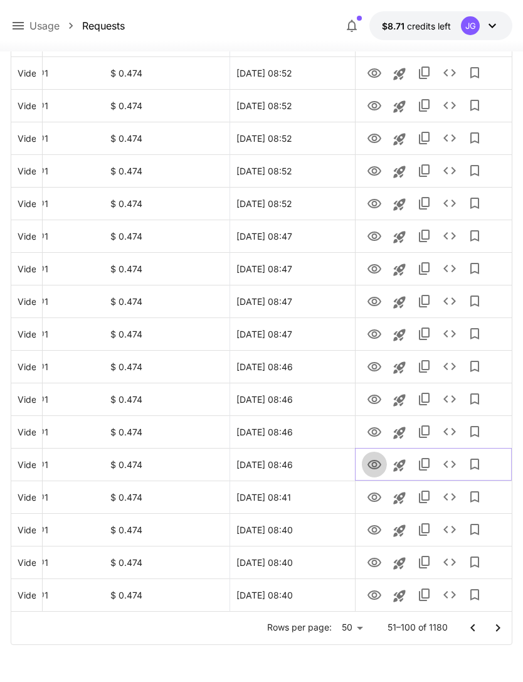
click at [377, 461] on icon "View" at bounding box center [375, 464] width 14 height 9
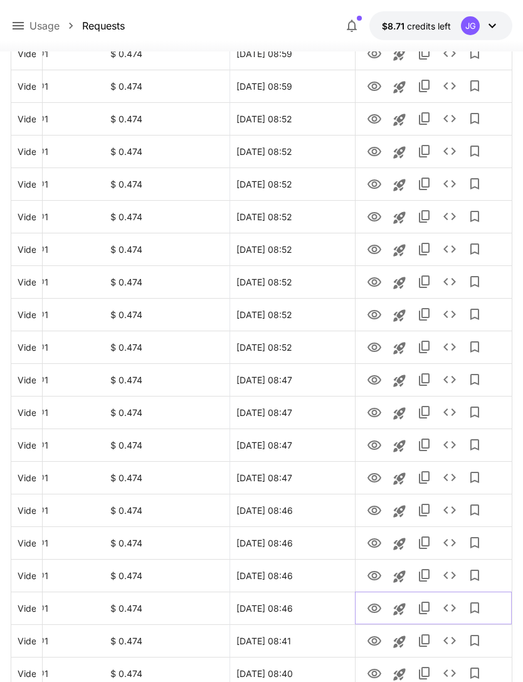
scroll to position [1267, 0]
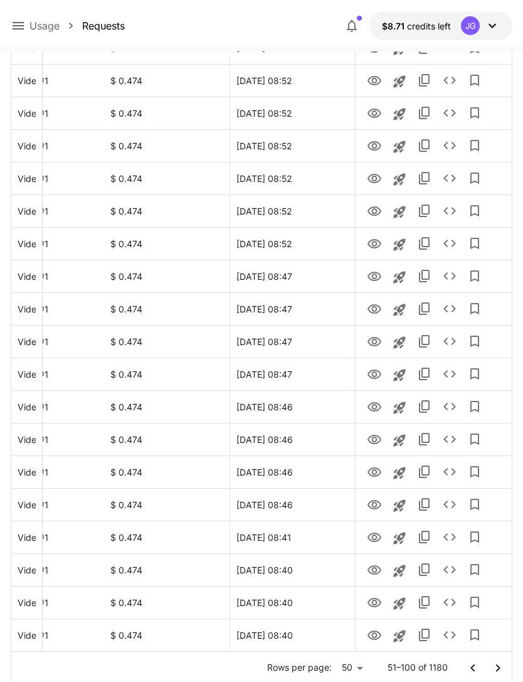
click at [476, 666] on icon "Go to previous page" at bounding box center [473, 668] width 15 height 15
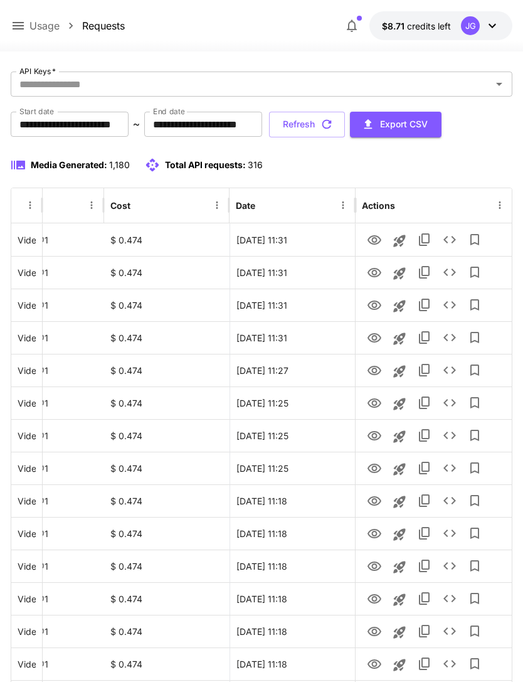
scroll to position [0, 0]
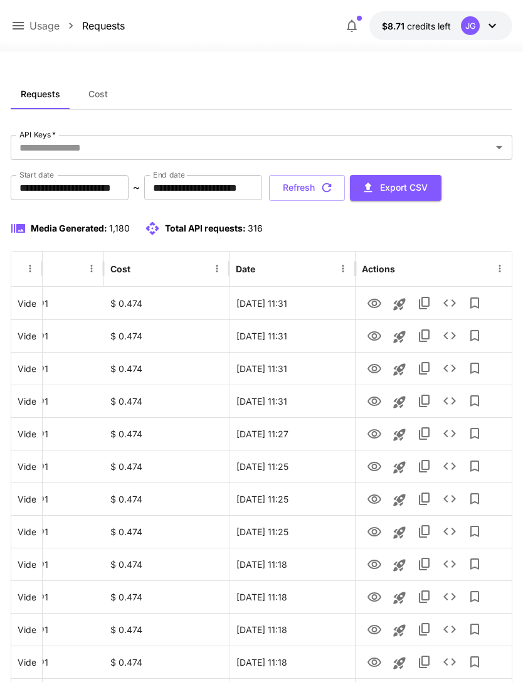
click at [334, 185] on icon "button" at bounding box center [327, 188] width 14 height 14
click at [375, 404] on icon "View" at bounding box center [374, 401] width 15 height 15
click at [378, 368] on icon "View" at bounding box center [374, 368] width 15 height 15
click at [15, 27] on icon at bounding box center [18, 25] width 15 height 15
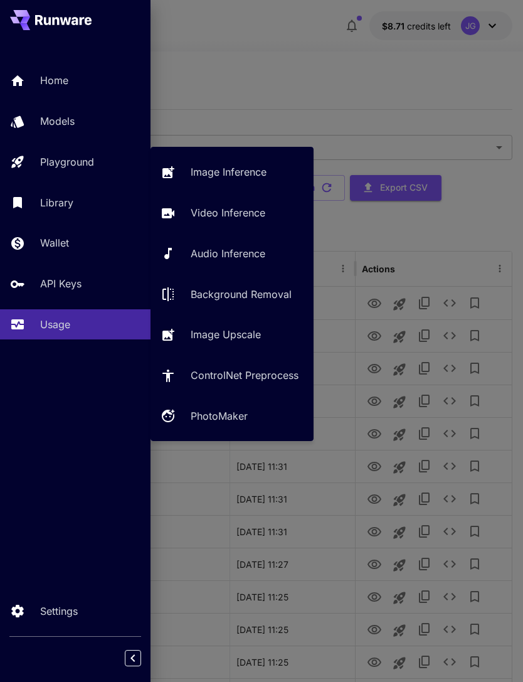
click at [254, 217] on p "Video Inference" at bounding box center [228, 212] width 75 height 15
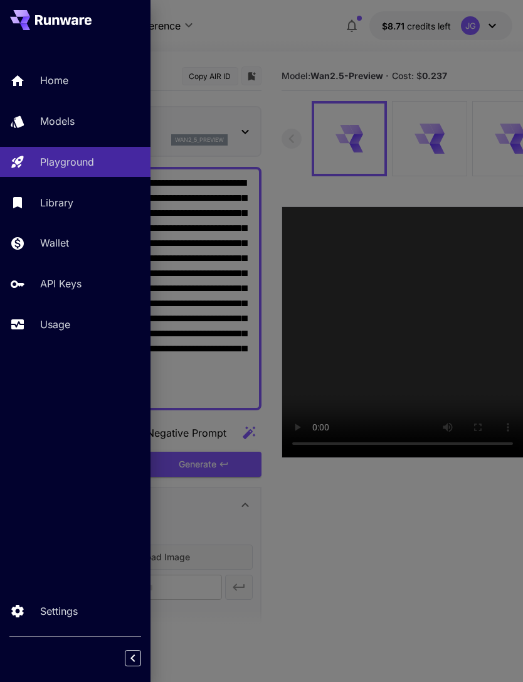
click at [295, 39] on div at bounding box center [261, 341] width 523 height 682
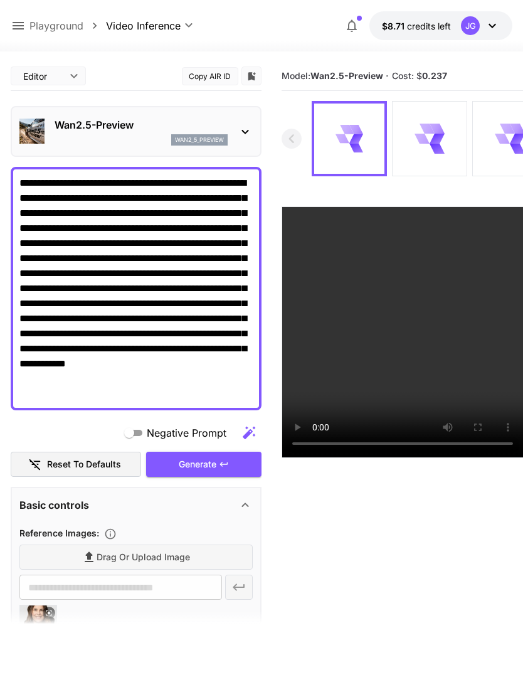
click at [41, 254] on textarea "**********" at bounding box center [135, 289] width 233 height 226
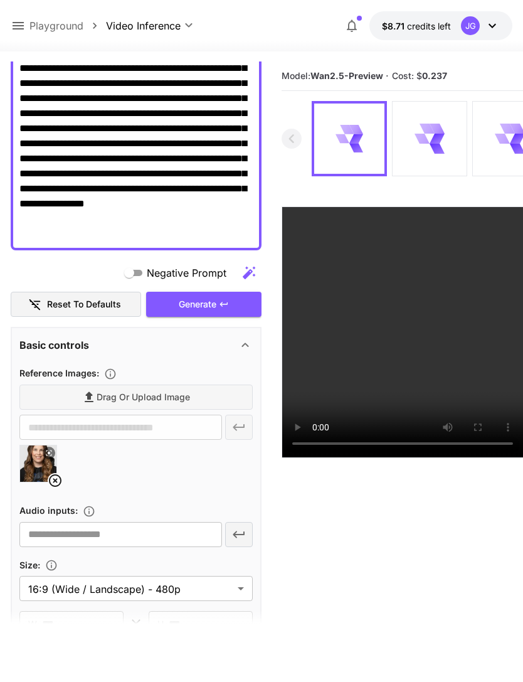
scroll to position [213, 0]
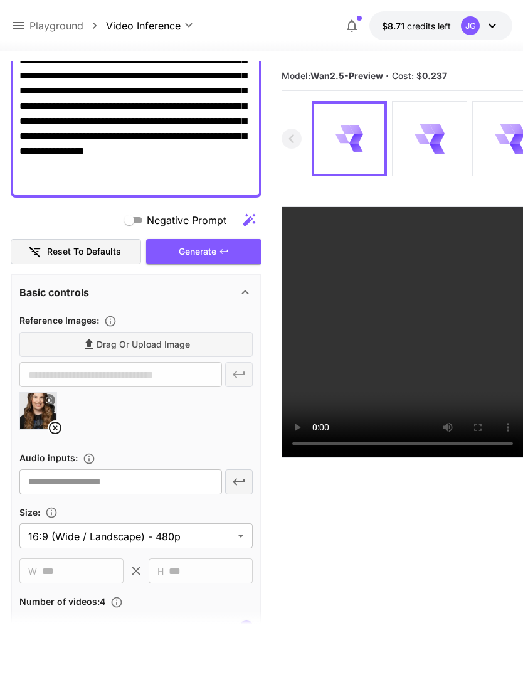
type textarea "**********"
click at [56, 426] on icon at bounding box center [55, 428] width 13 height 13
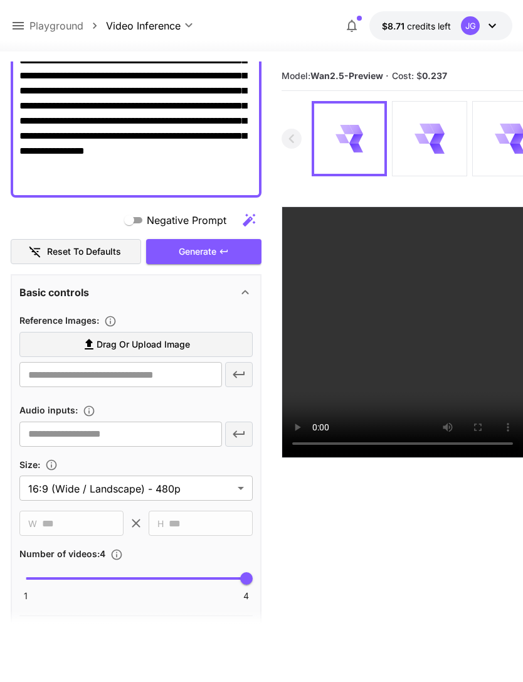
click at [202, 344] on label "Drag or upload image" at bounding box center [135, 345] width 233 height 26
click at [0, 0] on input "Drag or upload image" at bounding box center [0, 0] width 0 height 0
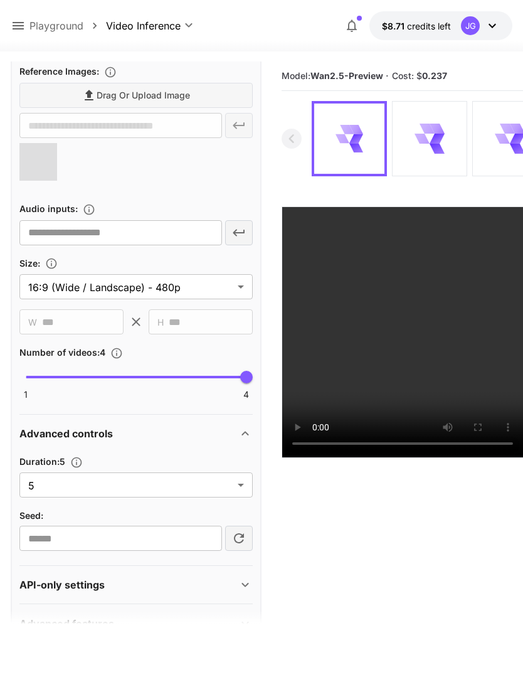
scroll to position [461, 0]
click at [238, 488] on body "**********" at bounding box center [261, 390] width 523 height 781
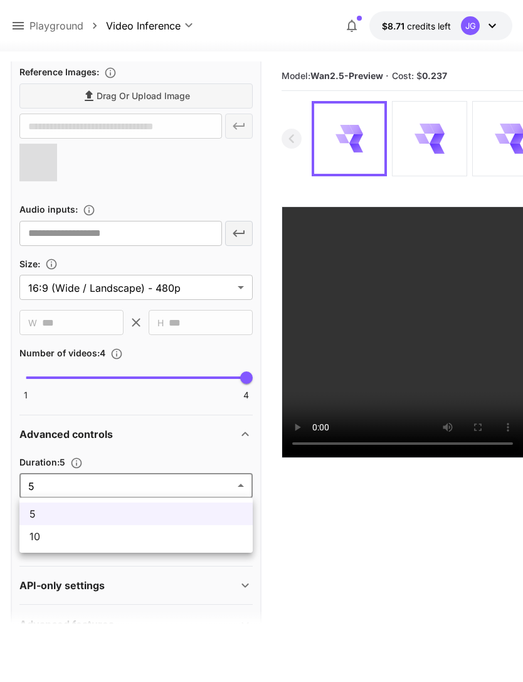
click at [203, 540] on span "10" at bounding box center [135, 536] width 213 height 15
type input "**"
type input "**********"
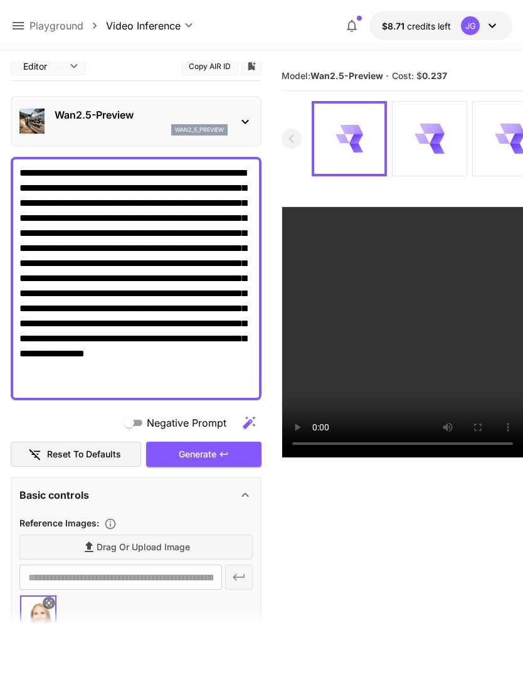
scroll to position [9, 0]
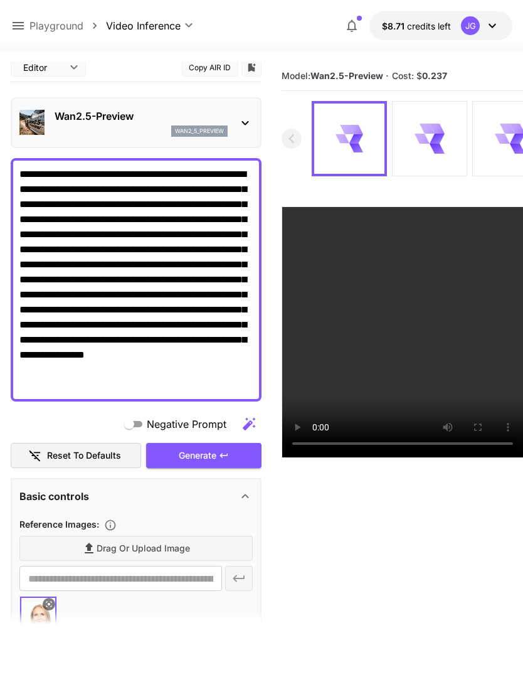
click at [218, 455] on div "Generate" at bounding box center [203, 456] width 115 height 26
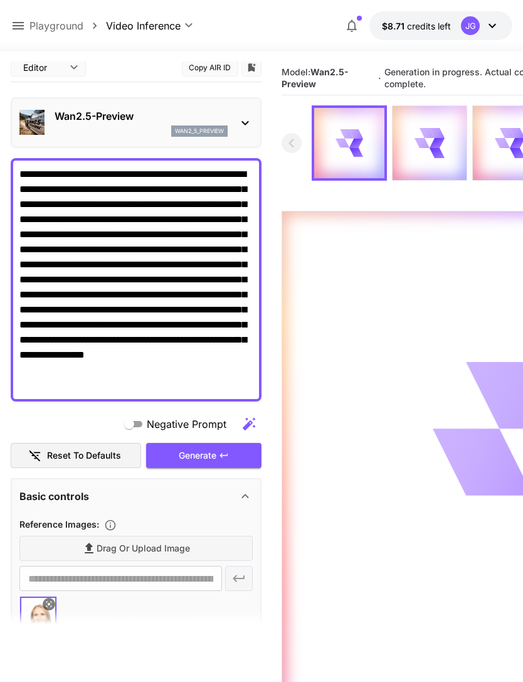
click at [11, 28] on icon at bounding box center [18, 25] width 15 height 15
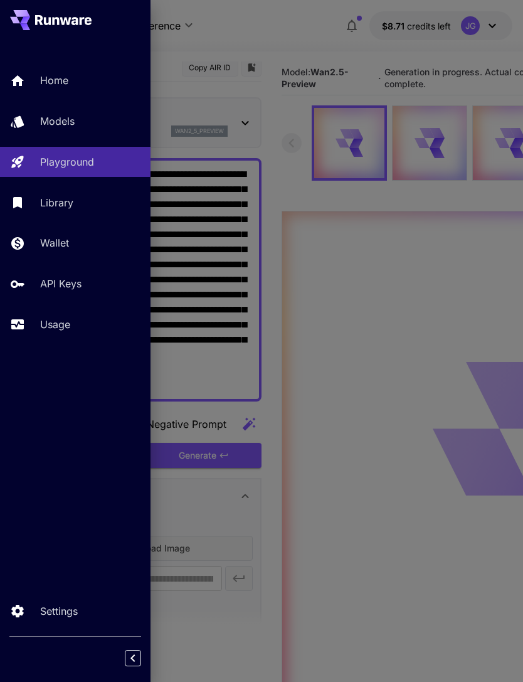
click at [39, 329] on link "Usage" at bounding box center [75, 324] width 151 height 31
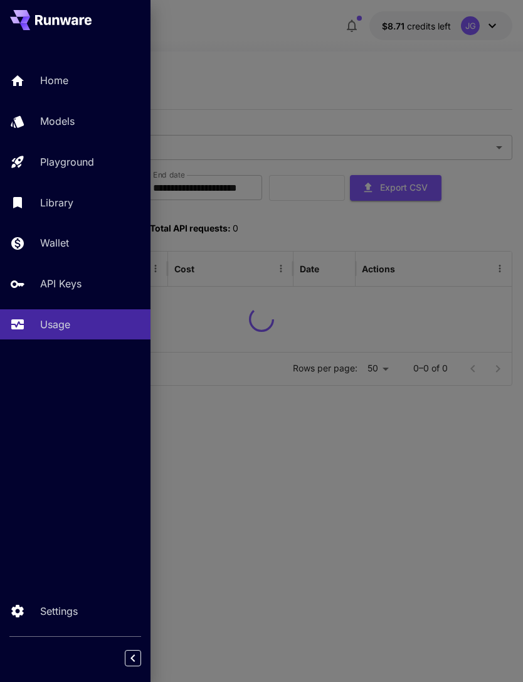
click at [363, 67] on div at bounding box center [261, 341] width 523 height 682
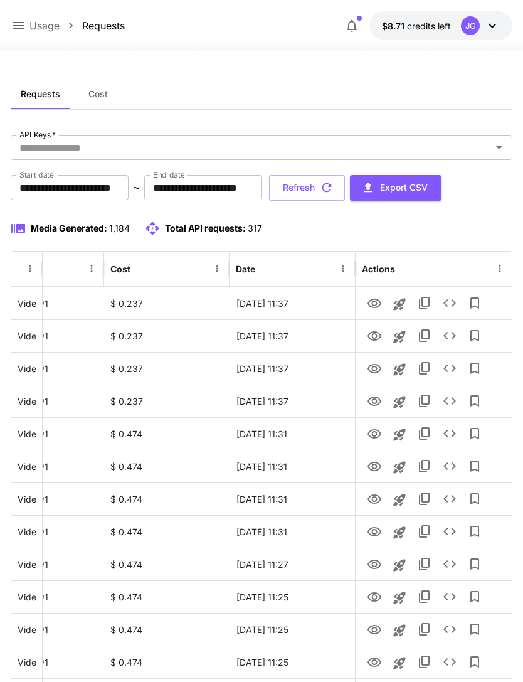
scroll to position [0, 64]
click at [373, 336] on icon "View" at bounding box center [375, 335] width 14 height 9
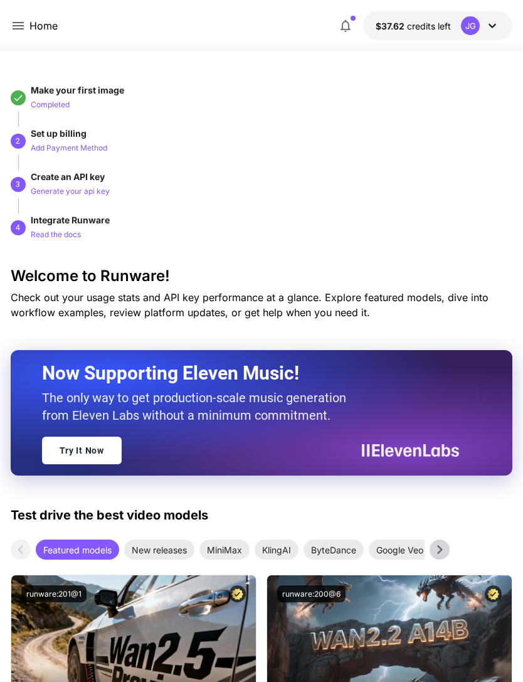
click at [19, 29] on icon at bounding box center [18, 26] width 11 height 8
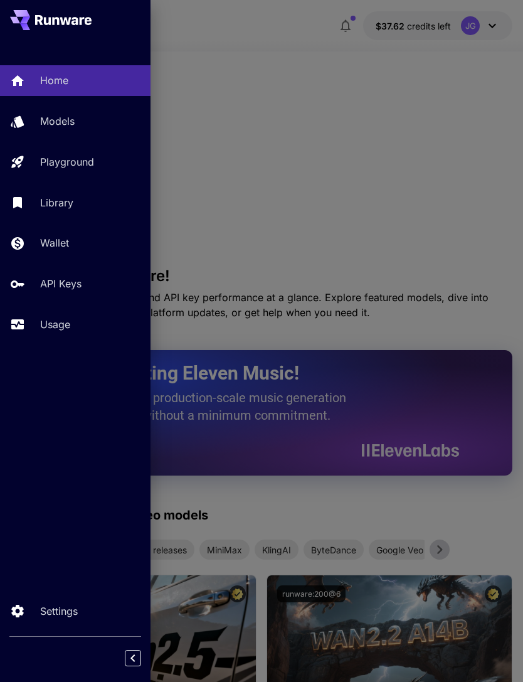
click at [61, 322] on p "Usage" at bounding box center [55, 324] width 30 height 15
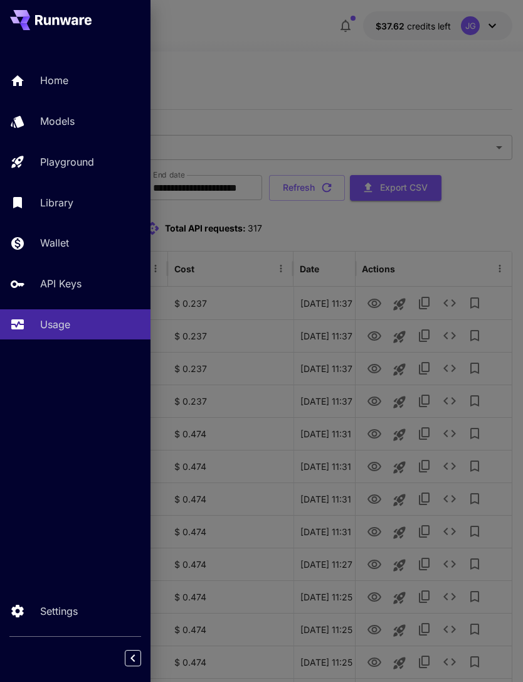
click at [316, 47] on div at bounding box center [261, 341] width 523 height 682
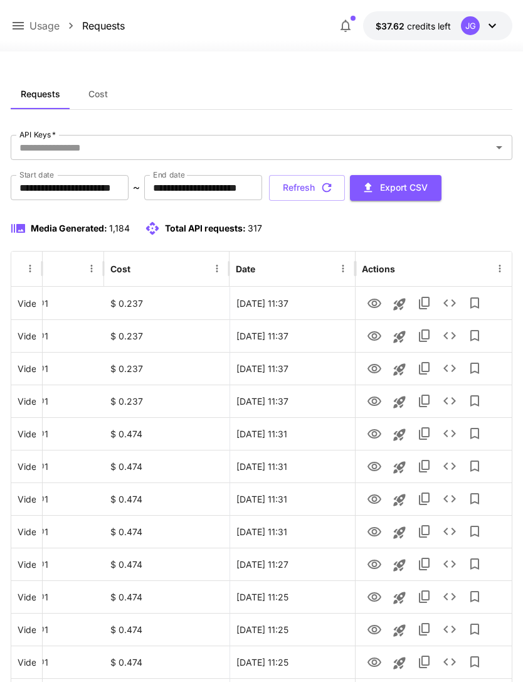
scroll to position [0, 64]
click at [377, 336] on icon "View" at bounding box center [374, 336] width 15 height 15
click at [377, 301] on icon "View" at bounding box center [374, 303] width 15 height 15
click at [345, 195] on button "Refresh" at bounding box center [307, 188] width 76 height 26
click at [345, 186] on button "Refresh" at bounding box center [307, 188] width 76 height 26
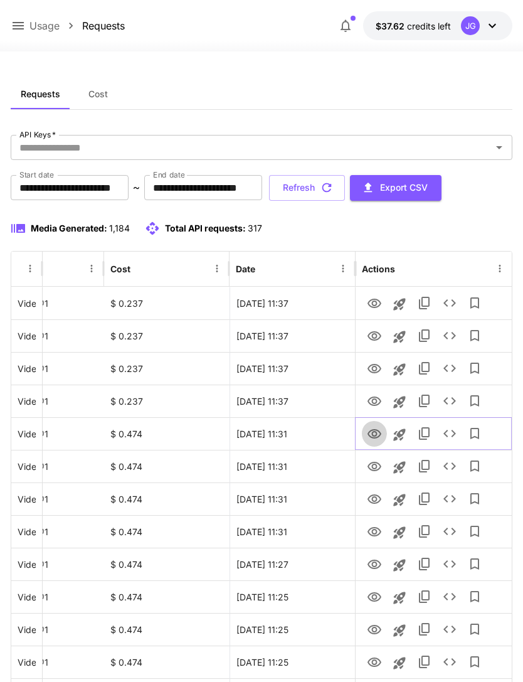
click at [374, 431] on icon "View" at bounding box center [375, 433] width 14 height 9
click at [345, 191] on button "Refresh" at bounding box center [307, 188] width 76 height 26
click at [332, 185] on icon "button" at bounding box center [327, 187] width 9 height 9
click at [402, 304] on icon "Launch in playground" at bounding box center [399, 304] width 12 height 12
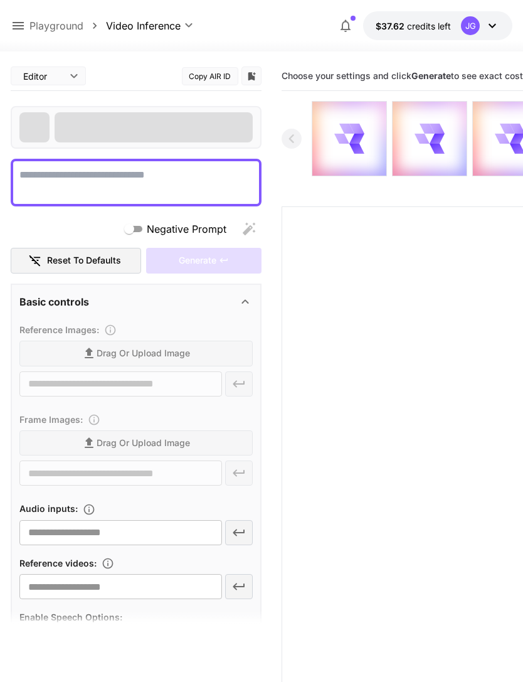
type textarea "**********"
type input "**********"
type input "***"
type input "*"
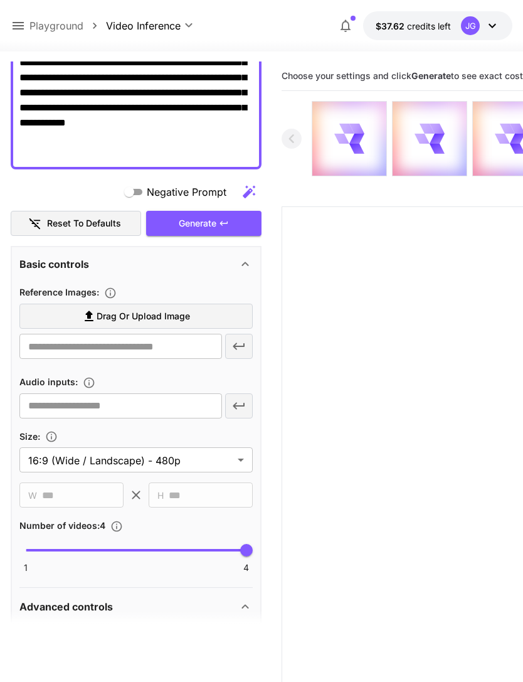
scroll to position [240, 0]
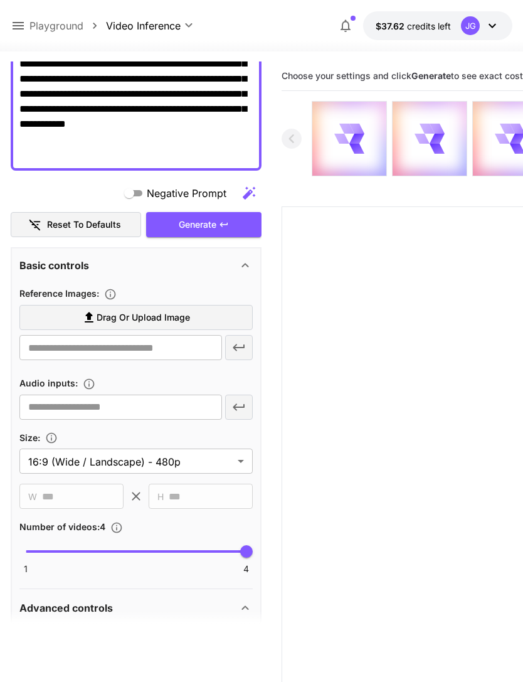
click at [205, 316] on label "Drag or upload image" at bounding box center [135, 318] width 233 height 26
click at [0, 0] on input "Drag or upload image" at bounding box center [0, 0] width 0 height 0
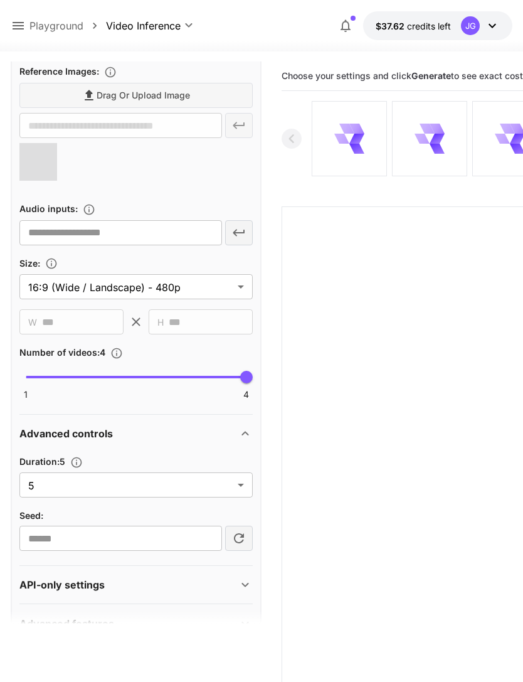
scroll to position [461, 0]
click at [237, 488] on body "**********" at bounding box center [261, 390] width 523 height 781
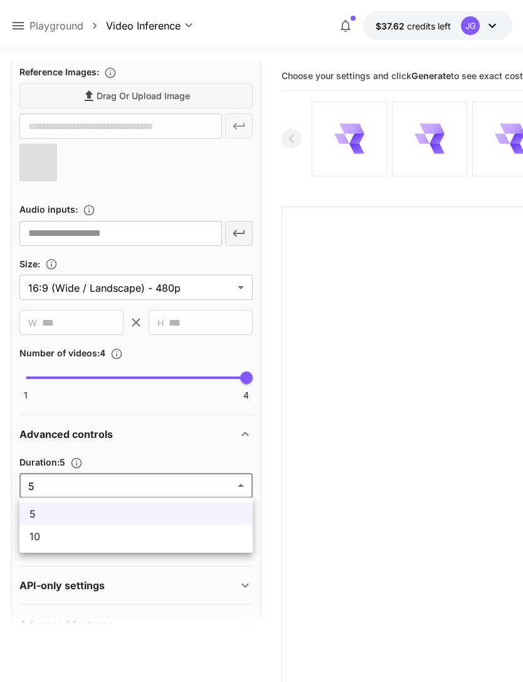
type input "**********"
click at [195, 538] on span "10" at bounding box center [135, 536] width 213 height 15
type input "**"
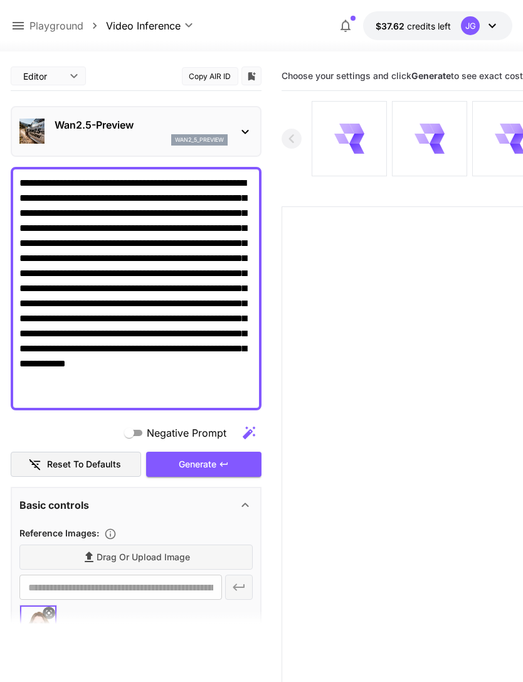
scroll to position [0, 0]
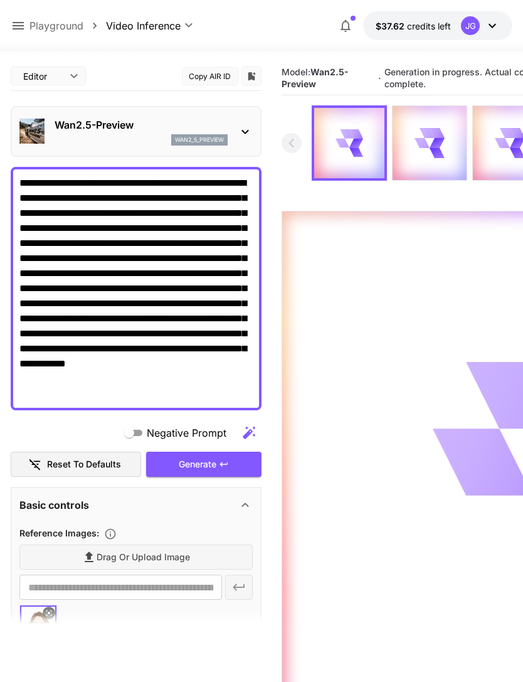
click at [15, 31] on icon at bounding box center [18, 25] width 15 height 15
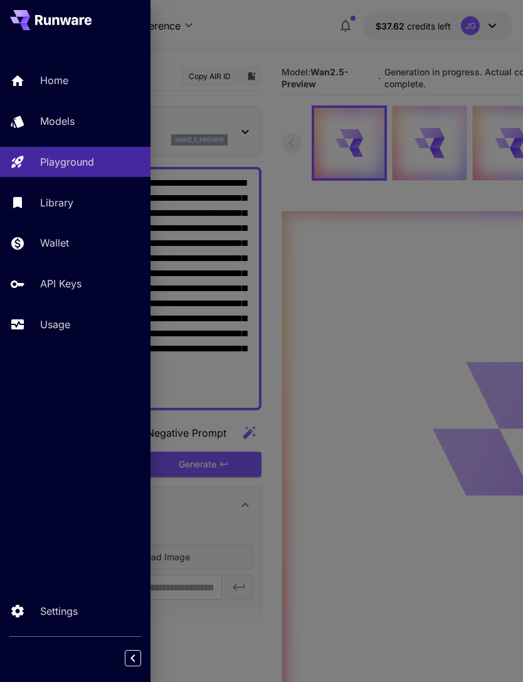
click at [43, 325] on p "Usage" at bounding box center [55, 324] width 30 height 15
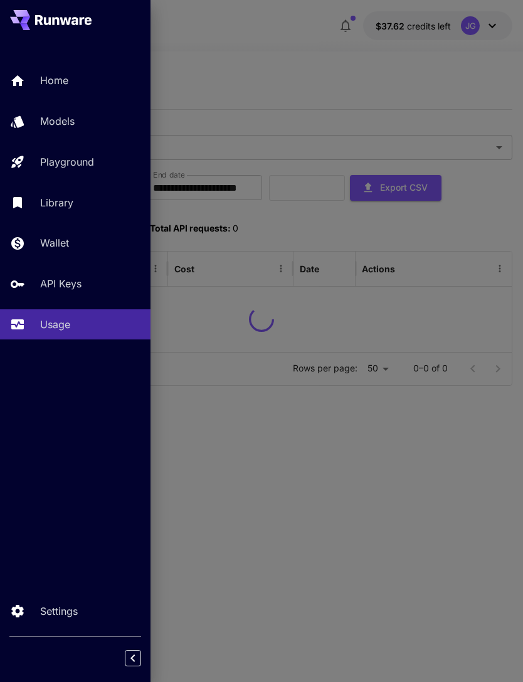
click at [449, 69] on div at bounding box center [261, 341] width 523 height 682
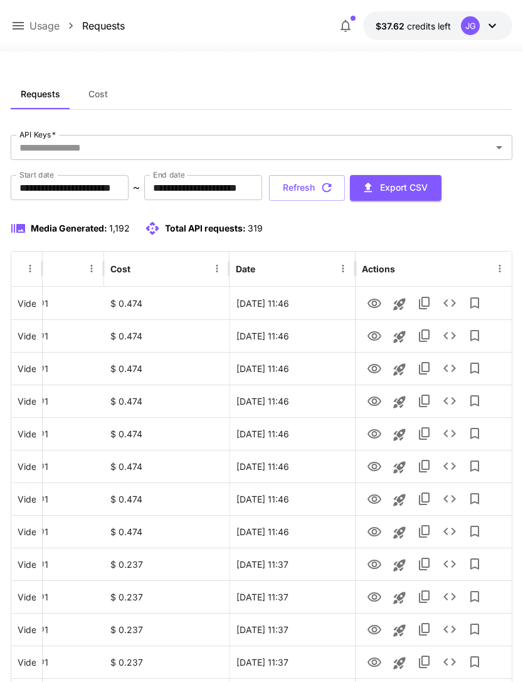
scroll to position [0, 64]
click at [375, 530] on icon "View" at bounding box center [374, 532] width 15 height 15
click at [377, 498] on icon "View" at bounding box center [374, 499] width 15 height 15
click at [377, 466] on icon "View" at bounding box center [375, 466] width 14 height 9
click at [379, 499] on icon "View" at bounding box center [374, 499] width 15 height 15
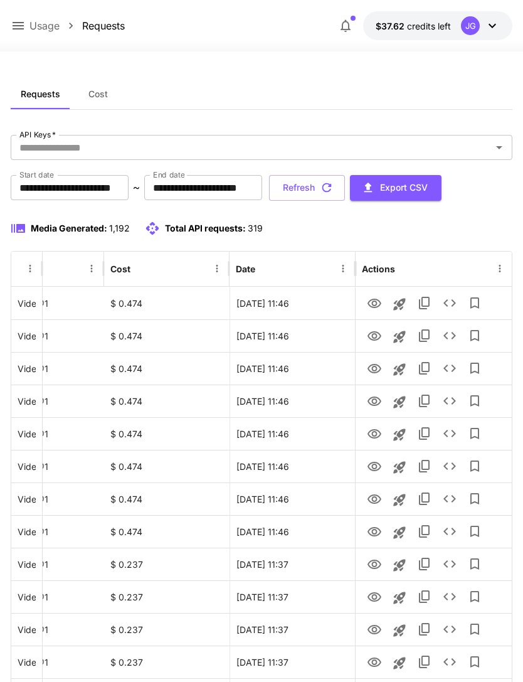
click at [334, 189] on icon "button" at bounding box center [327, 188] width 14 height 14
click at [378, 500] on icon "View" at bounding box center [374, 499] width 15 height 15
click at [377, 462] on icon "View" at bounding box center [374, 466] width 15 height 15
click at [374, 498] on icon "View" at bounding box center [374, 499] width 15 height 15
click at [376, 465] on icon "View" at bounding box center [375, 466] width 14 height 9
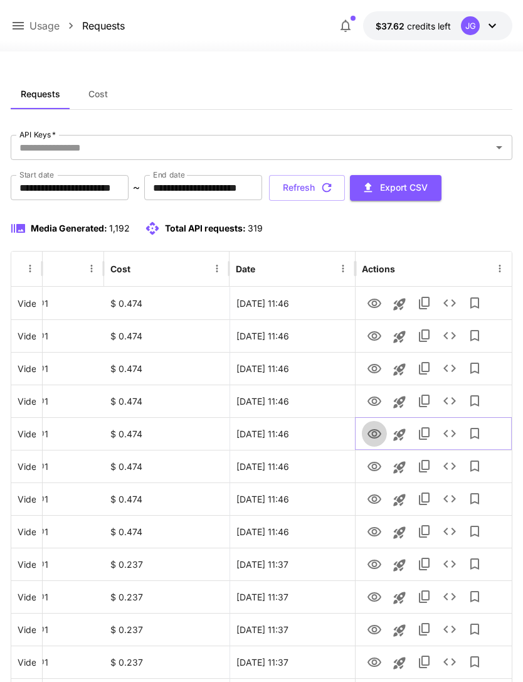
click at [374, 429] on icon "View" at bounding box center [374, 434] width 15 height 15
click at [376, 463] on icon "View" at bounding box center [374, 466] width 15 height 15
click at [374, 430] on icon "View" at bounding box center [375, 433] width 14 height 9
click at [378, 402] on icon "View" at bounding box center [374, 401] width 15 height 15
click at [375, 373] on icon "View" at bounding box center [374, 368] width 15 height 15
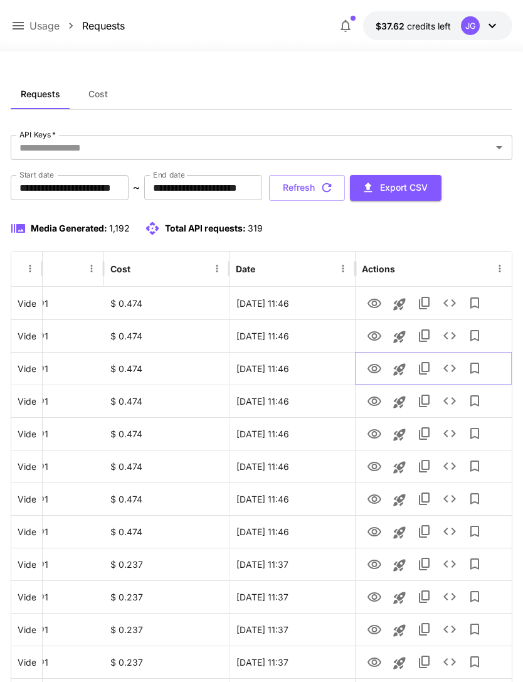
click at [375, 368] on icon "View" at bounding box center [374, 368] width 15 height 15
click at [378, 335] on icon "View" at bounding box center [374, 336] width 15 height 15
click at [373, 299] on icon "View" at bounding box center [375, 303] width 14 height 9
click at [345, 186] on button "Refresh" at bounding box center [307, 188] width 76 height 26
click at [376, 531] on icon "View" at bounding box center [375, 531] width 14 height 9
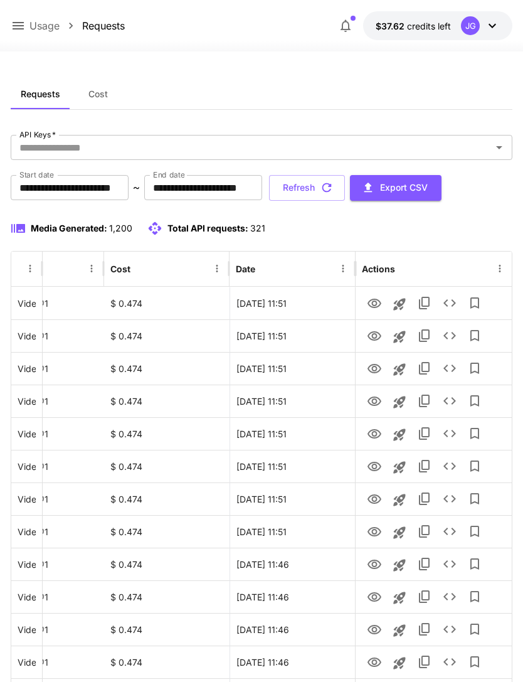
click at [30, 23] on p "Usage" at bounding box center [44, 25] width 30 height 15
click at [22, 29] on icon at bounding box center [18, 26] width 11 height 8
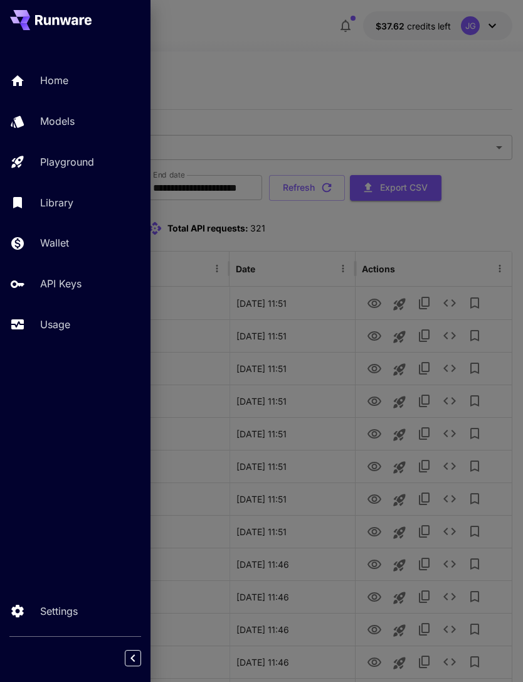
click at [86, 154] on p "Playground" at bounding box center [67, 161] width 54 height 15
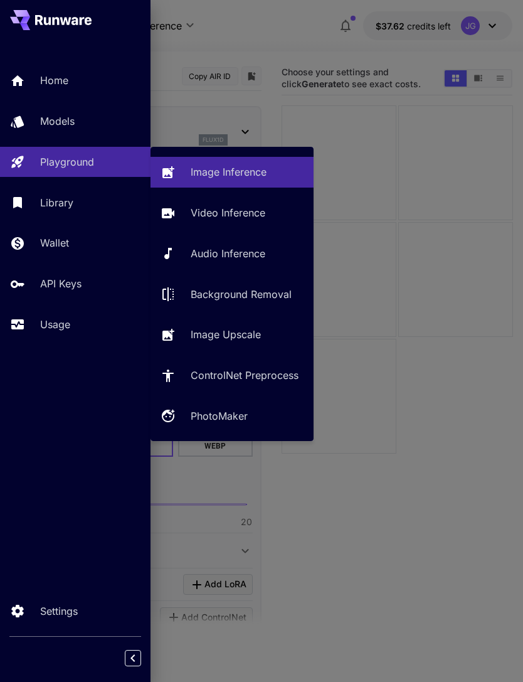
type input "**********"
click at [232, 218] on p "Video Inference" at bounding box center [228, 212] width 75 height 15
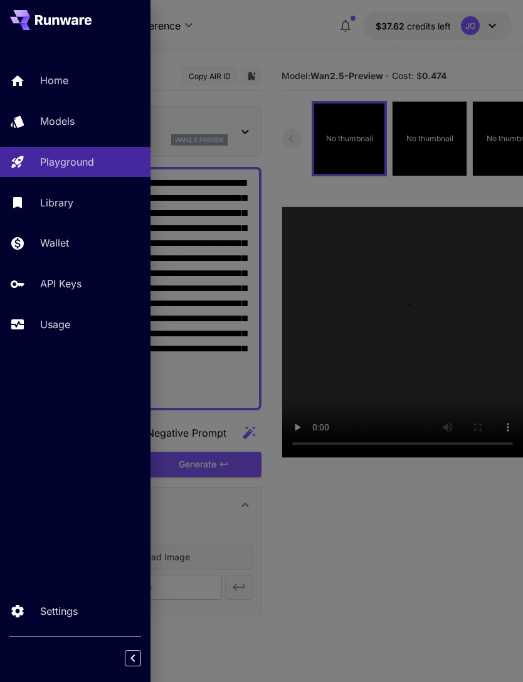
type input "**********"
type input "*"
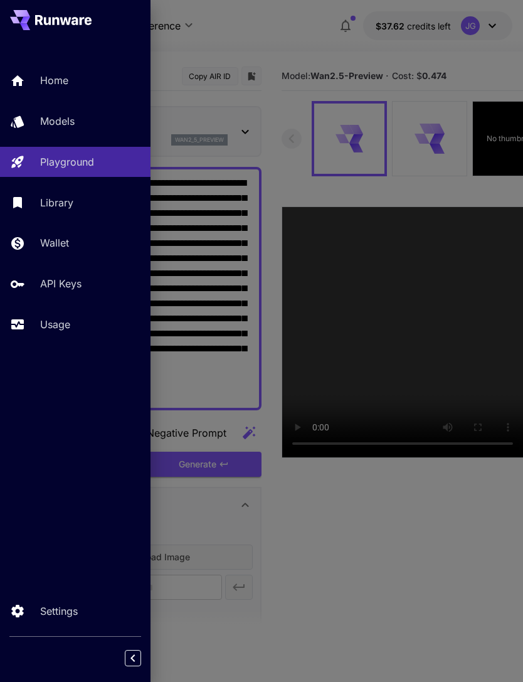
click at [288, 41] on div at bounding box center [261, 341] width 523 height 682
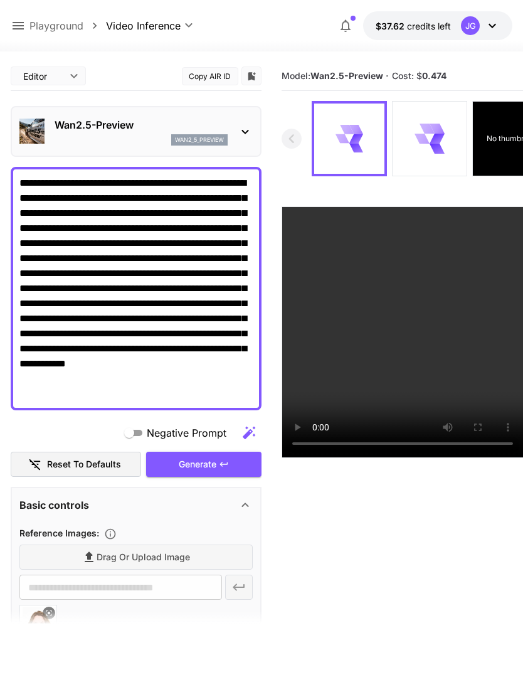
click at [161, 290] on textarea "**********" at bounding box center [135, 289] width 233 height 226
click at [87, 307] on textarea "**********" at bounding box center [135, 289] width 233 height 226
click at [148, 300] on textarea "**********" at bounding box center [135, 289] width 233 height 226
click at [161, 301] on textarea "**********" at bounding box center [135, 289] width 233 height 226
click at [56, 333] on textarea "**********" at bounding box center [135, 289] width 233 height 226
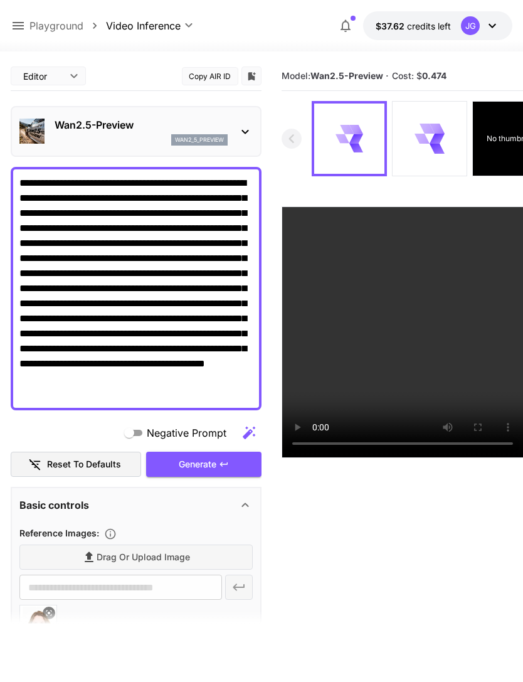
click at [215, 363] on textarea "**********" at bounding box center [135, 289] width 233 height 226
click at [243, 390] on textarea "**********" at bounding box center [135, 289] width 233 height 226
click at [157, 336] on textarea "**********" at bounding box center [135, 289] width 233 height 226
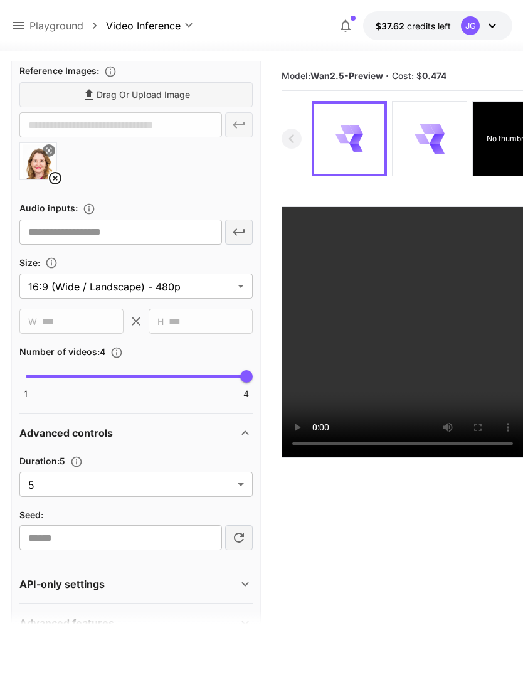
scroll to position [461, 0]
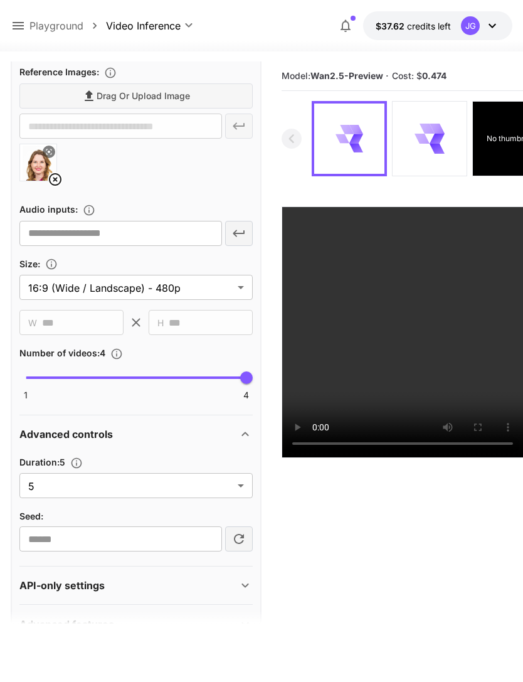
type textarea "**********"
click at [237, 488] on body "**********" at bounding box center [261, 390] width 523 height 781
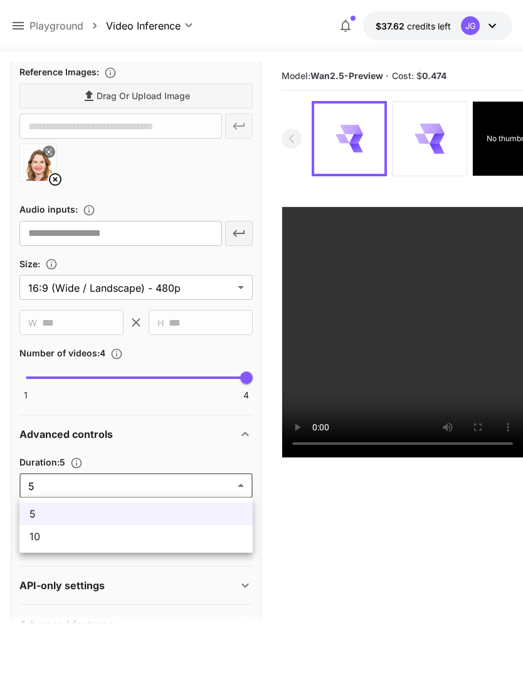
click at [202, 537] on span "10" at bounding box center [135, 536] width 213 height 15
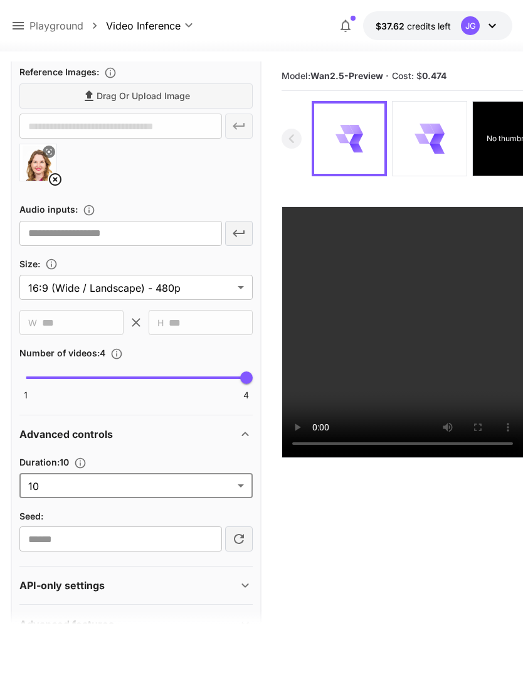
type input "**"
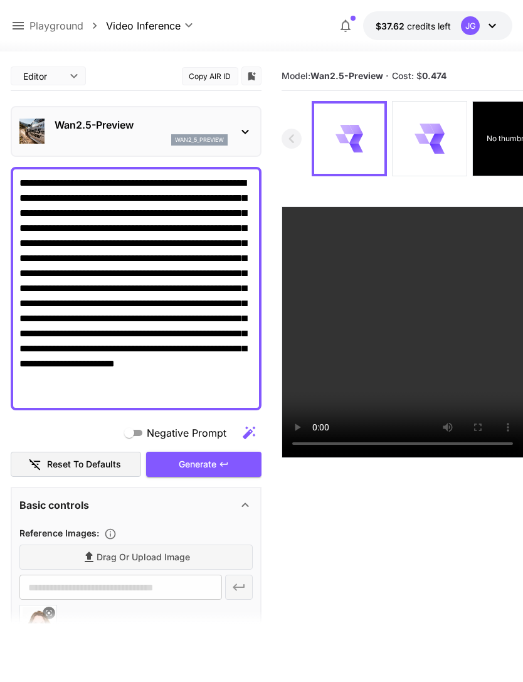
scroll to position [0, 0]
click at [39, 254] on textarea "**********" at bounding box center [135, 289] width 233 height 226
type textarea "**********"
click at [213, 465] on div "Generate" at bounding box center [203, 465] width 115 height 26
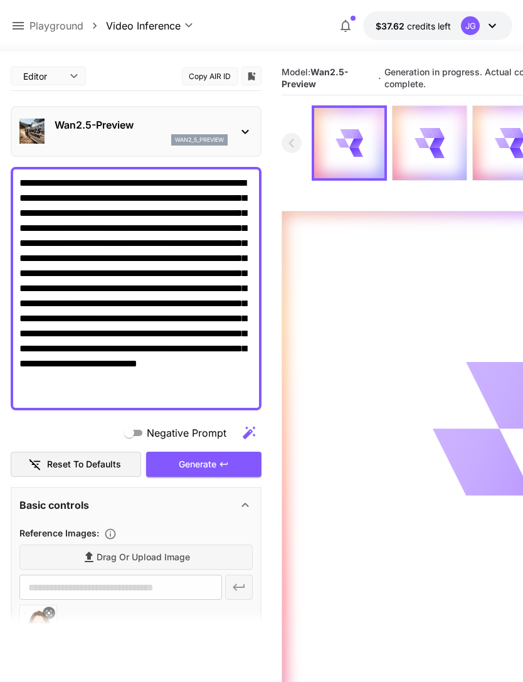
click at [14, 21] on icon at bounding box center [18, 25] width 15 height 15
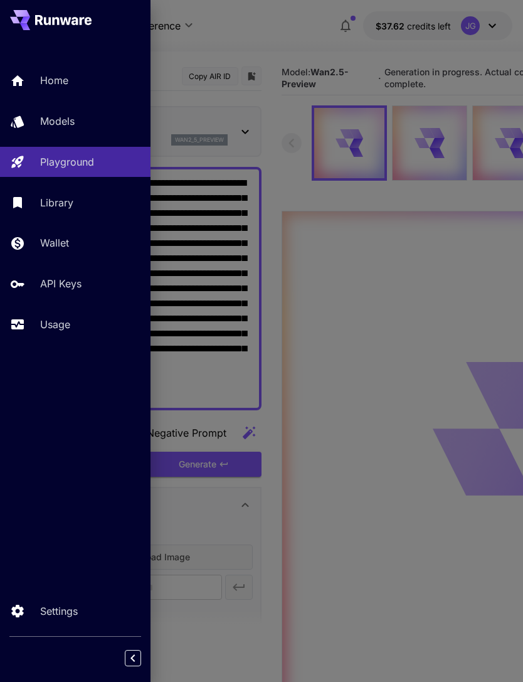
click at [61, 326] on p "Usage" at bounding box center [55, 324] width 30 height 15
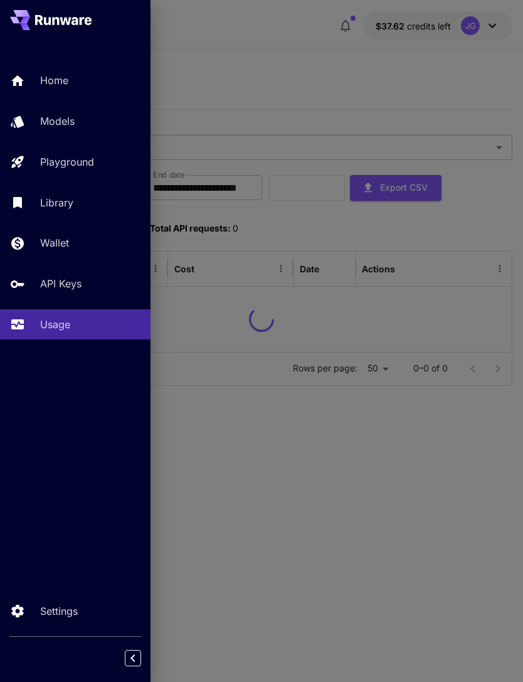
click at [272, 66] on div at bounding box center [261, 341] width 523 height 682
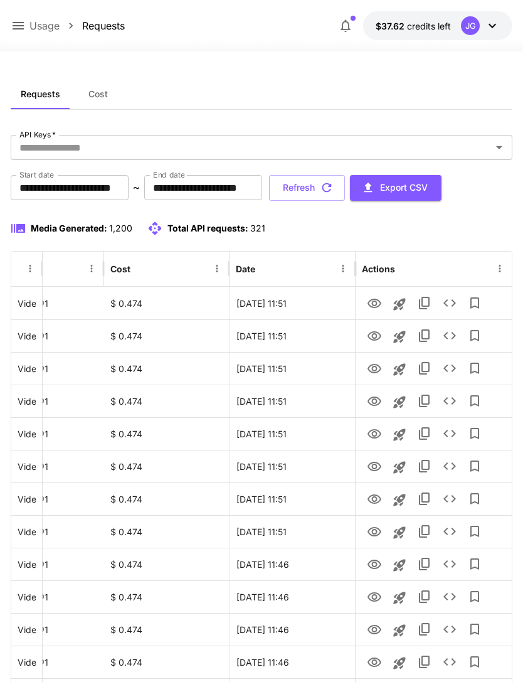
scroll to position [0, 64]
click at [379, 502] on icon "View" at bounding box center [374, 499] width 15 height 15
click at [382, 468] on icon "View" at bounding box center [374, 466] width 15 height 15
click at [0, 50] on div at bounding box center [261, 43] width 523 height 15
click at [376, 402] on icon "View" at bounding box center [375, 401] width 14 height 9
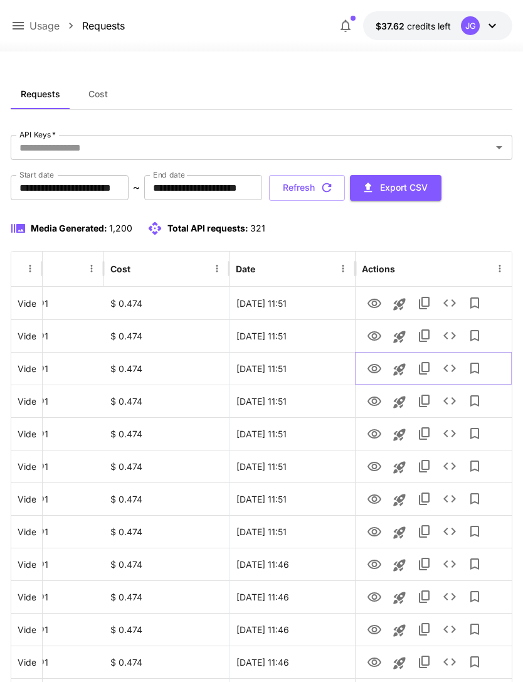
click at [374, 372] on icon "View" at bounding box center [375, 368] width 14 height 9
click at [377, 338] on icon "View" at bounding box center [374, 336] width 15 height 15
click at [382, 299] on icon "View" at bounding box center [374, 303] width 15 height 15
click at [334, 189] on icon "button" at bounding box center [327, 188] width 14 height 14
click at [375, 404] on icon "View" at bounding box center [375, 401] width 14 height 9
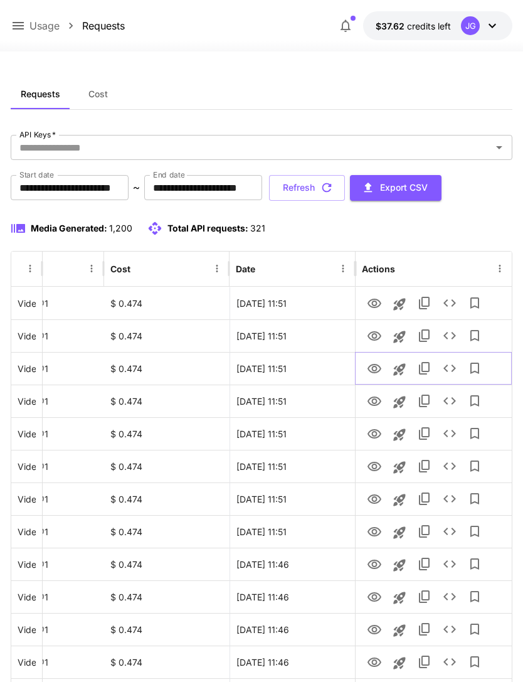
click at [375, 368] on icon "View" at bounding box center [374, 368] width 15 height 15
click at [377, 339] on icon "View" at bounding box center [375, 335] width 14 height 9
click at [345, 191] on button "Refresh" at bounding box center [307, 188] width 76 height 26
click at [376, 530] on icon "View" at bounding box center [375, 531] width 14 height 9
click at [18, 26] on icon at bounding box center [18, 26] width 11 height 8
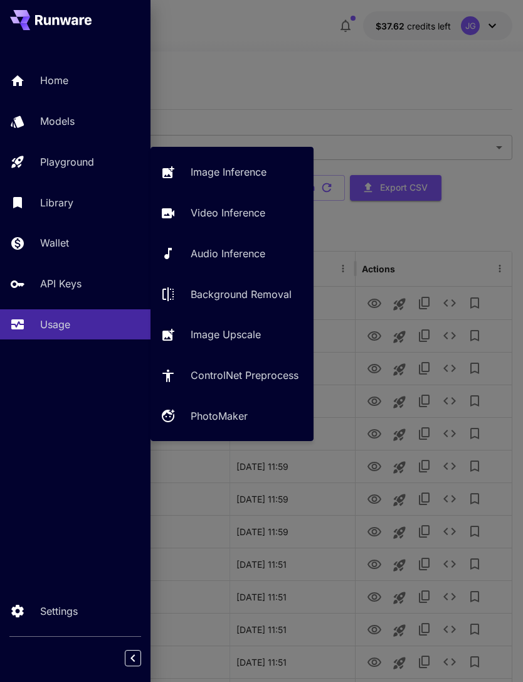
click at [232, 210] on p "Video Inference" at bounding box center [228, 212] width 75 height 15
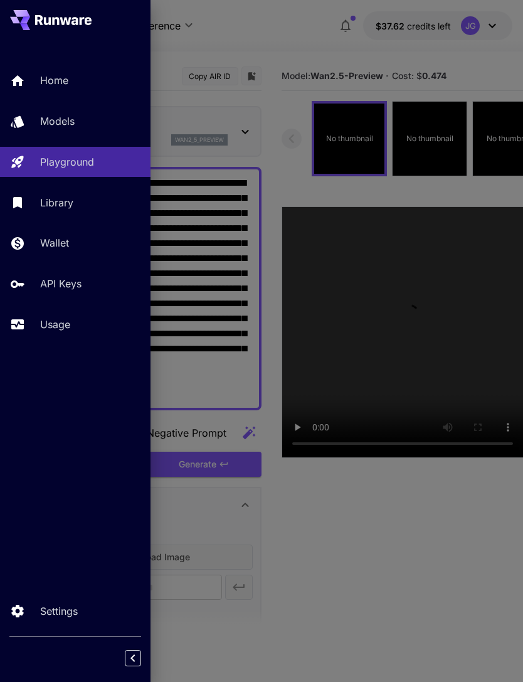
type input "*"
click at [275, 56] on div at bounding box center [261, 341] width 523 height 682
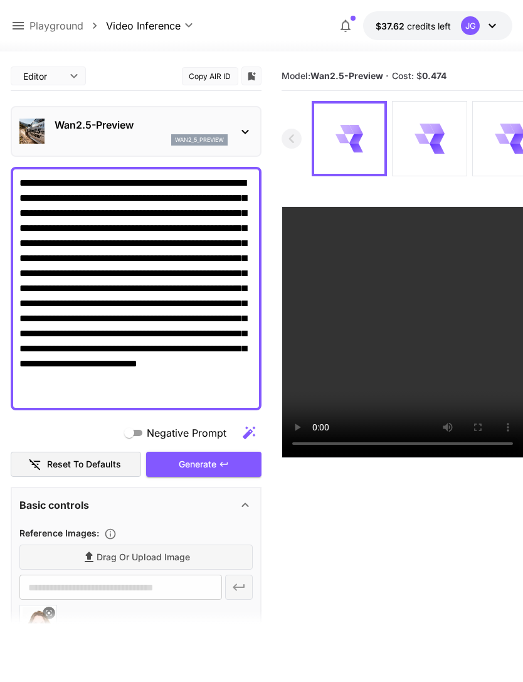
click at [58, 642] on icon at bounding box center [55, 640] width 15 height 15
click at [164, 565] on label "Drag or upload image" at bounding box center [135, 558] width 233 height 26
click at [0, 0] on input "Drag or upload image" at bounding box center [0, 0] width 0 height 0
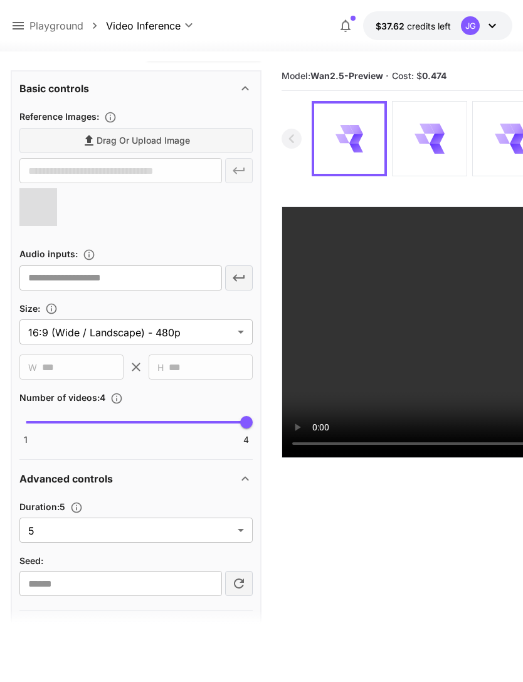
scroll to position [420, 0]
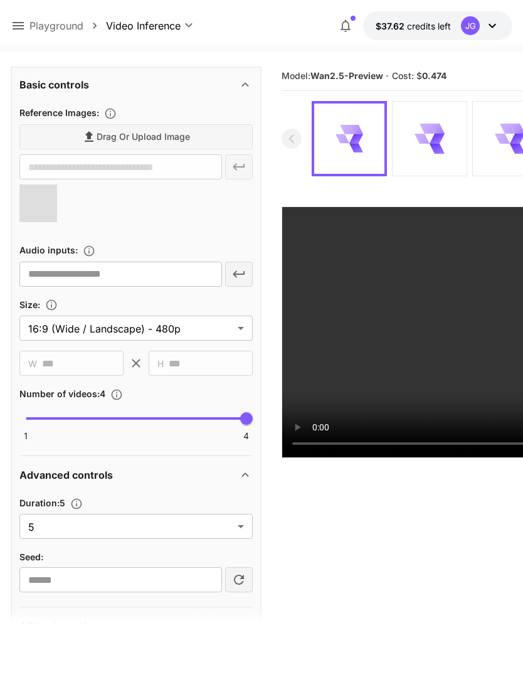
click at [238, 532] on body "**********" at bounding box center [261, 390] width 523 height 781
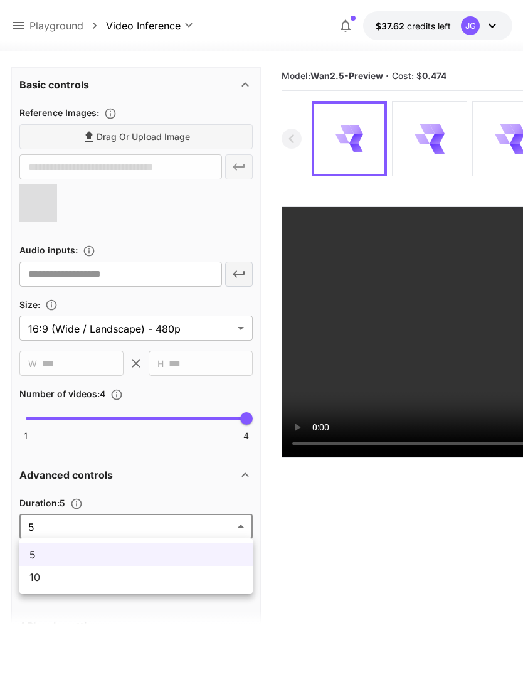
type input "**********"
click at [200, 581] on span "10" at bounding box center [135, 577] width 213 height 15
type input "**"
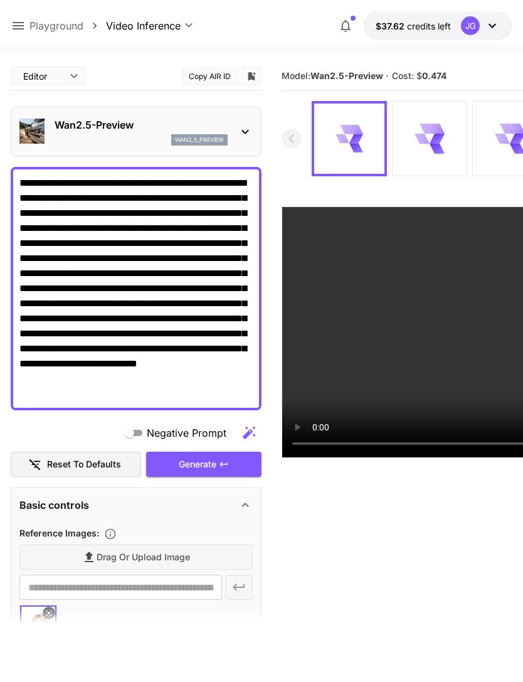
scroll to position [0, 0]
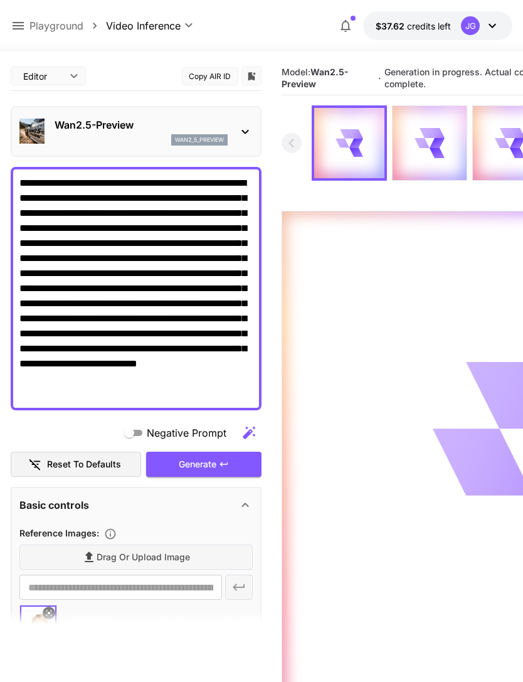
click at [19, 22] on icon at bounding box center [18, 25] width 15 height 15
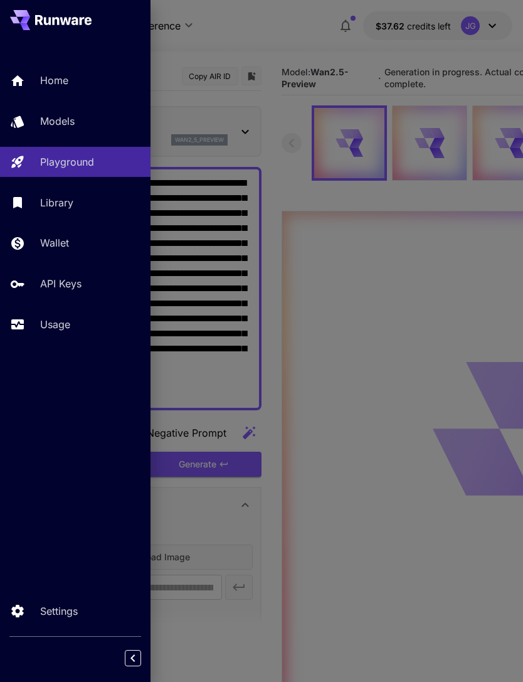
click at [49, 318] on p "Usage" at bounding box center [55, 324] width 30 height 15
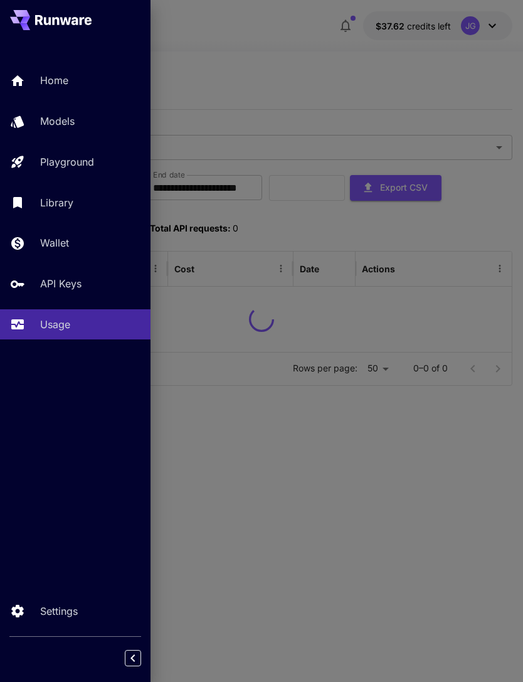
click at [274, 55] on div at bounding box center [261, 341] width 523 height 682
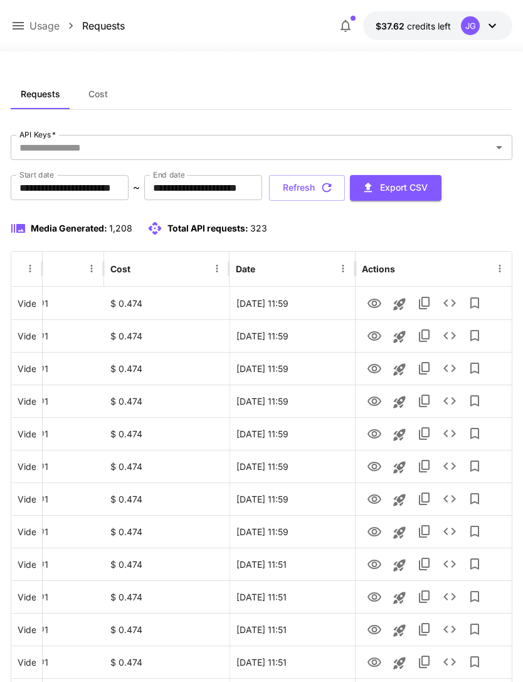
scroll to position [0, 64]
click at [376, 497] on icon "View" at bounding box center [375, 499] width 14 height 9
click at [378, 464] on icon "View" at bounding box center [374, 466] width 15 height 15
click at [378, 500] on icon "View" at bounding box center [374, 499] width 15 height 15
click at [377, 436] on icon "View" at bounding box center [374, 434] width 15 height 15
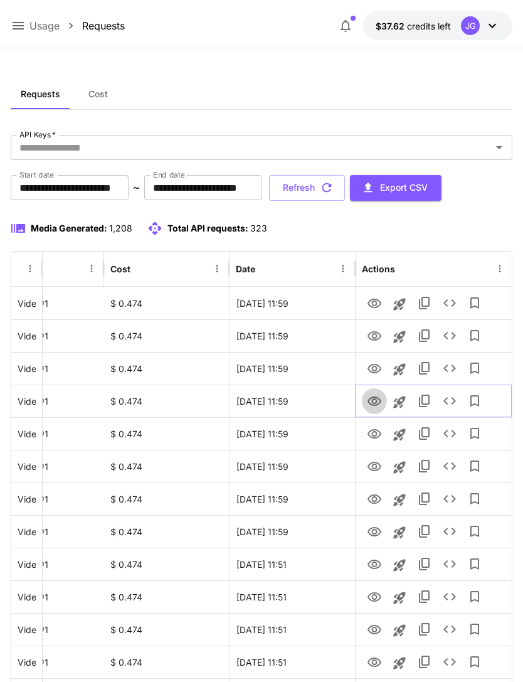
click at [377, 400] on icon "View" at bounding box center [374, 401] width 15 height 15
click at [377, 372] on icon "View" at bounding box center [375, 368] width 14 height 9
click at [377, 341] on icon "View" at bounding box center [374, 336] width 15 height 15
click at [376, 301] on icon "View" at bounding box center [375, 303] width 14 height 9
click at [334, 188] on icon "button" at bounding box center [327, 188] width 14 height 14
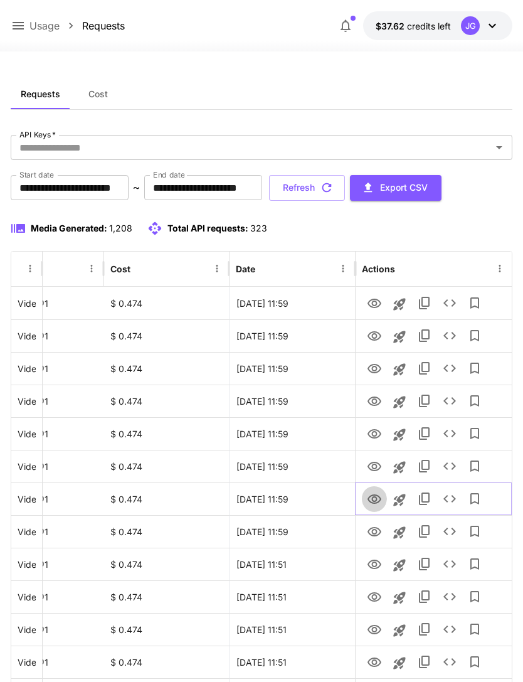
click at [380, 497] on icon "View" at bounding box center [375, 499] width 14 height 9
click at [378, 463] on icon "View" at bounding box center [375, 466] width 14 height 9
click at [373, 496] on icon "View" at bounding box center [374, 499] width 15 height 15
click at [377, 466] on icon "View" at bounding box center [375, 466] width 14 height 9
click at [371, 434] on icon "View" at bounding box center [374, 434] width 15 height 15
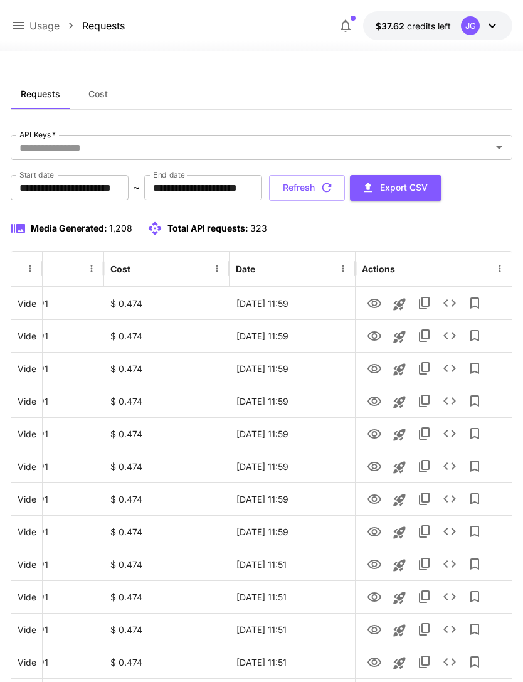
click at [345, 189] on button "Refresh" at bounding box center [307, 188] width 76 height 26
click at [376, 532] on icon "View" at bounding box center [375, 531] width 14 height 9
click at [17, 28] on icon at bounding box center [18, 25] width 15 height 15
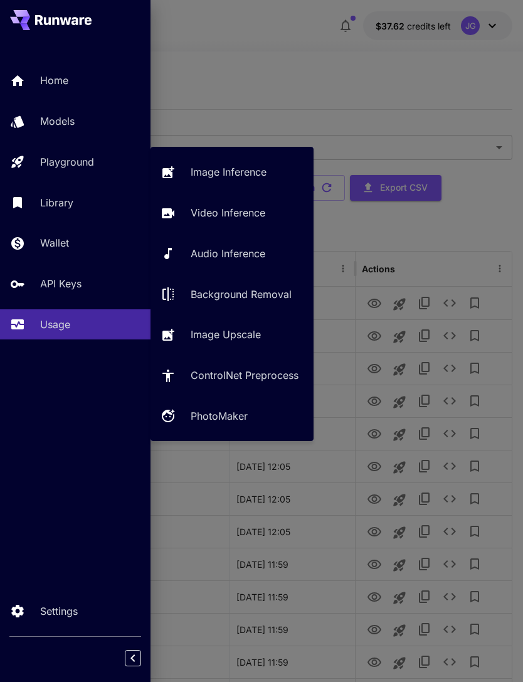
click at [236, 214] on p "Video Inference" at bounding box center [228, 212] width 75 height 15
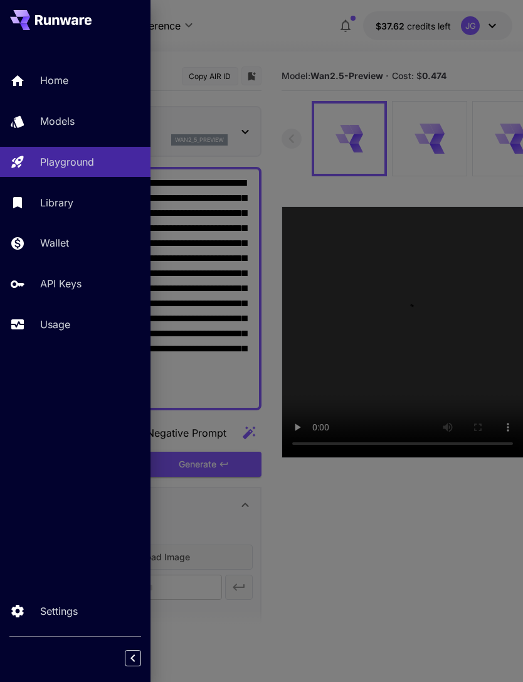
type input "*"
click at [276, 46] on div at bounding box center [261, 341] width 523 height 682
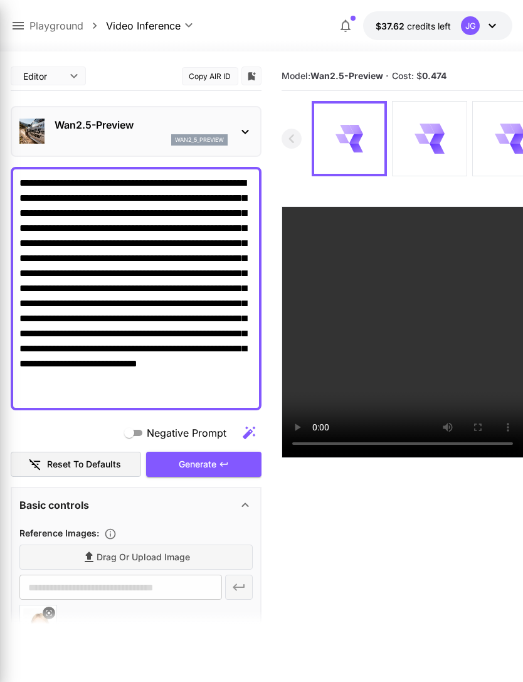
click at [282, 76] on span "Model: Wan2.5-Preview" at bounding box center [333, 75] width 102 height 11
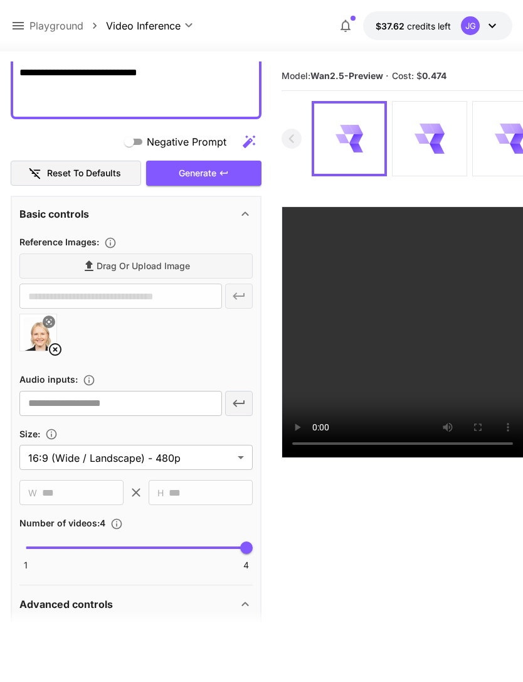
scroll to position [233, 0]
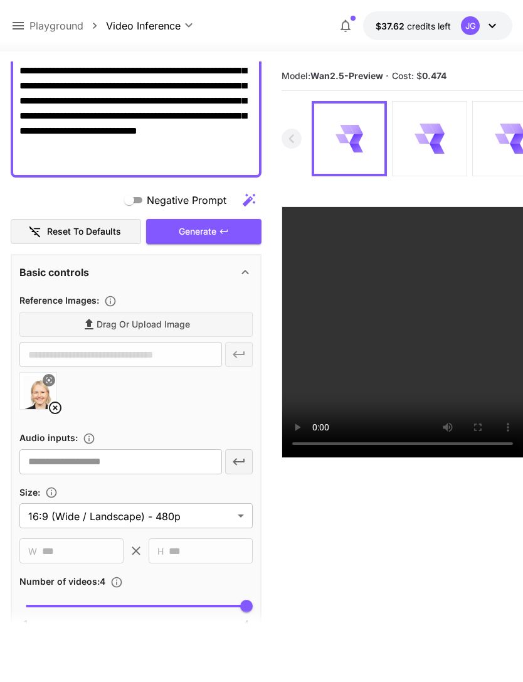
click at [60, 405] on icon at bounding box center [55, 408] width 13 height 13
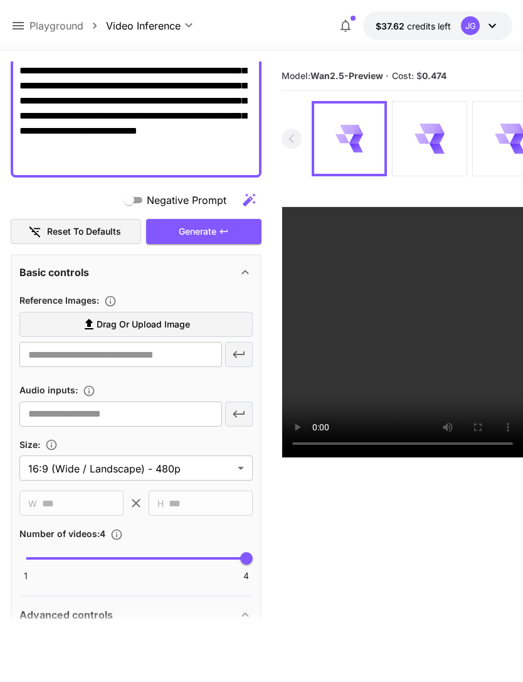
click at [168, 328] on span "Drag or upload image" at bounding box center [144, 325] width 94 height 16
click at [0, 0] on input "Drag or upload image" at bounding box center [0, 0] width 0 height 0
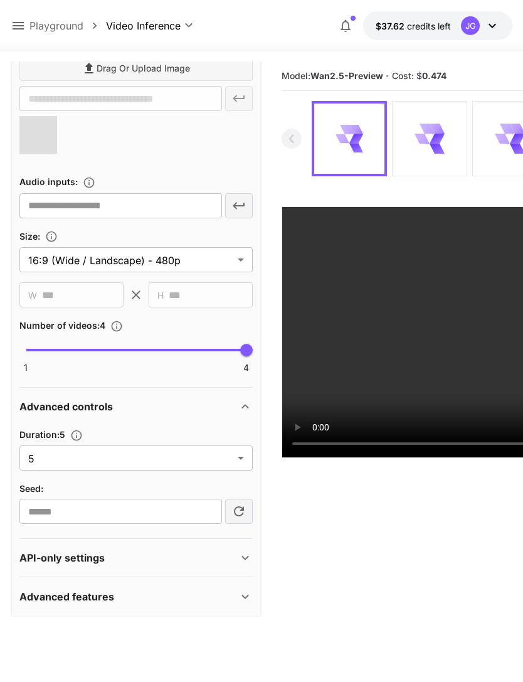
type input "**********"
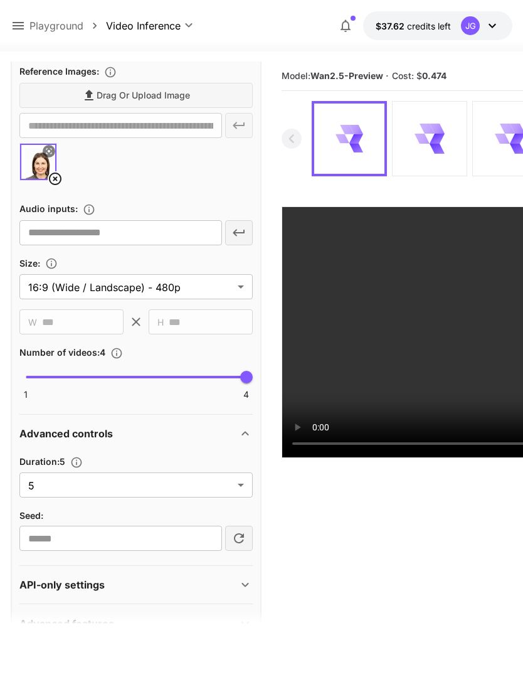
scroll to position [461, 0]
click at [236, 484] on body "**********" at bounding box center [261, 390] width 523 height 781
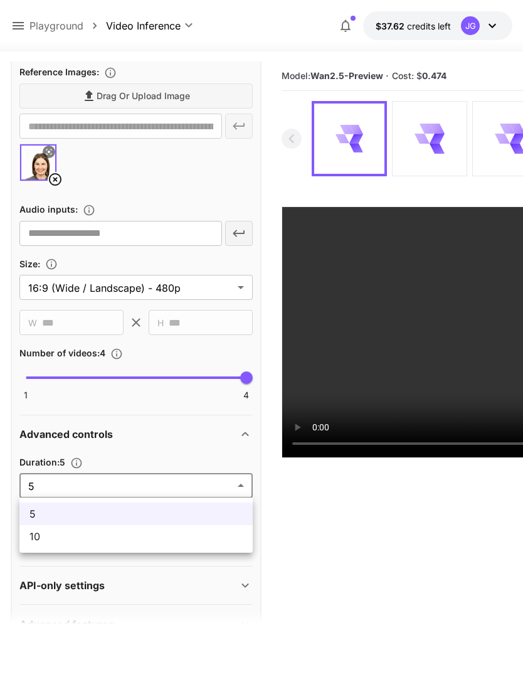
click at [195, 543] on span "10" at bounding box center [135, 536] width 213 height 15
type input "**"
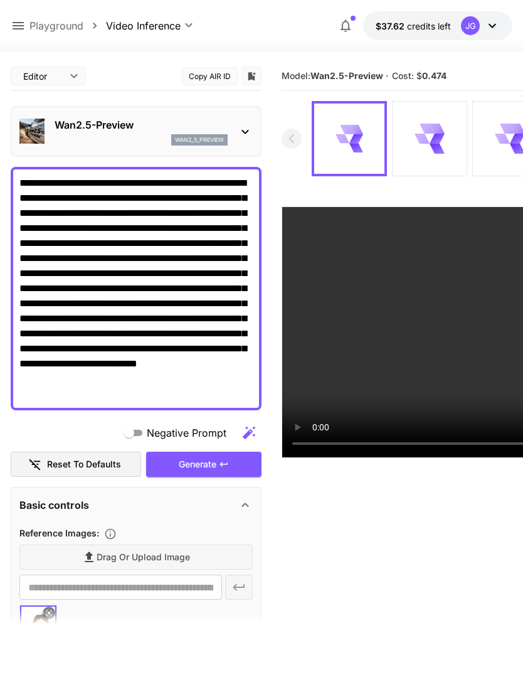
scroll to position [0, 0]
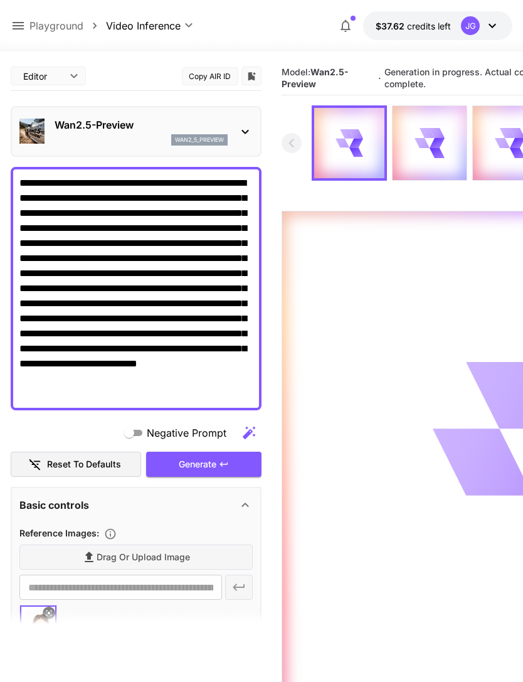
click at [18, 21] on icon at bounding box center [18, 25] width 15 height 15
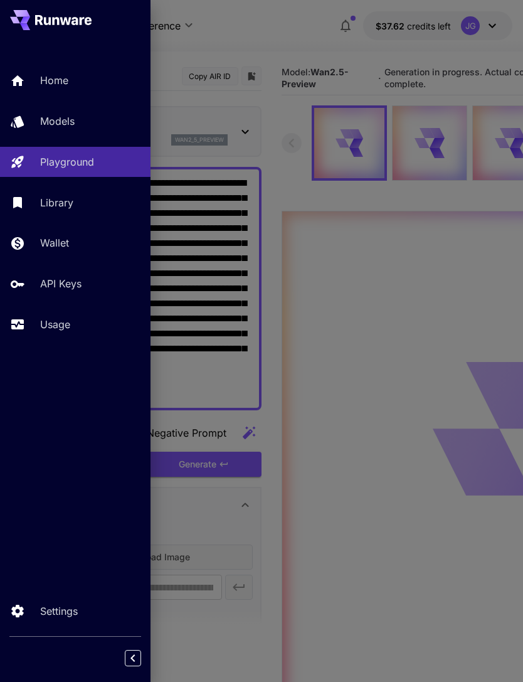
click at [57, 328] on p "Usage" at bounding box center [55, 324] width 30 height 15
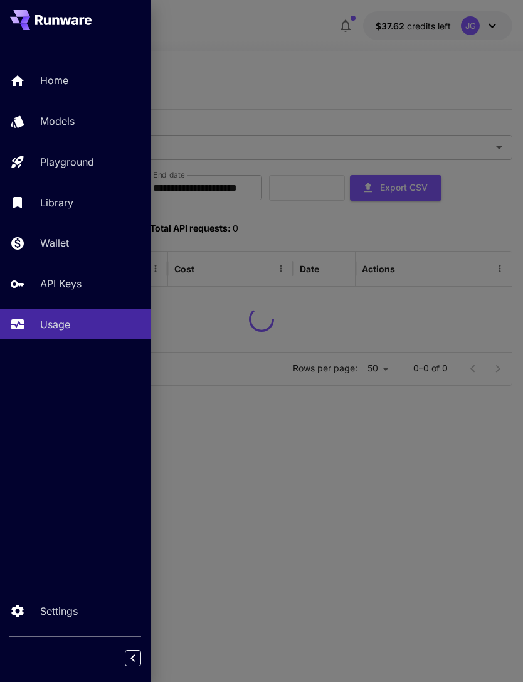
click at [287, 56] on div at bounding box center [261, 341] width 523 height 682
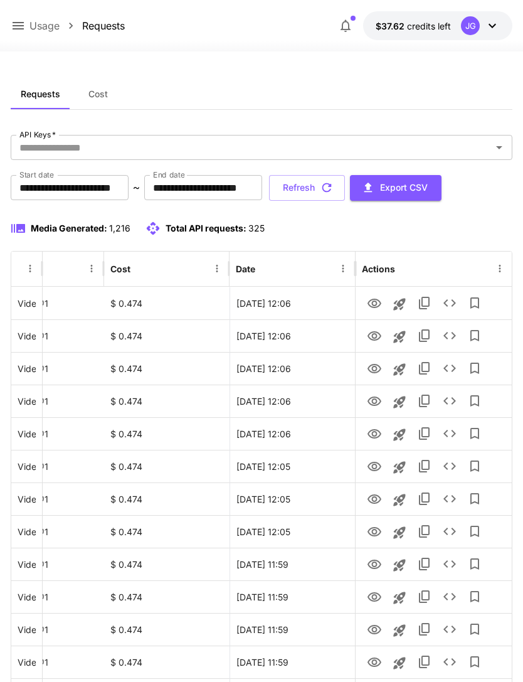
scroll to position [0, 64]
click at [376, 500] on icon "View" at bounding box center [375, 499] width 14 height 9
click at [376, 464] on icon "View" at bounding box center [375, 466] width 14 height 9
click at [377, 433] on icon "View" at bounding box center [375, 433] width 14 height 9
click at [372, 402] on icon "View" at bounding box center [375, 401] width 14 height 9
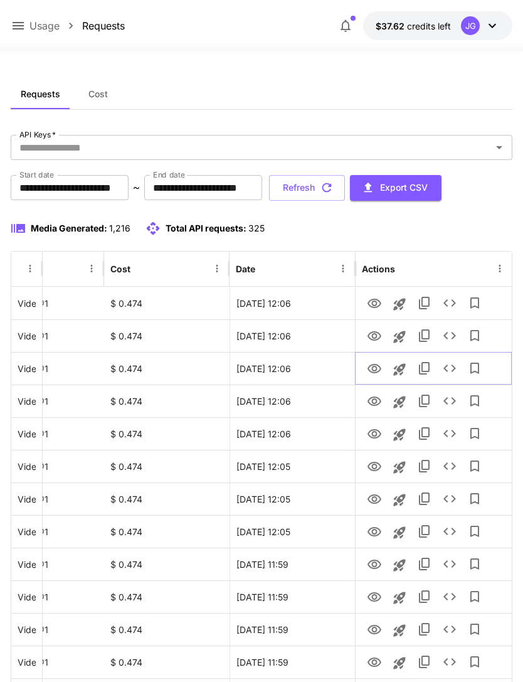
click at [378, 366] on icon "View" at bounding box center [375, 368] width 14 height 9
click at [376, 333] on icon "View" at bounding box center [374, 336] width 15 height 15
click at [378, 308] on icon "View" at bounding box center [374, 303] width 15 height 15
click at [345, 188] on button "Refresh" at bounding box center [307, 188] width 76 height 26
click at [345, 191] on button "Refresh" at bounding box center [307, 188] width 76 height 26
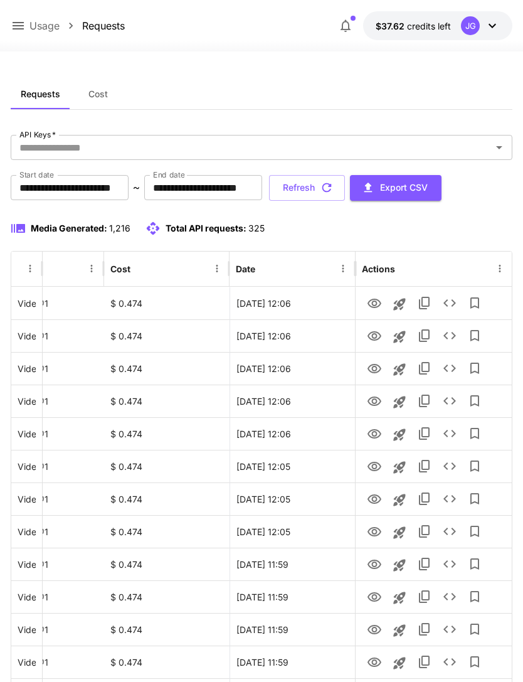
click at [345, 193] on button "Refresh" at bounding box center [307, 188] width 76 height 26
click at [345, 178] on button "Refresh" at bounding box center [307, 188] width 76 height 26
click at [345, 195] on button "Refresh" at bounding box center [307, 188] width 76 height 26
click at [334, 188] on icon "button" at bounding box center [327, 188] width 14 height 14
click at [377, 367] on icon "View" at bounding box center [374, 368] width 15 height 15
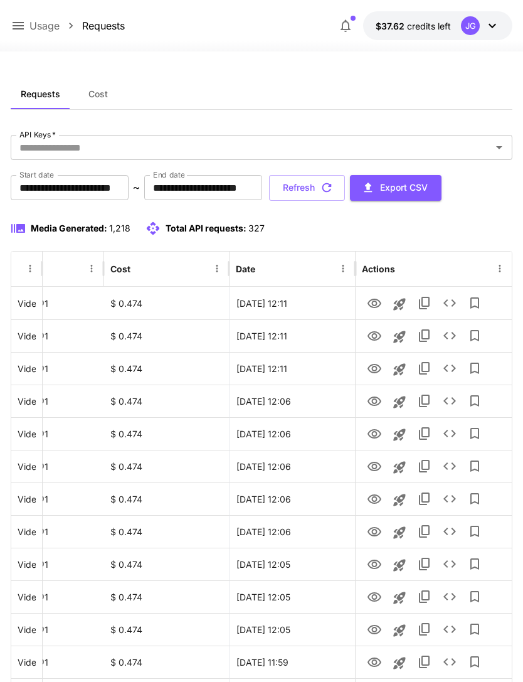
click at [17, 20] on icon at bounding box center [18, 25] width 15 height 15
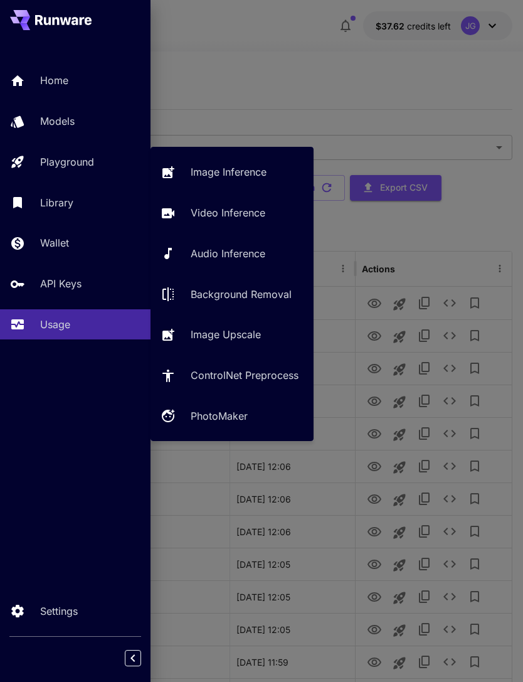
click at [261, 212] on p "Video Inference" at bounding box center [228, 212] width 75 height 15
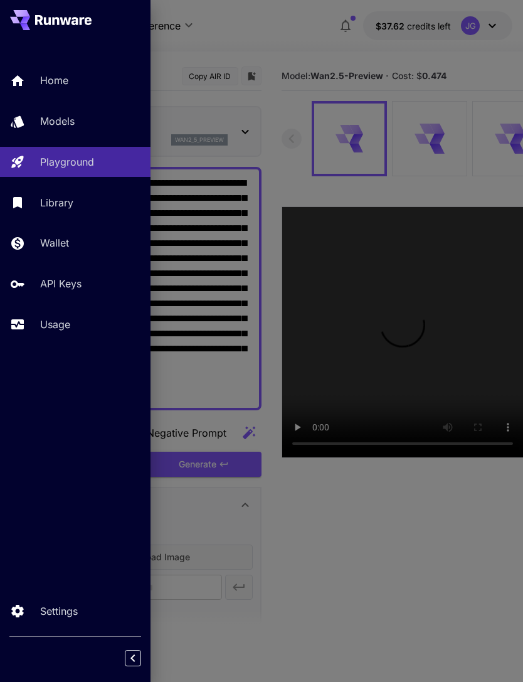
type input "*"
click at [318, 48] on div at bounding box center [261, 341] width 523 height 682
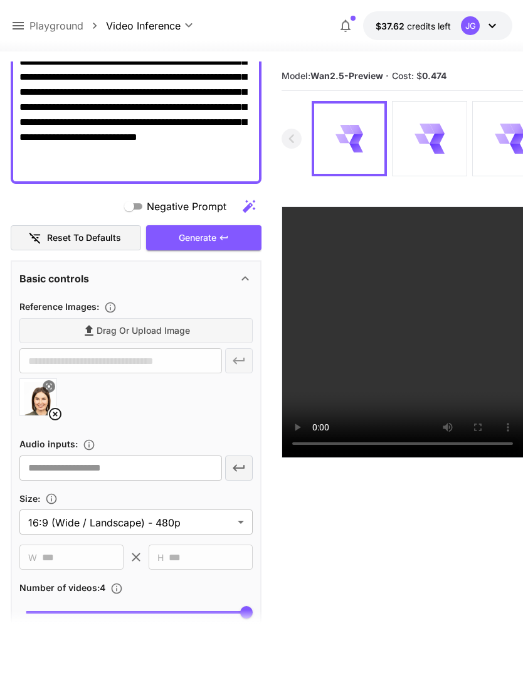
scroll to position [223, 0]
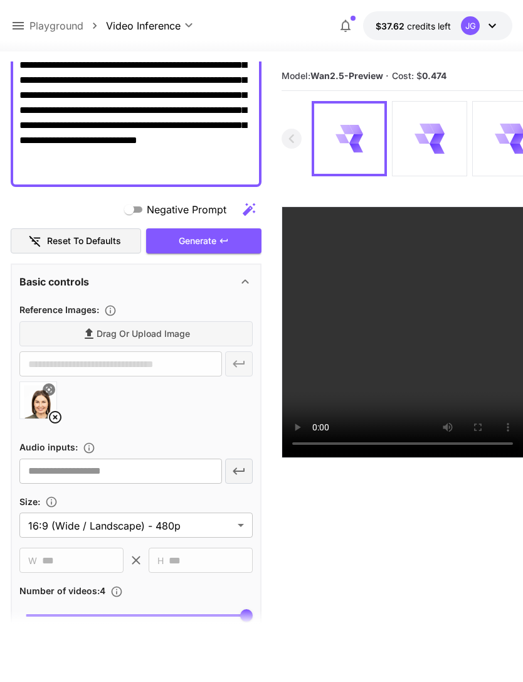
click at [57, 413] on icon at bounding box center [55, 417] width 15 height 15
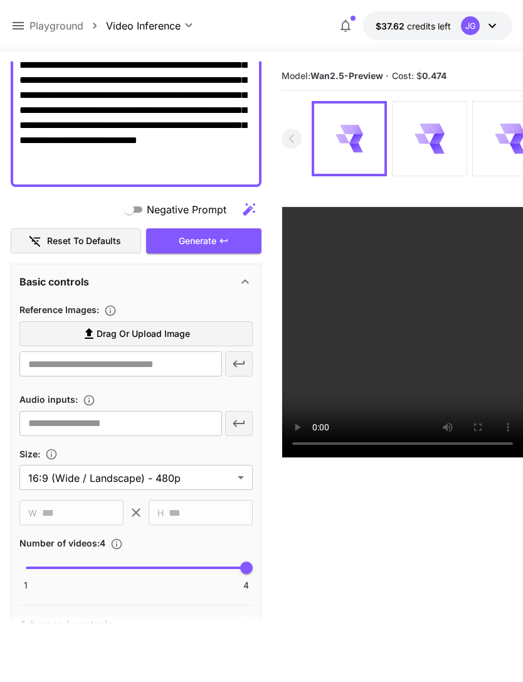
click at [208, 335] on label "Drag or upload image" at bounding box center [135, 334] width 233 height 26
click at [0, 0] on input "Drag or upload image" at bounding box center [0, 0] width 0 height 0
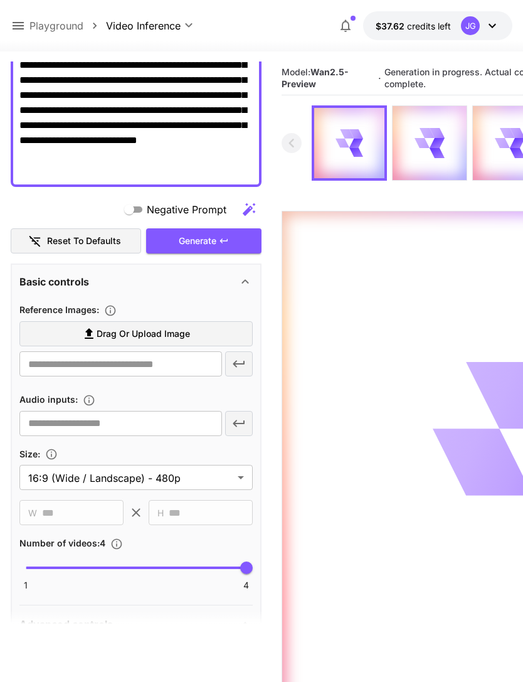
click at [19, 22] on icon at bounding box center [18, 25] width 15 height 15
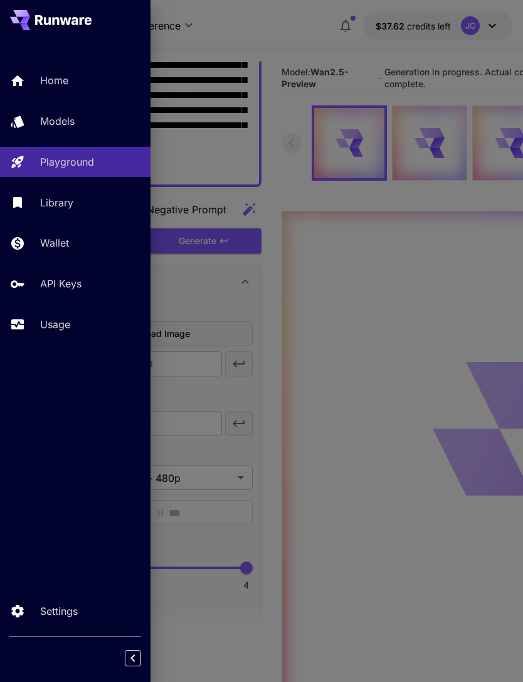
click at [70, 319] on p "Usage" at bounding box center [55, 324] width 30 height 15
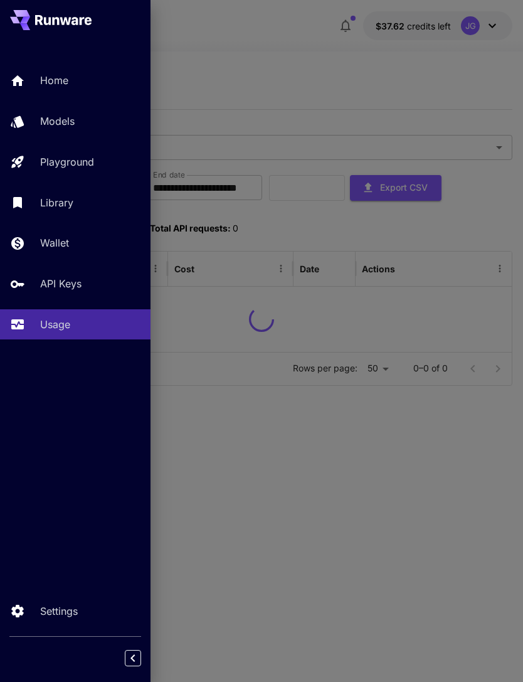
click at [303, 75] on div at bounding box center [261, 341] width 523 height 682
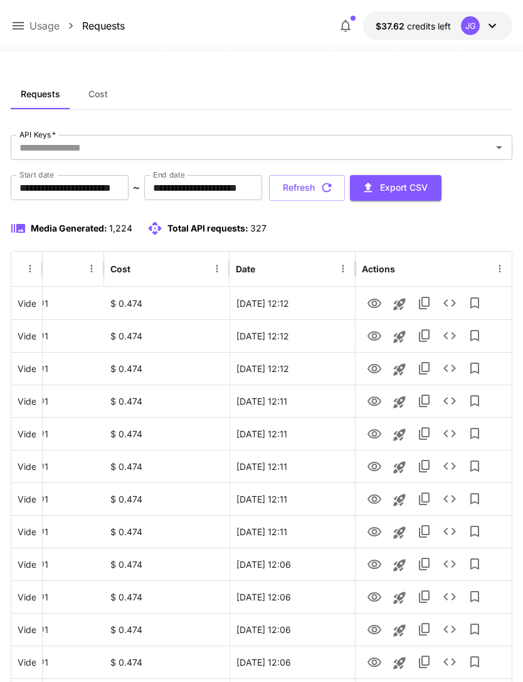
scroll to position [0, 64]
click at [375, 498] on icon "View" at bounding box center [374, 499] width 15 height 15
click at [377, 471] on icon "View" at bounding box center [374, 466] width 15 height 15
click at [376, 434] on icon "View" at bounding box center [375, 433] width 14 height 9
click at [375, 405] on icon "View" at bounding box center [375, 401] width 14 height 9
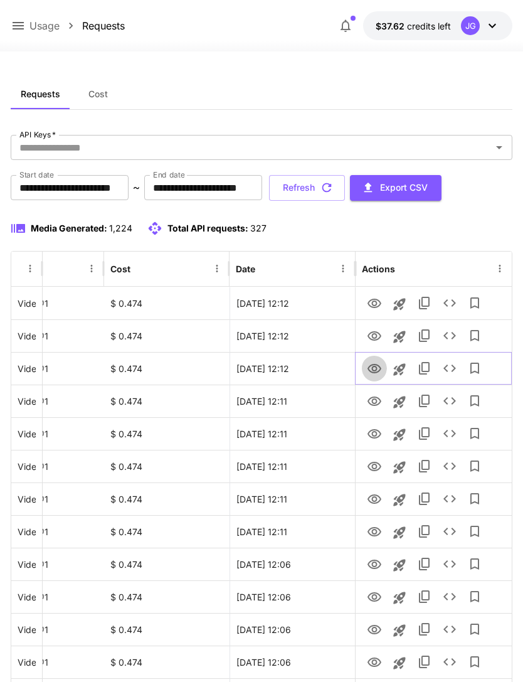
click at [377, 372] on icon "View" at bounding box center [375, 368] width 14 height 9
click at [334, 188] on icon "button" at bounding box center [327, 188] width 14 height 14
click at [377, 533] on icon "View" at bounding box center [374, 532] width 15 height 15
click at [374, 500] on icon "View" at bounding box center [374, 499] width 15 height 15
click at [379, 464] on icon "View" at bounding box center [375, 466] width 14 height 9
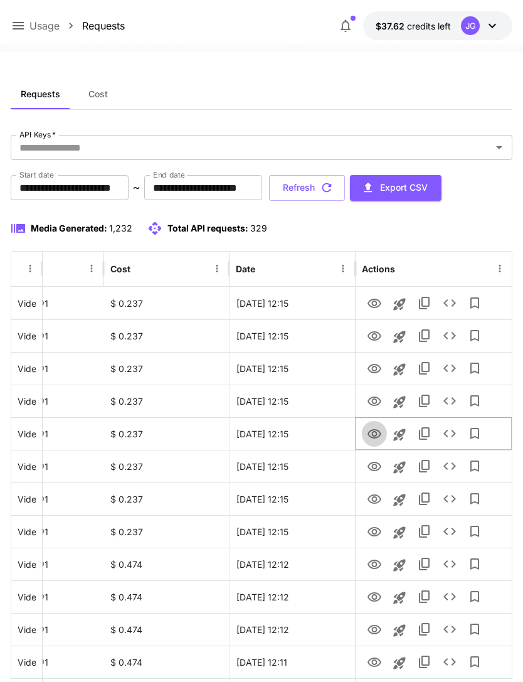
click at [377, 436] on icon "View" at bounding box center [374, 434] width 15 height 15
click at [377, 402] on icon "View" at bounding box center [374, 401] width 15 height 15
click at [374, 372] on icon "View" at bounding box center [374, 368] width 15 height 15
click at [375, 340] on icon "View" at bounding box center [375, 335] width 14 height 9
click at [379, 301] on icon "View" at bounding box center [375, 303] width 14 height 9
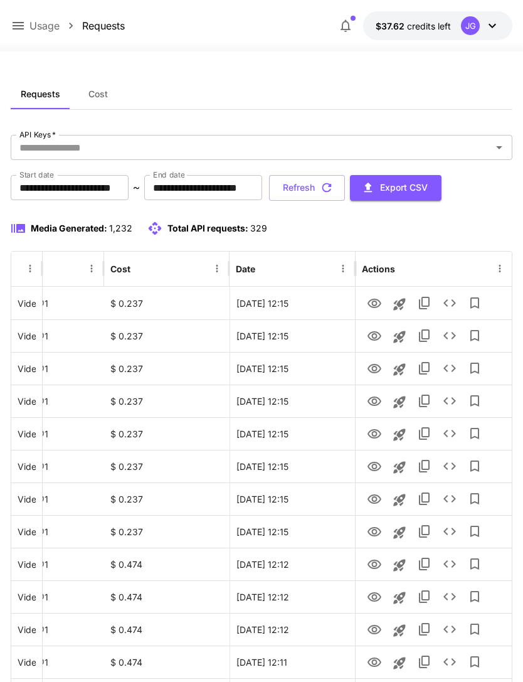
click at [21, 19] on icon at bounding box center [18, 25] width 15 height 15
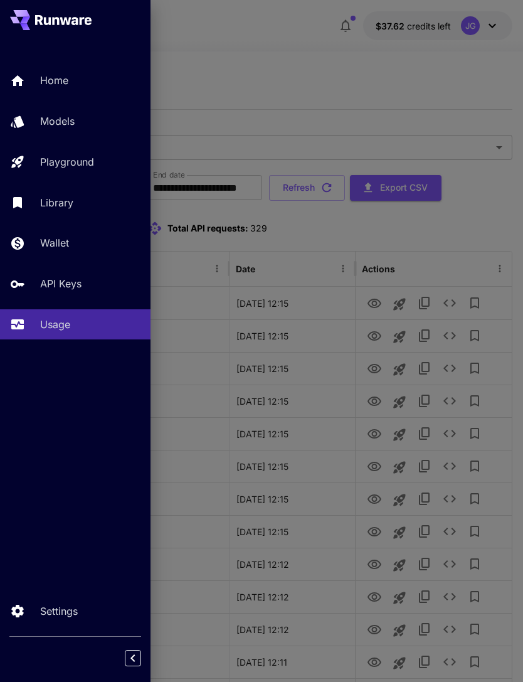
click at [99, 167] on div "Playground" at bounding box center [90, 161] width 100 height 15
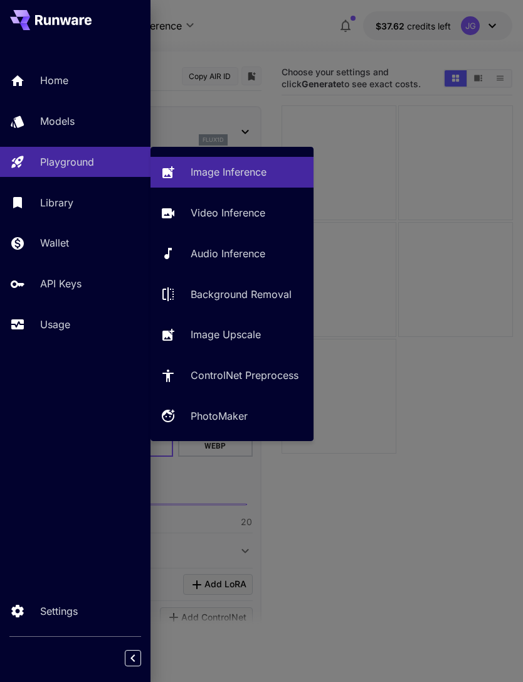
type input "**********"
click at [262, 211] on p "Video Inference" at bounding box center [228, 212] width 75 height 15
type input "**********"
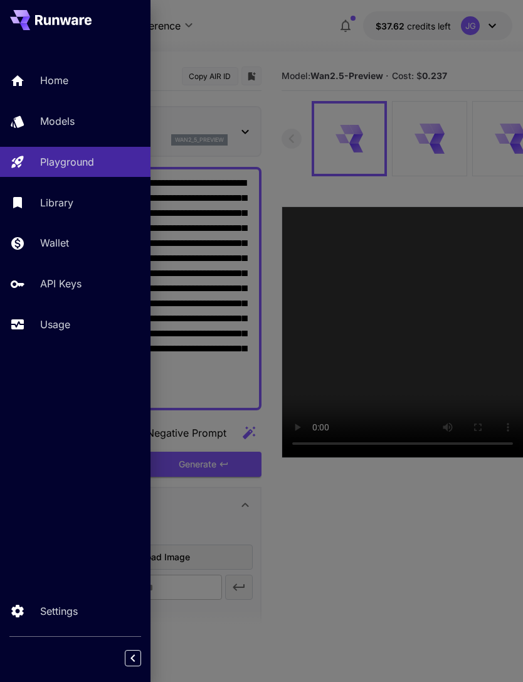
click at [235, 219] on div at bounding box center [261, 341] width 523 height 682
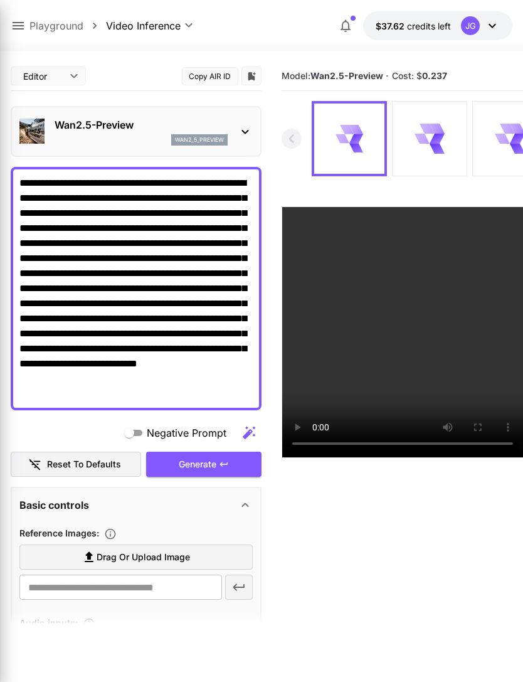
click at [252, 215] on div at bounding box center [261, 341] width 523 height 682
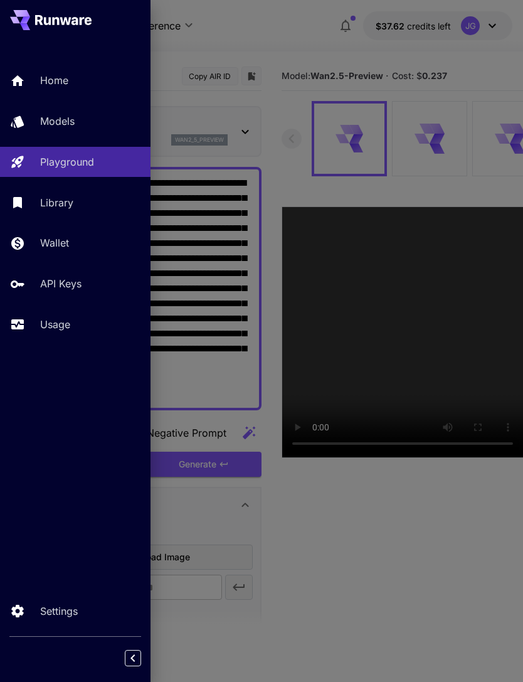
click at [267, 35] on div at bounding box center [261, 341] width 523 height 682
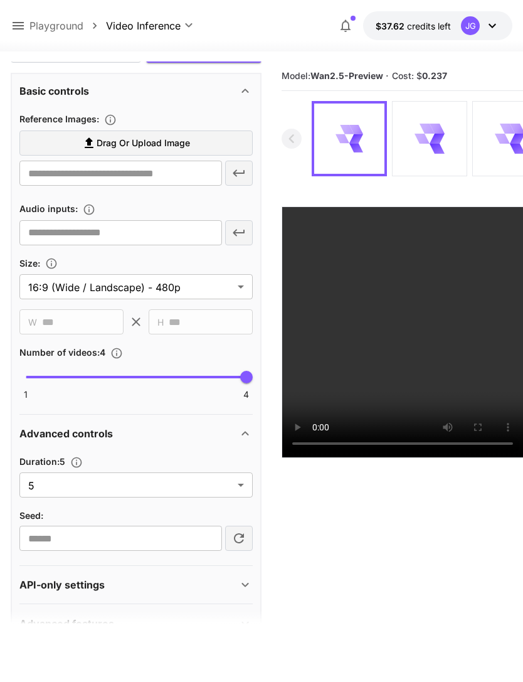
scroll to position [414, 0]
click at [239, 486] on body "**********" at bounding box center [261, 390] width 523 height 781
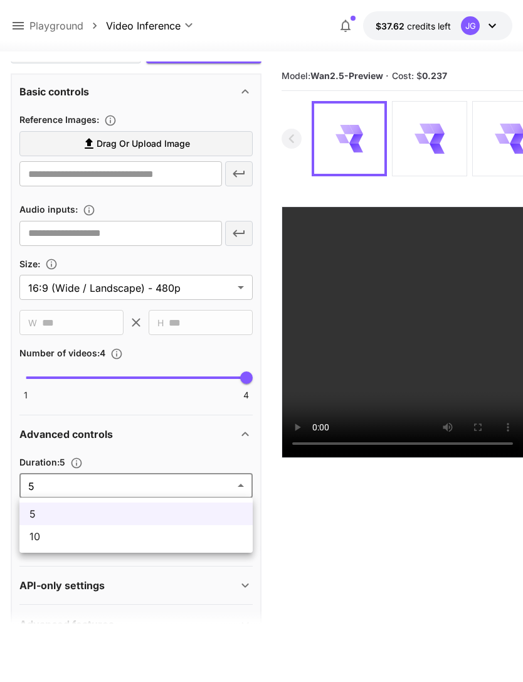
click at [184, 545] on li "10" at bounding box center [135, 536] width 233 height 23
type input "**"
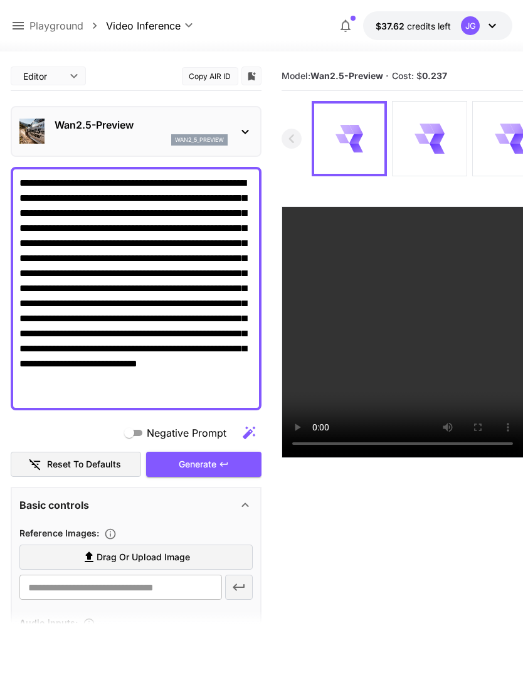
scroll to position [0, 0]
click at [193, 186] on textarea "**********" at bounding box center [135, 289] width 233 height 226
click at [252, 397] on textarea "**********" at bounding box center [135, 289] width 233 height 226
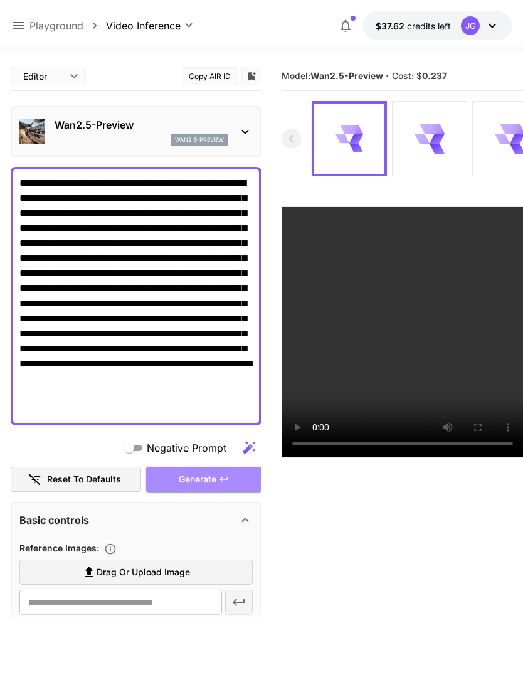
type textarea "**********"
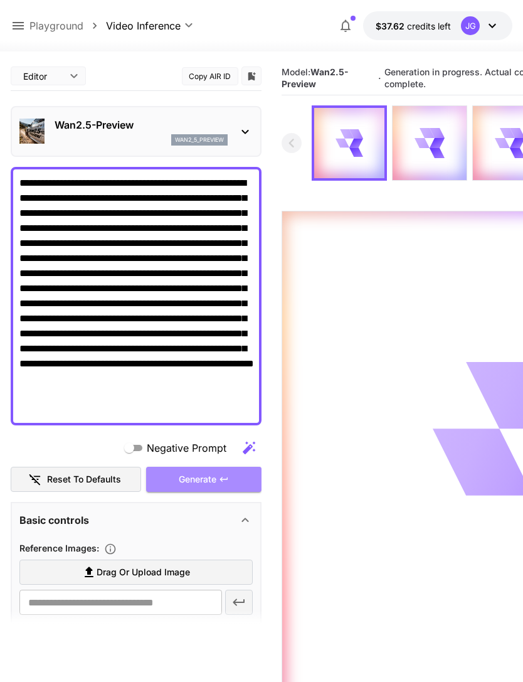
click at [223, 487] on div "Generate" at bounding box center [203, 480] width 115 height 26
click at [21, 23] on icon at bounding box center [18, 26] width 11 height 8
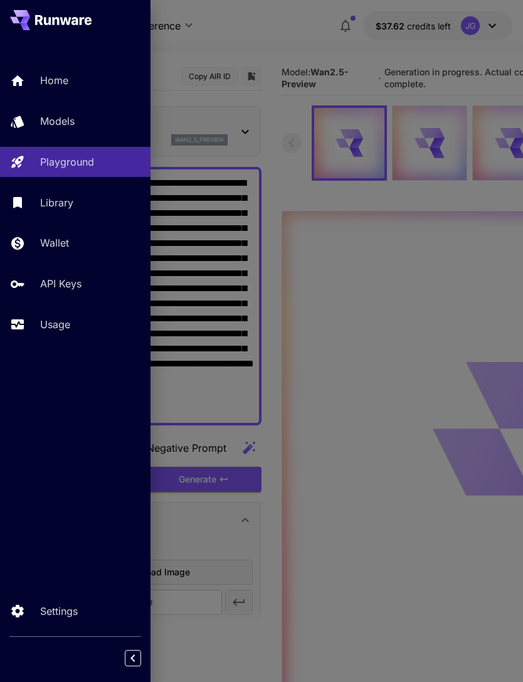
click at [70, 321] on p "Usage" at bounding box center [55, 324] width 30 height 15
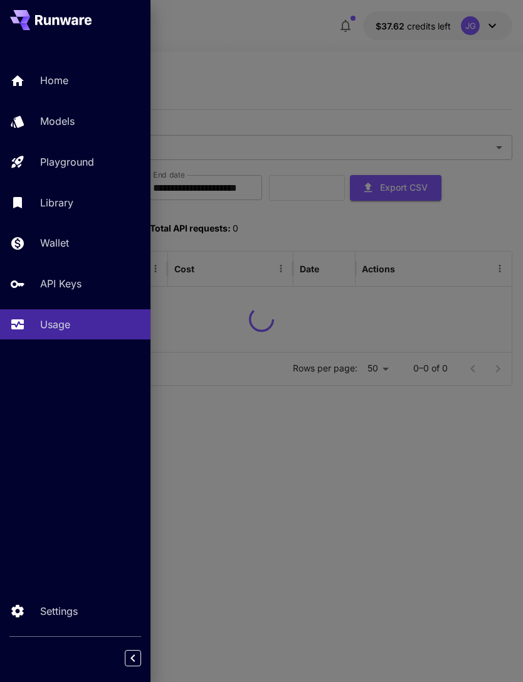
click at [290, 65] on div at bounding box center [261, 341] width 523 height 682
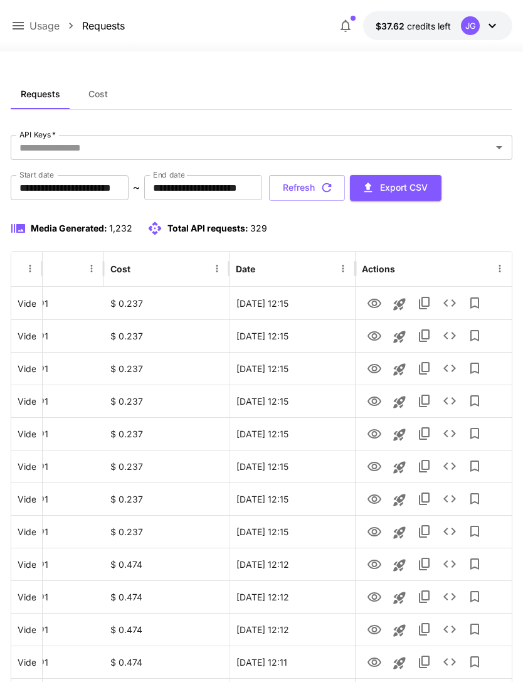
scroll to position [0, 64]
click at [378, 304] on icon "View" at bounding box center [374, 303] width 15 height 15
click at [376, 337] on icon "View" at bounding box center [375, 335] width 14 height 9
click at [378, 300] on icon "View" at bounding box center [375, 303] width 14 height 9
click at [377, 568] on icon "View" at bounding box center [375, 564] width 14 height 9
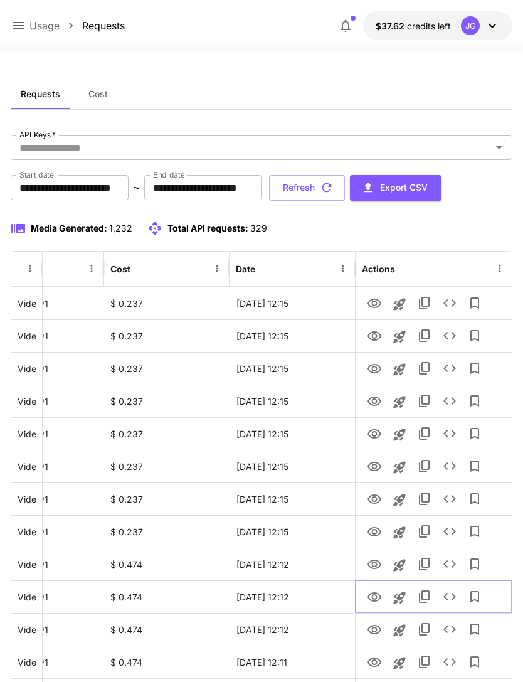
click at [371, 602] on icon "View" at bounding box center [374, 597] width 15 height 15
click at [375, 630] on icon "View" at bounding box center [374, 630] width 15 height 15
click at [378, 665] on icon "View" at bounding box center [375, 662] width 14 height 9
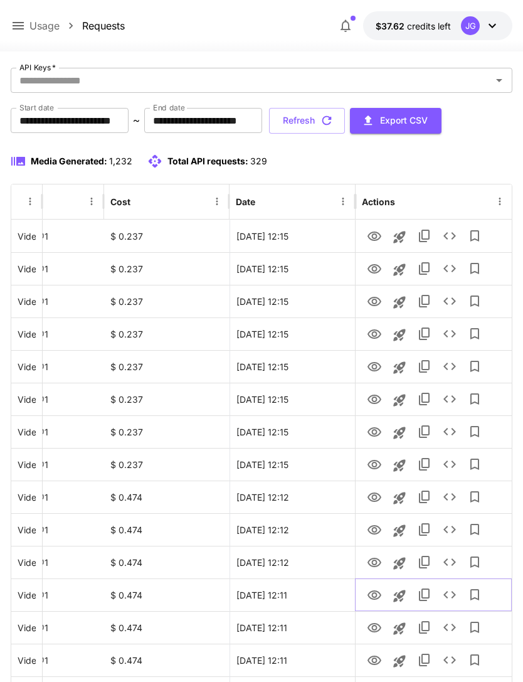
scroll to position [67, 0]
click at [373, 630] on icon "View" at bounding box center [374, 628] width 15 height 15
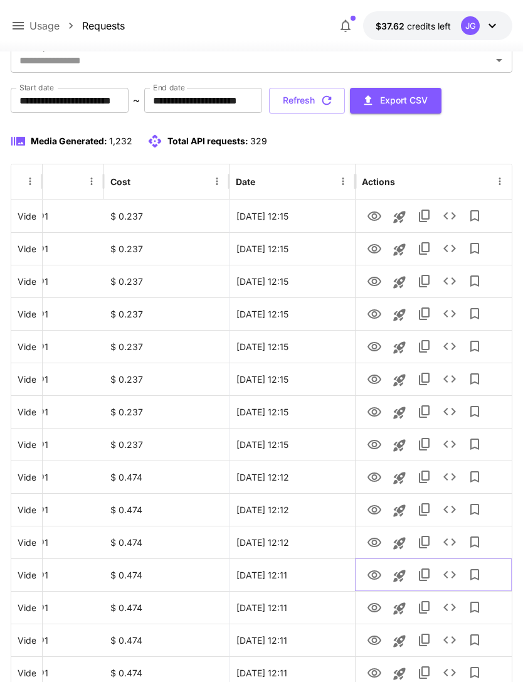
click at [381, 580] on icon "View" at bounding box center [374, 575] width 15 height 15
click at [372, 607] on icon "View" at bounding box center [374, 608] width 15 height 15
click at [334, 102] on icon "button" at bounding box center [327, 101] width 14 height 14
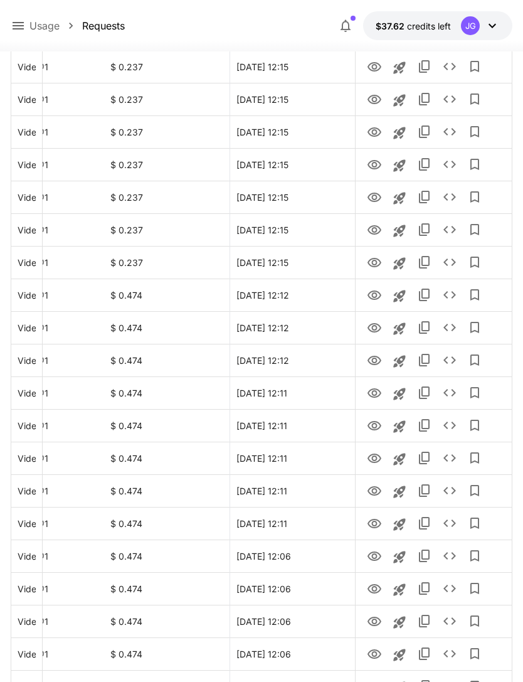
scroll to position [205, 0]
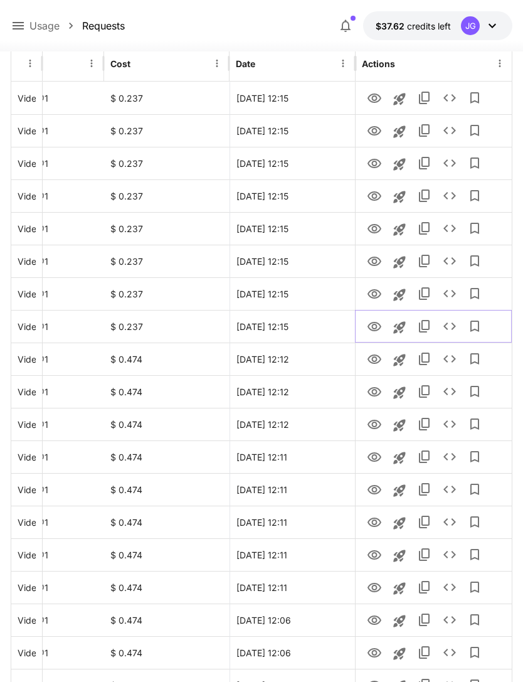
click at [380, 328] on icon "View" at bounding box center [375, 326] width 14 height 9
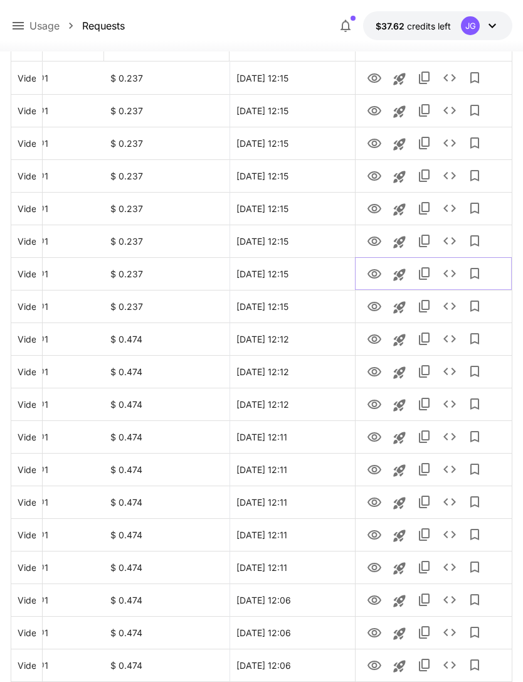
click at [377, 275] on icon "View" at bounding box center [374, 274] width 15 height 15
